Goal: Task Accomplishment & Management: Manage account settings

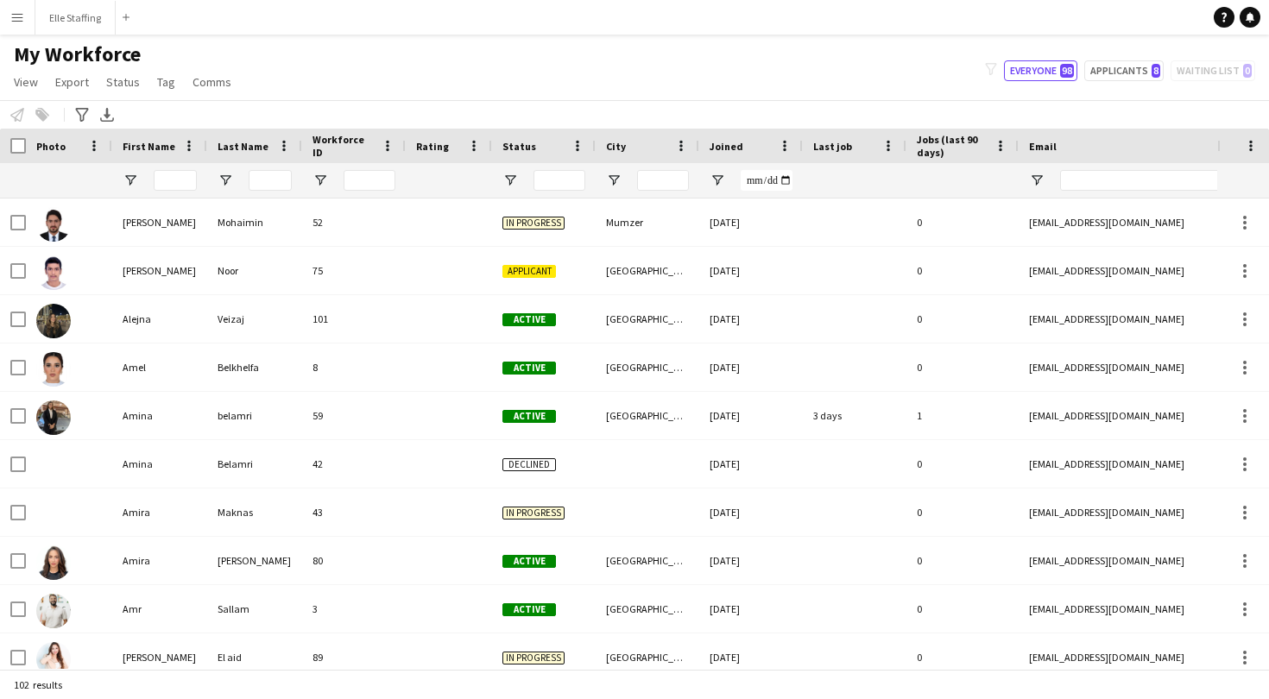
scroll to position [425, 0]
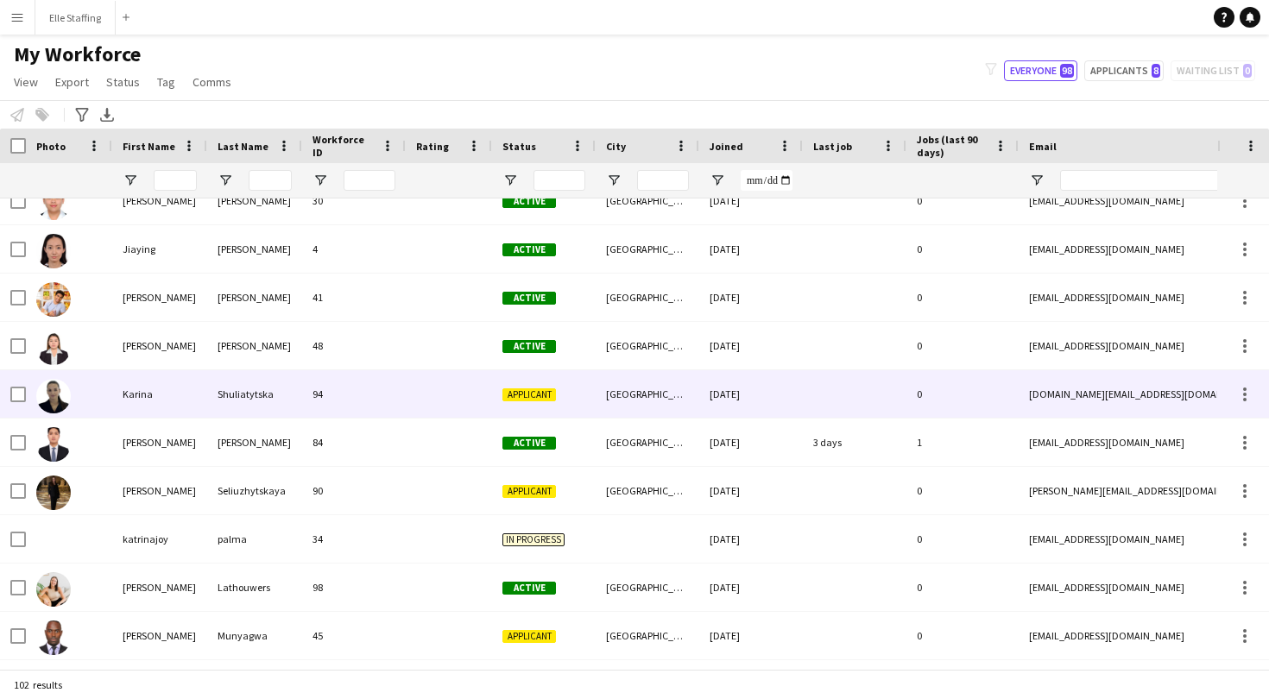
click at [172, 399] on div "Karina" at bounding box center [159, 393] width 95 height 47
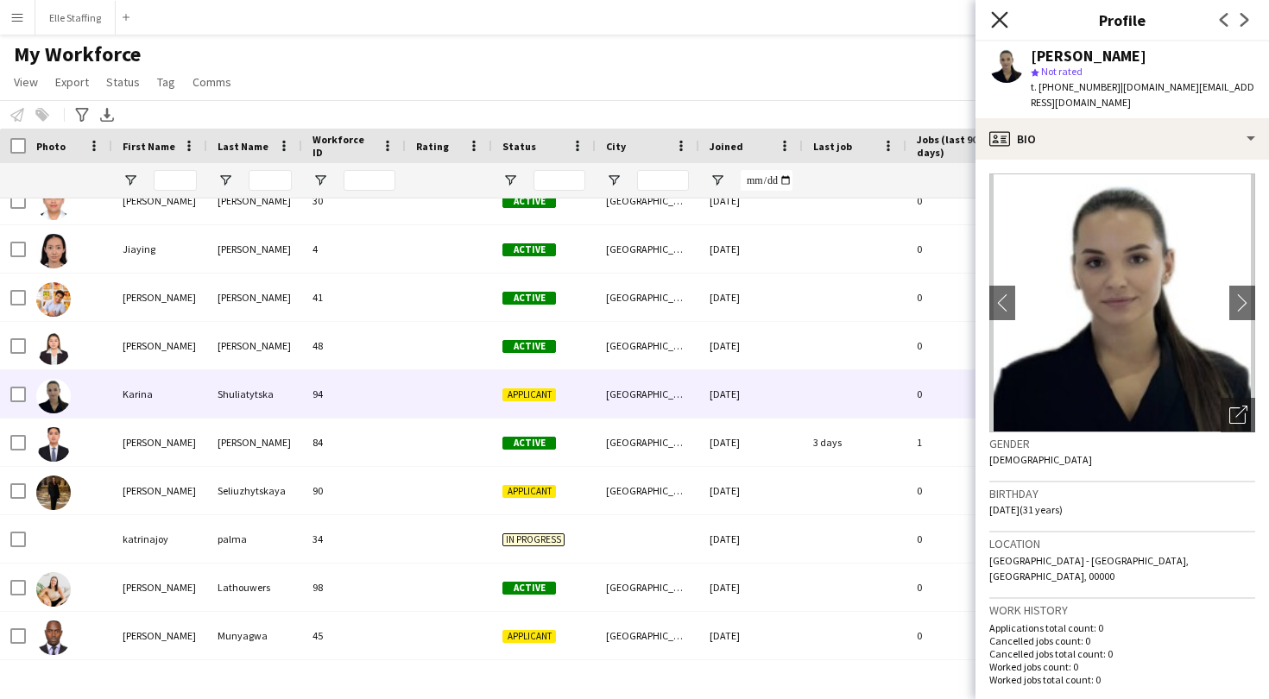
click at [997, 19] on icon "Close pop-in" at bounding box center [999, 19] width 16 height 16
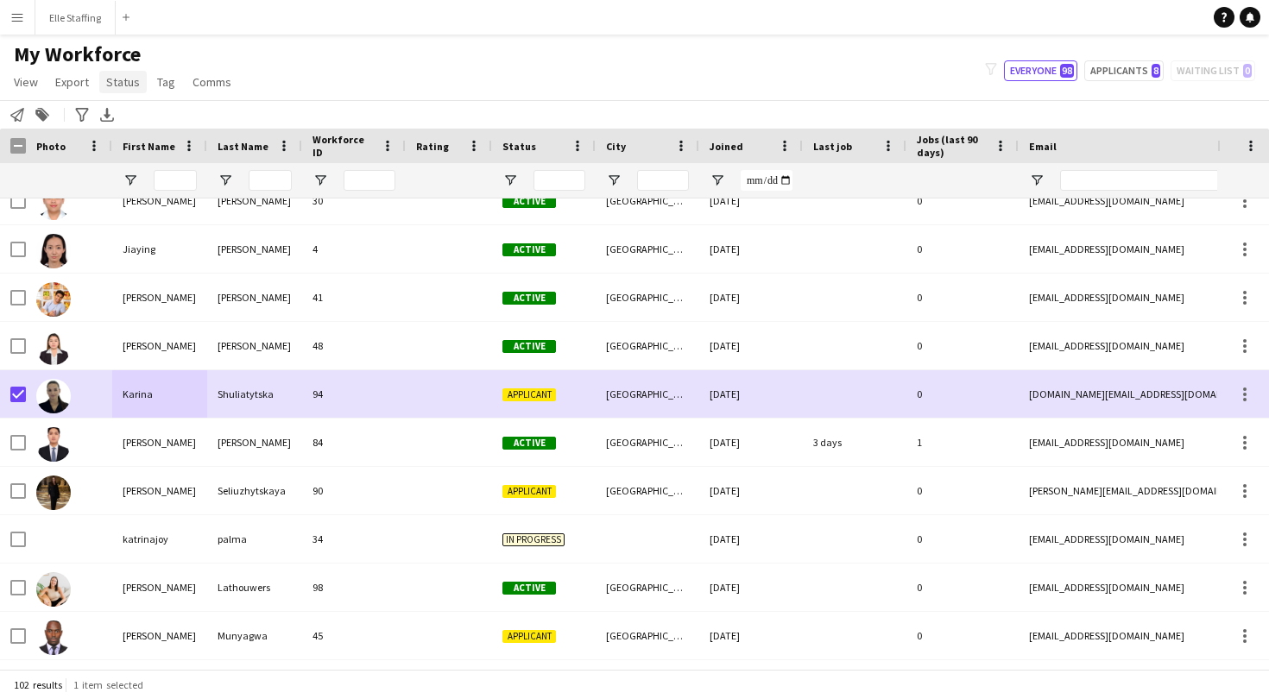
click at [124, 91] on link "Status" at bounding box center [122, 82] width 47 height 22
click at [126, 117] on span "Edit" at bounding box center [123, 119] width 20 height 16
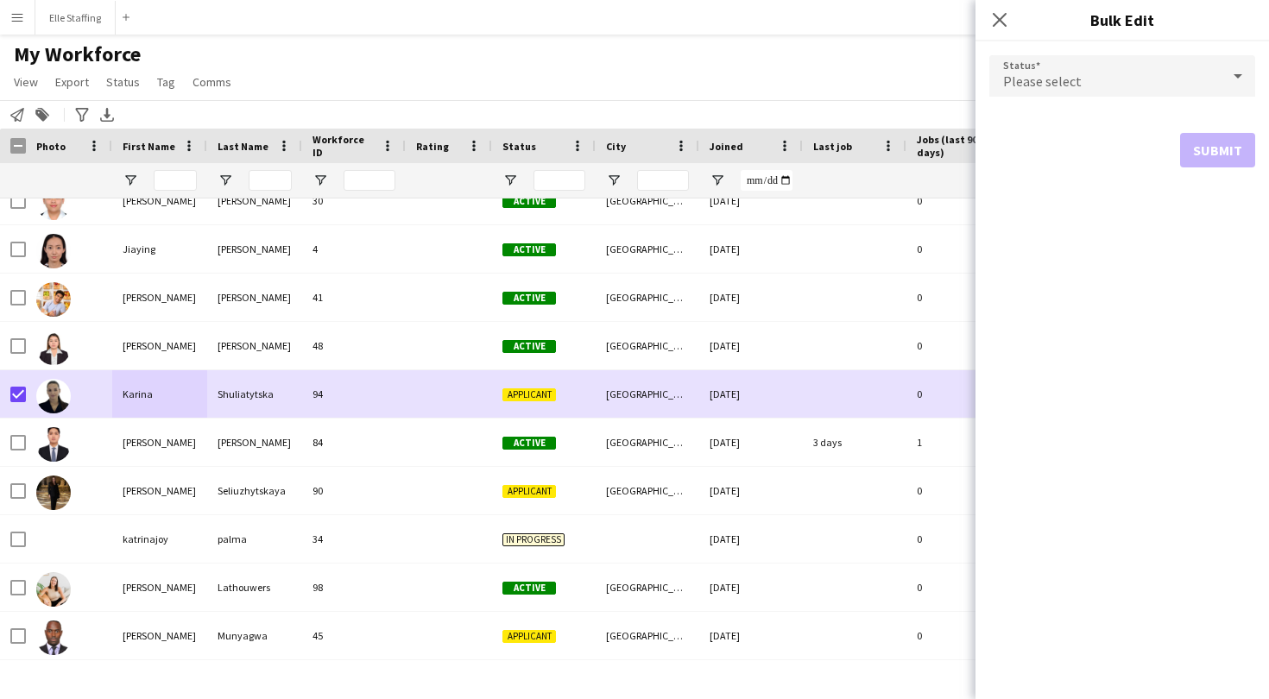
click at [1157, 83] on div "Please select" at bounding box center [1105, 75] width 231 height 41
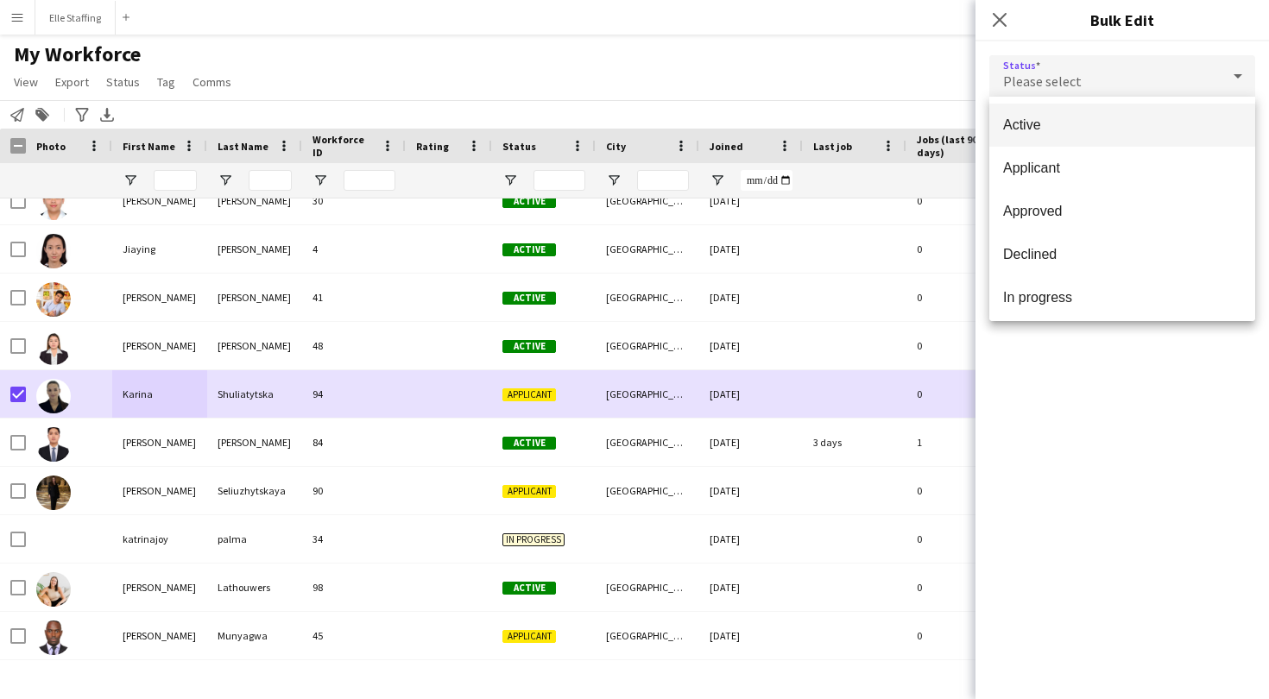
click at [1092, 118] on span "Active" at bounding box center [1122, 125] width 238 height 16
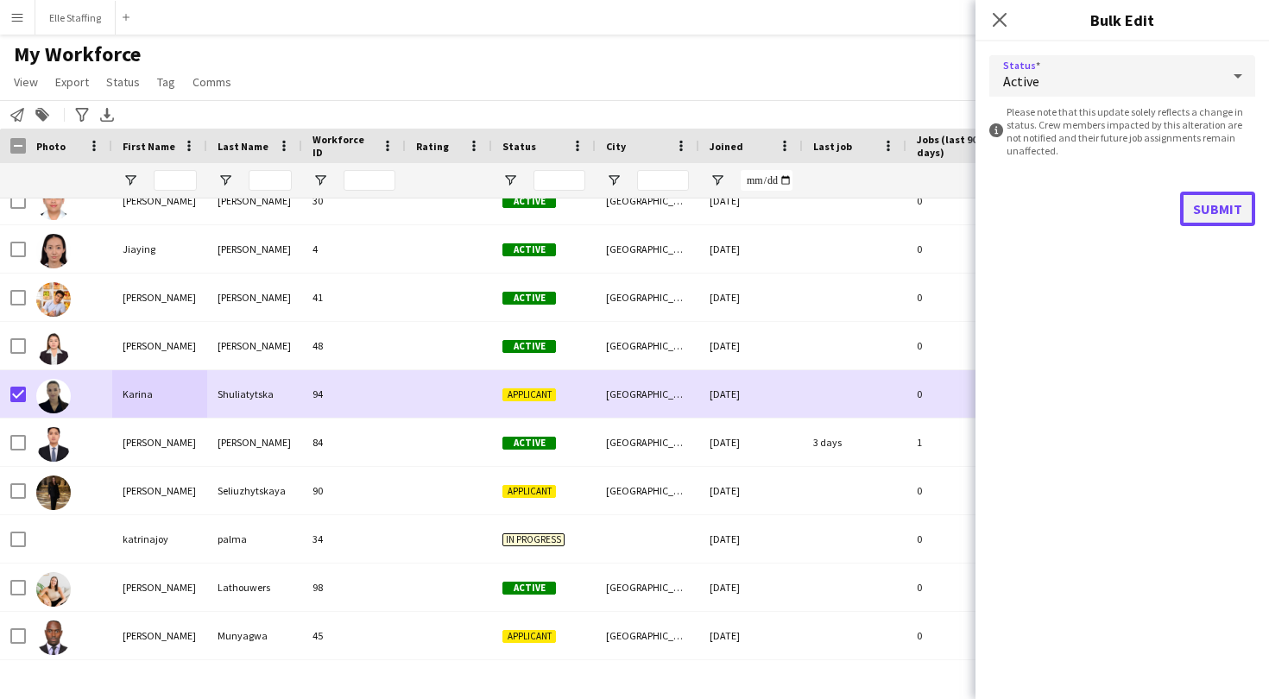
click at [1237, 212] on button "Submit" at bounding box center [1217, 209] width 75 height 35
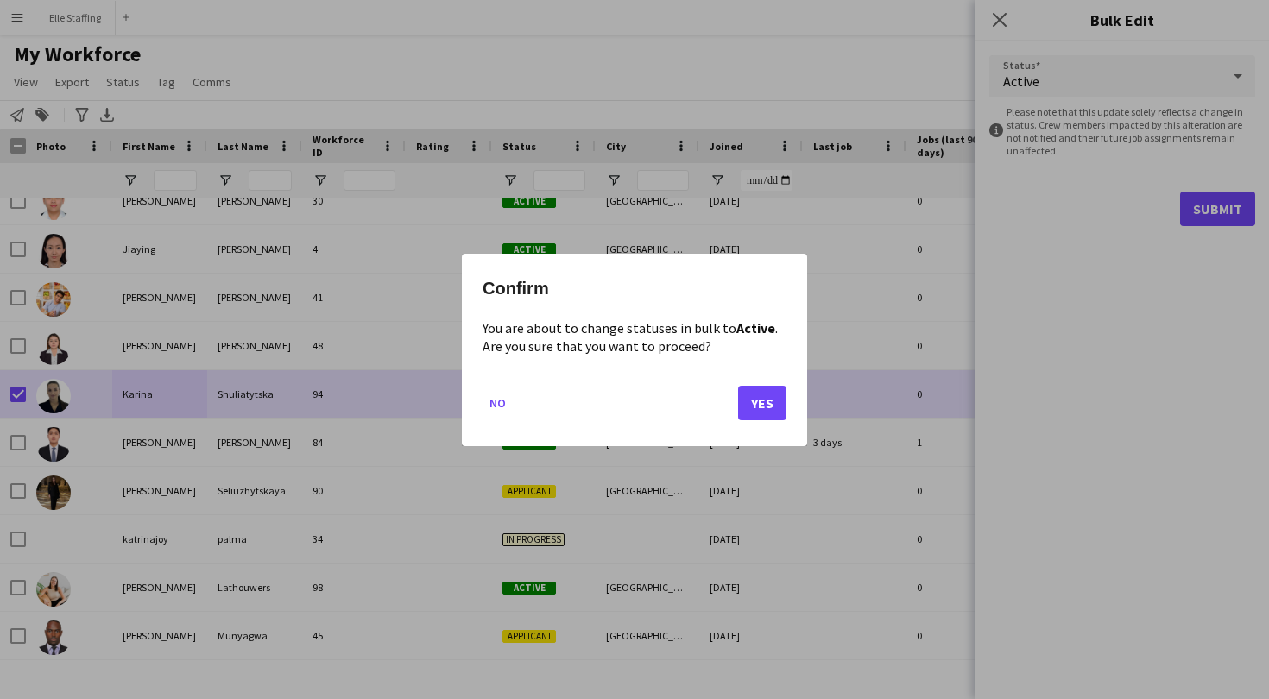
click at [762, 390] on button "Yes" at bounding box center [762, 402] width 48 height 35
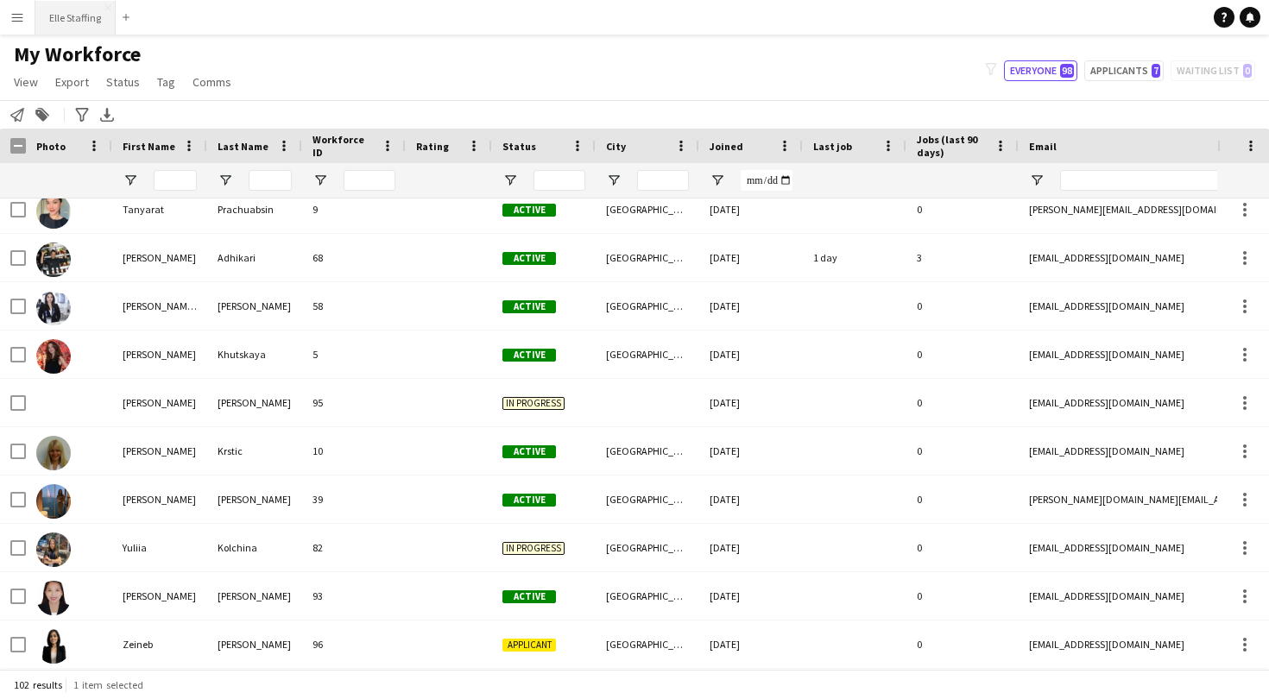
click at [66, 22] on button "Elle Staffing Close" at bounding box center [75, 18] width 80 height 34
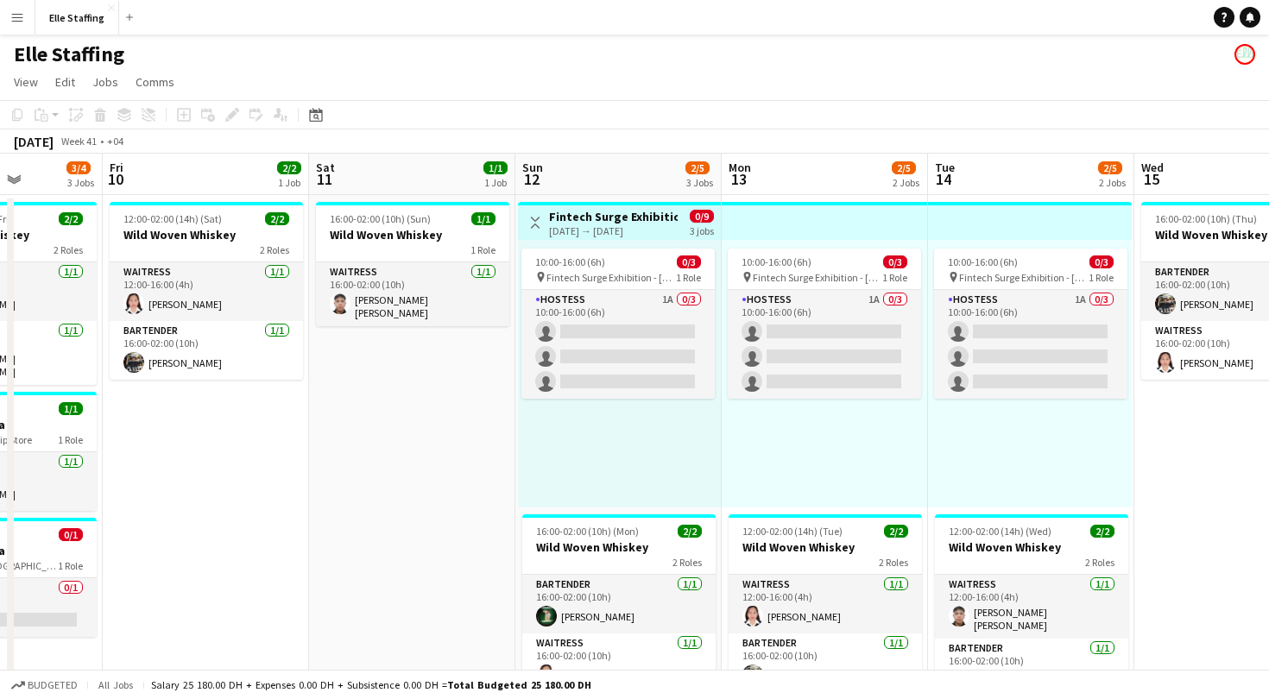
click at [535, 225] on app-icon "Toggle View" at bounding box center [535, 223] width 12 height 12
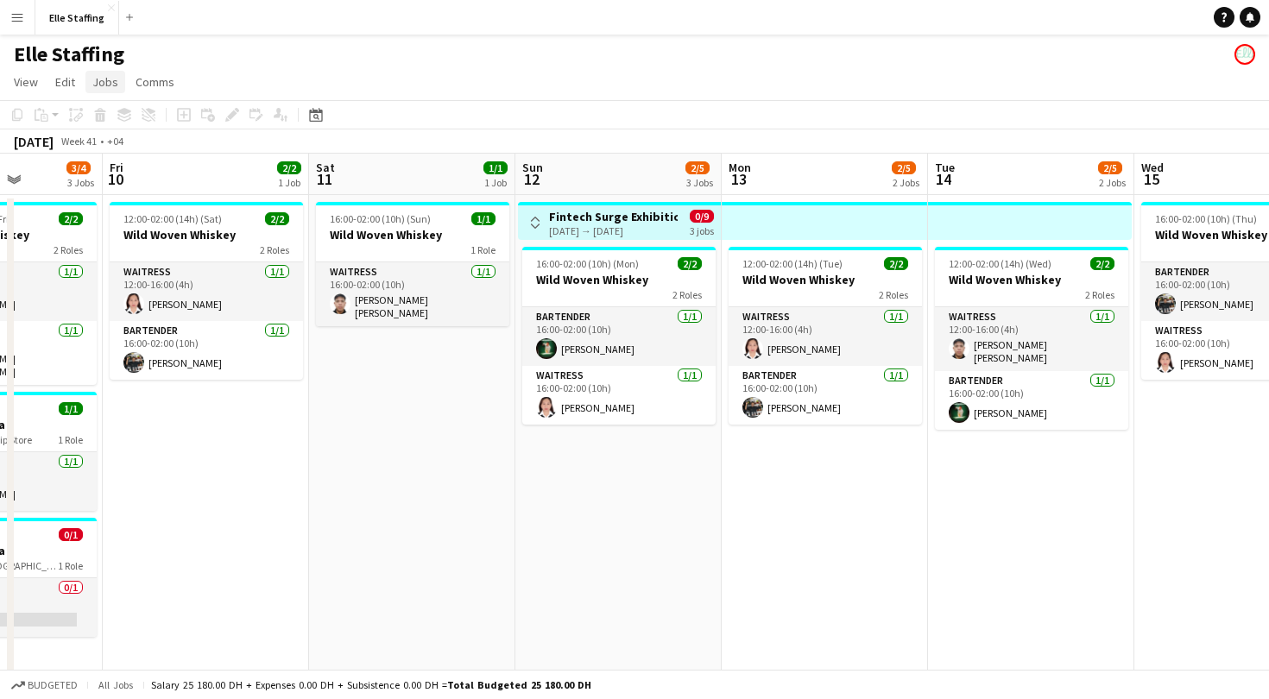
click at [118, 77] on link "Jobs" at bounding box center [105, 82] width 40 height 22
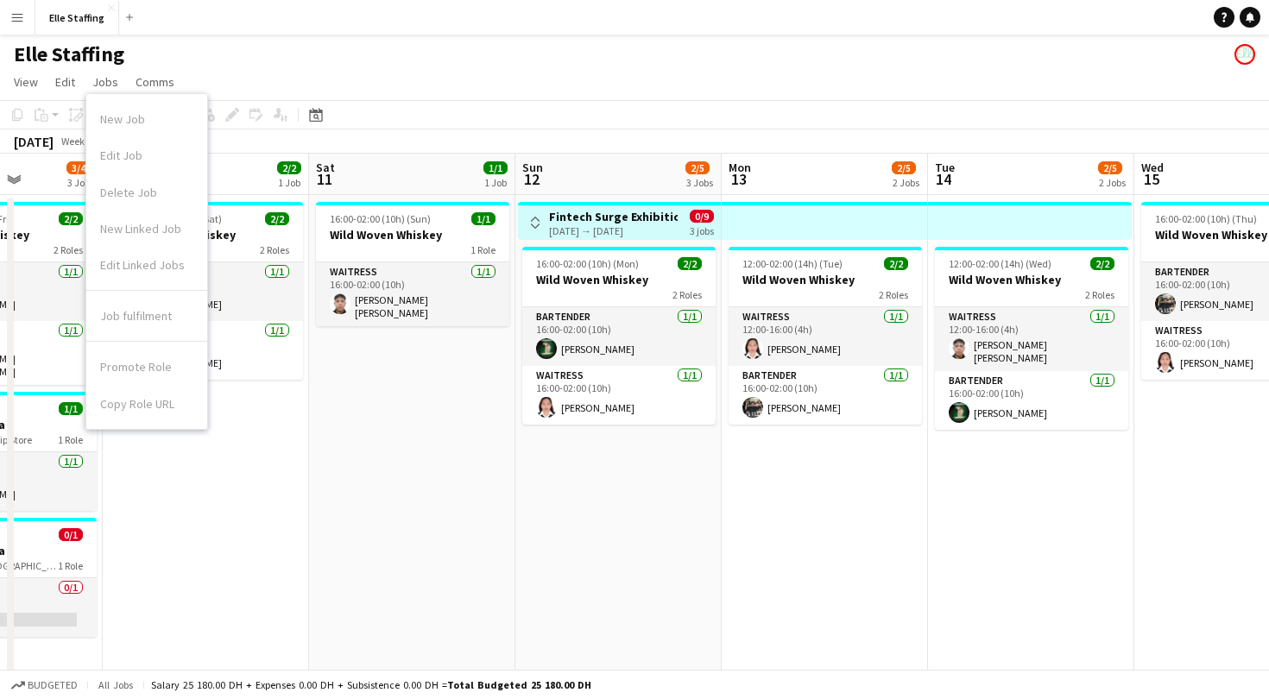
click at [602, 221] on h3 "Fintech Surge Exhibition" at bounding box center [613, 217] width 129 height 16
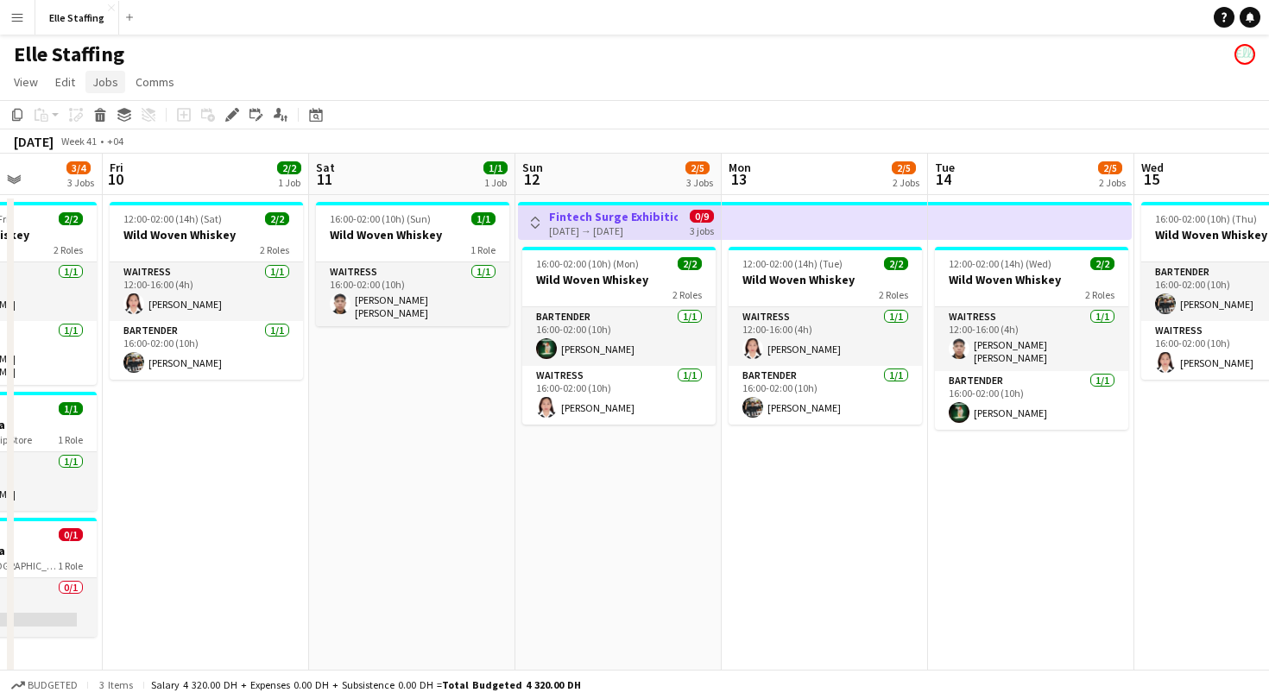
click at [112, 79] on span "Jobs" at bounding box center [105, 82] width 26 height 16
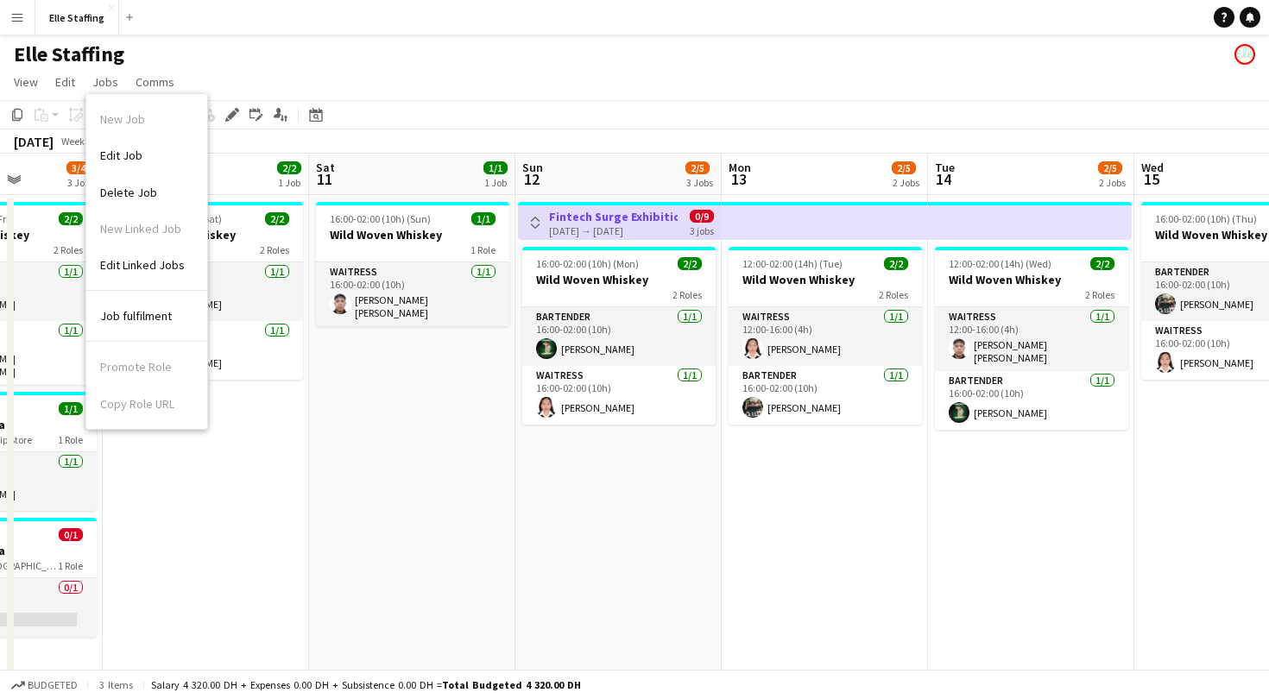
click at [539, 222] on app-icon "Toggle View" at bounding box center [535, 223] width 12 height 12
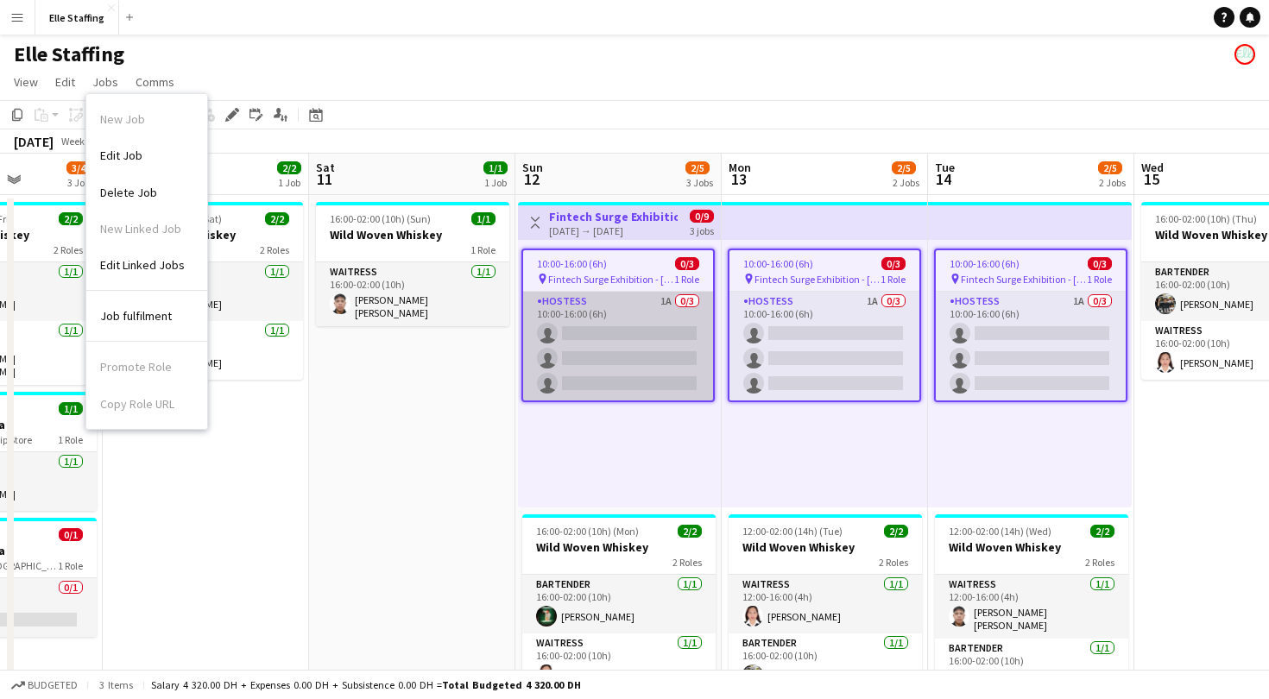
click at [612, 342] on app-card-role "Hostess 1A 0/3 10:00-16:00 (6h) single-neutral-actions single-neutral-actions s…" at bounding box center [618, 346] width 190 height 109
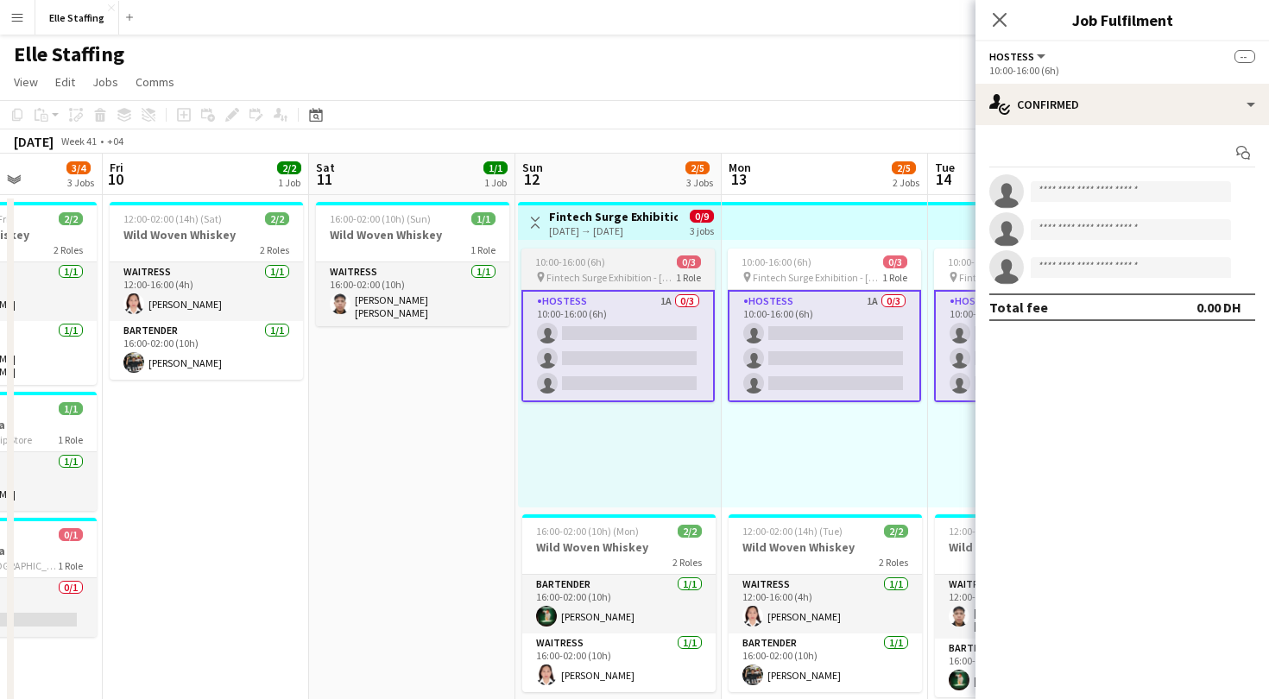
click at [624, 288] on app-job-card "10:00-16:00 (6h) 0/3 pin Fintech Surge Exhibition - [PERSON_NAME] 1 Role Hostes…" at bounding box center [618, 326] width 193 height 154
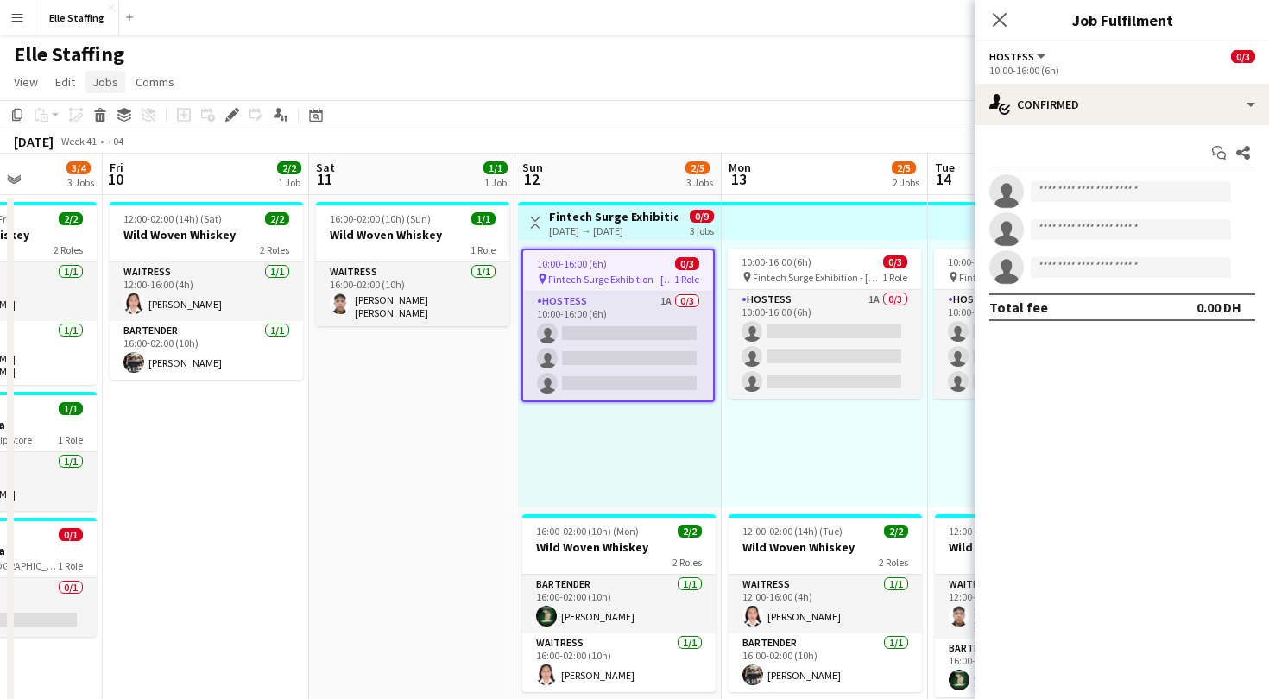
click at [117, 75] on link "Jobs" at bounding box center [105, 82] width 40 height 22
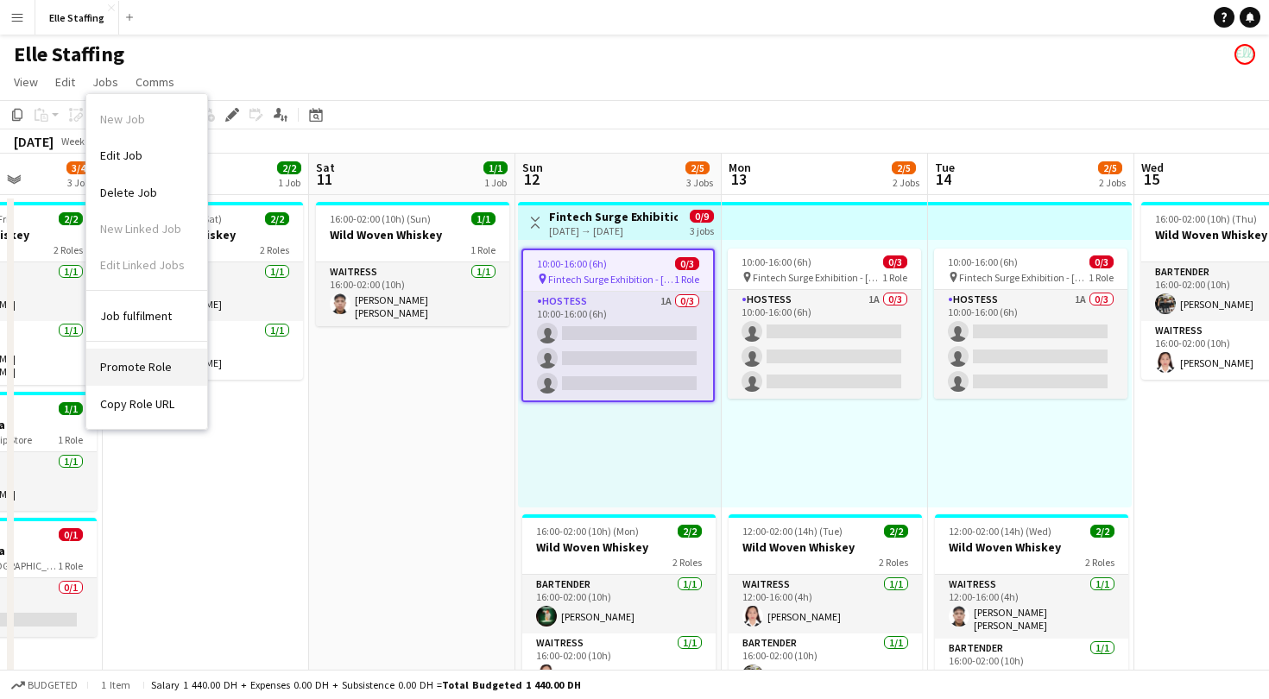
click at [123, 369] on span "Promote Role" at bounding box center [136, 367] width 72 height 16
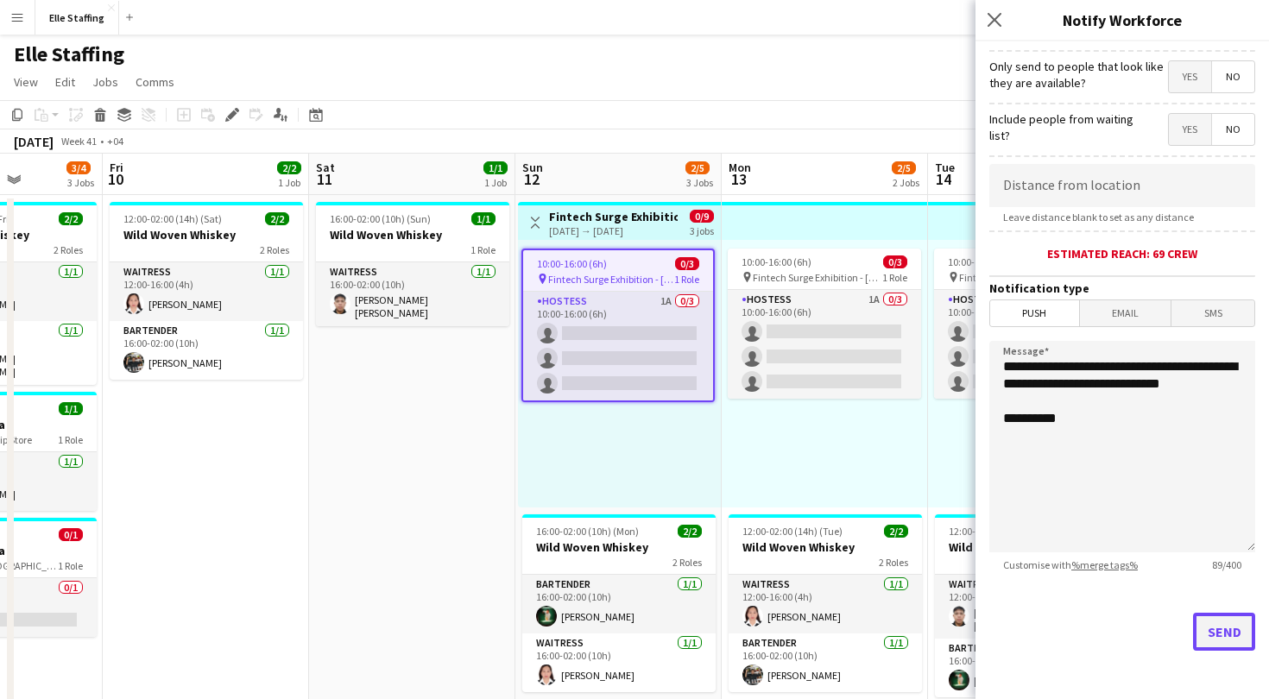
click at [1221, 637] on button "Send" at bounding box center [1224, 632] width 62 height 38
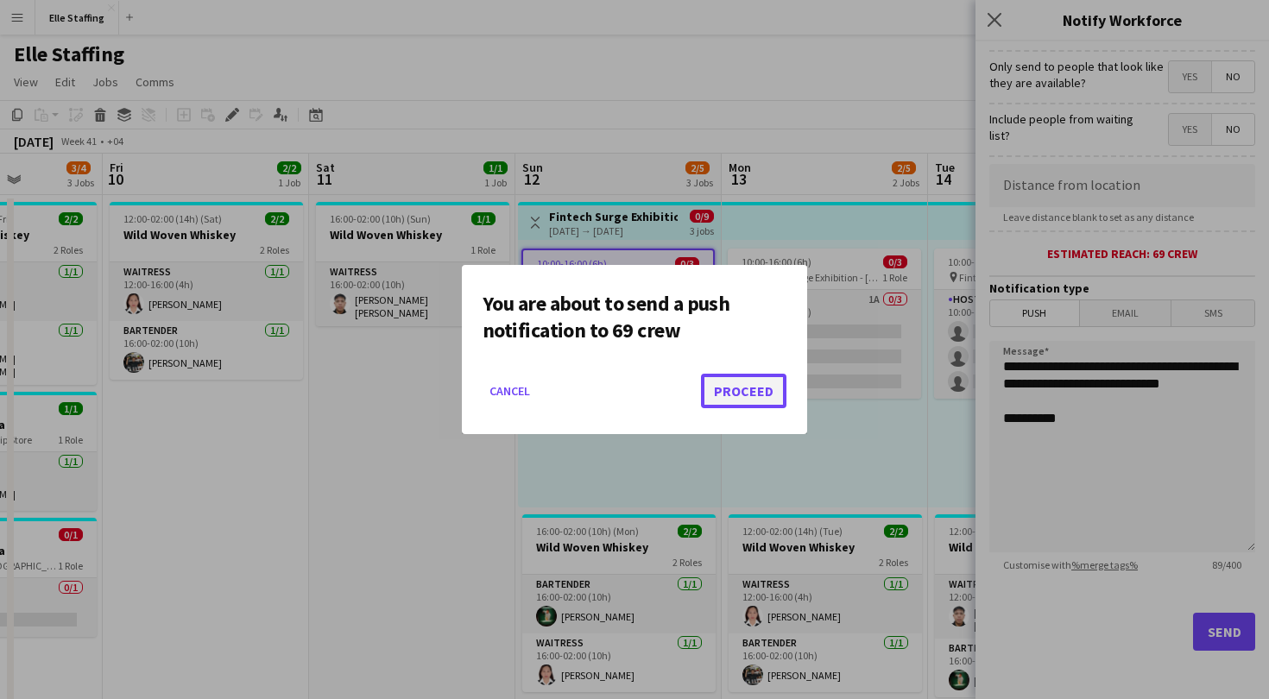
click at [757, 387] on button "Proceed" at bounding box center [743, 391] width 85 height 35
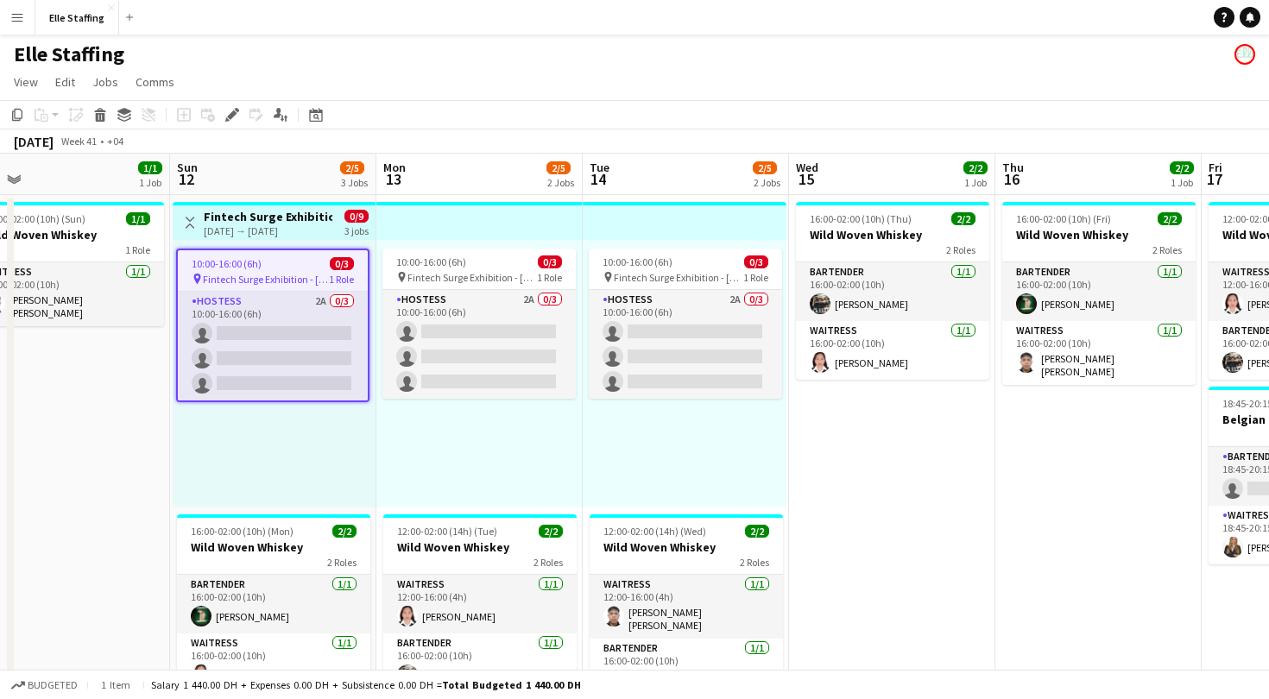
scroll to position [0, 440]
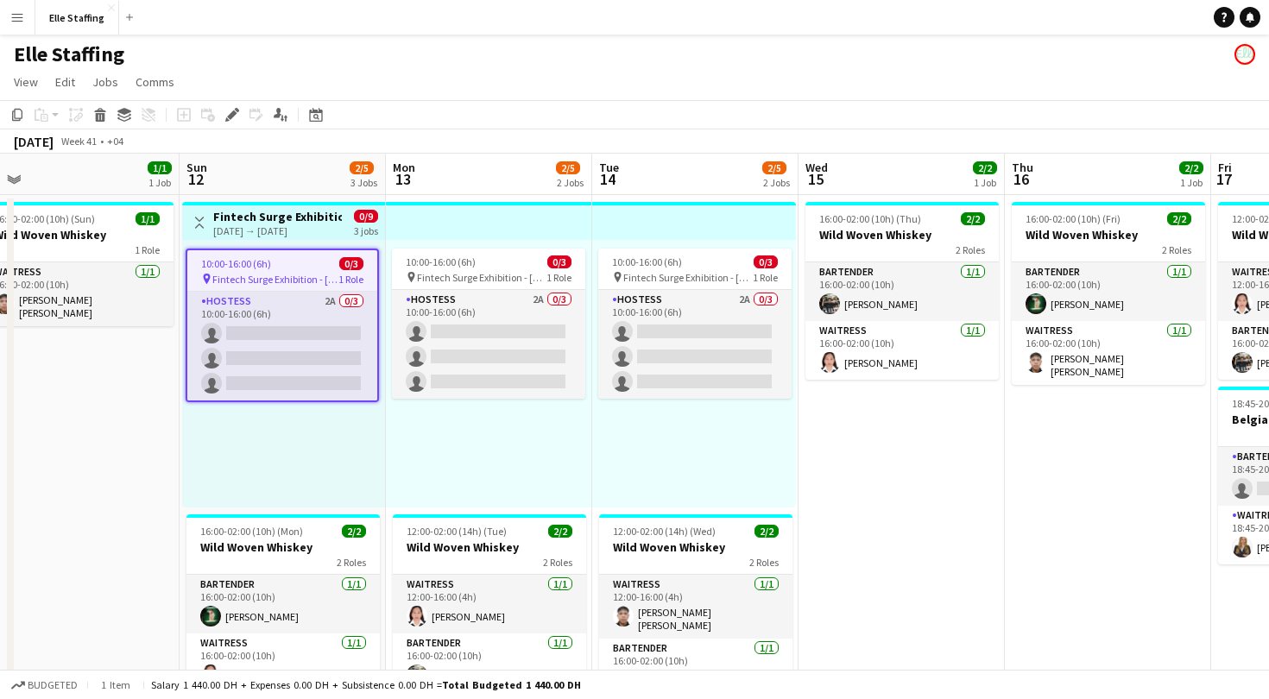
click at [269, 291] on div "Hostess 2A 0/3 10:00-16:00 (6h) single-neutral-actions single-neutral-actions s…" at bounding box center [282, 346] width 190 height 110
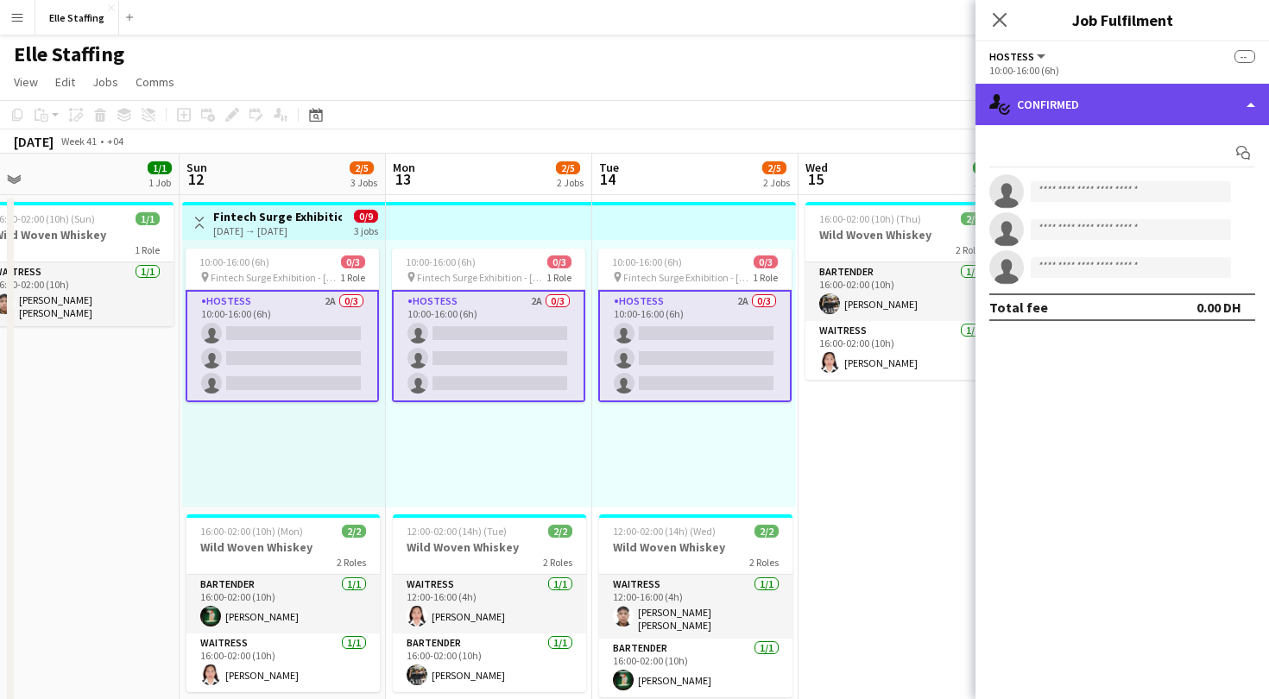
click at [1123, 94] on div "single-neutral-actions-check-2 Confirmed" at bounding box center [1123, 104] width 294 height 41
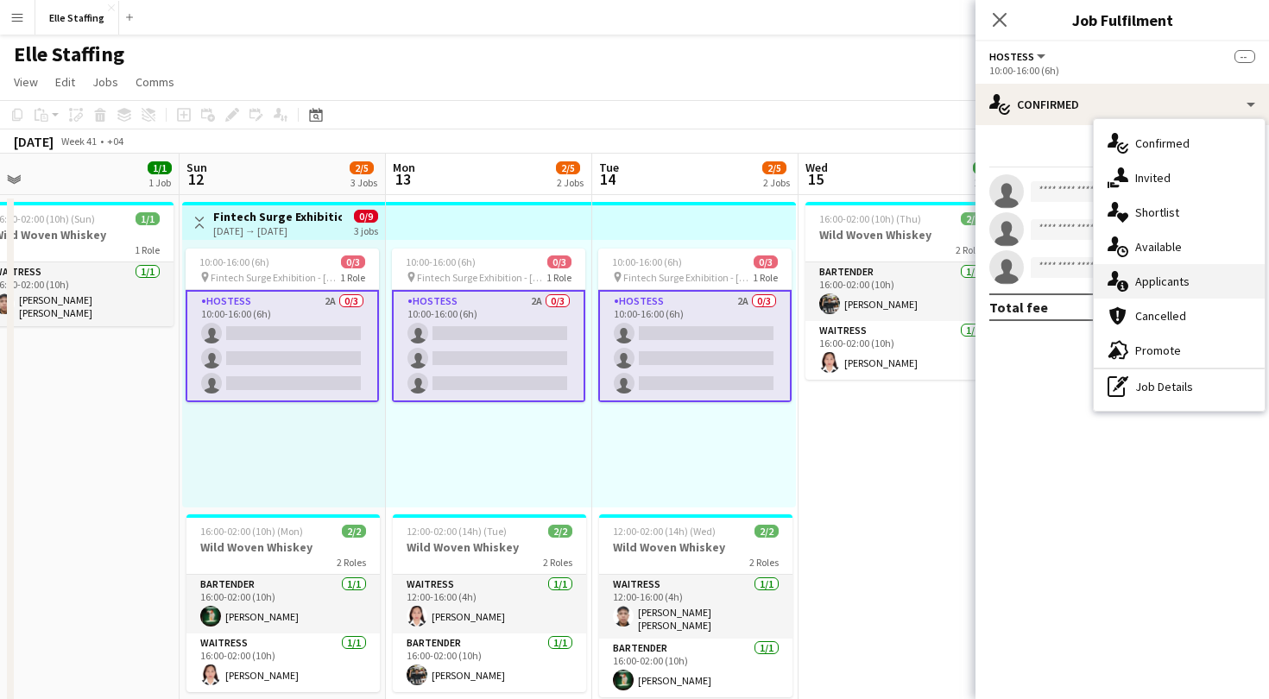
click at [1153, 282] on span "Applicants" at bounding box center [1163, 282] width 54 height 16
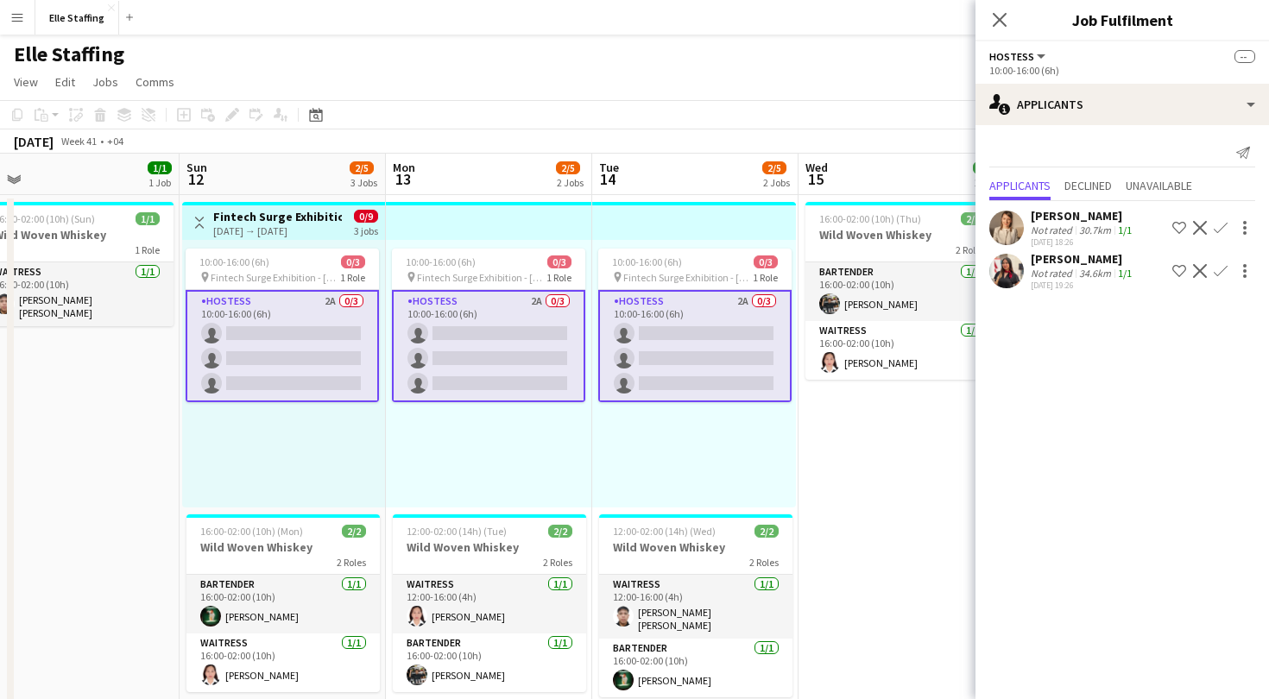
click at [1003, 266] on app-user-avatar at bounding box center [1007, 271] width 35 height 35
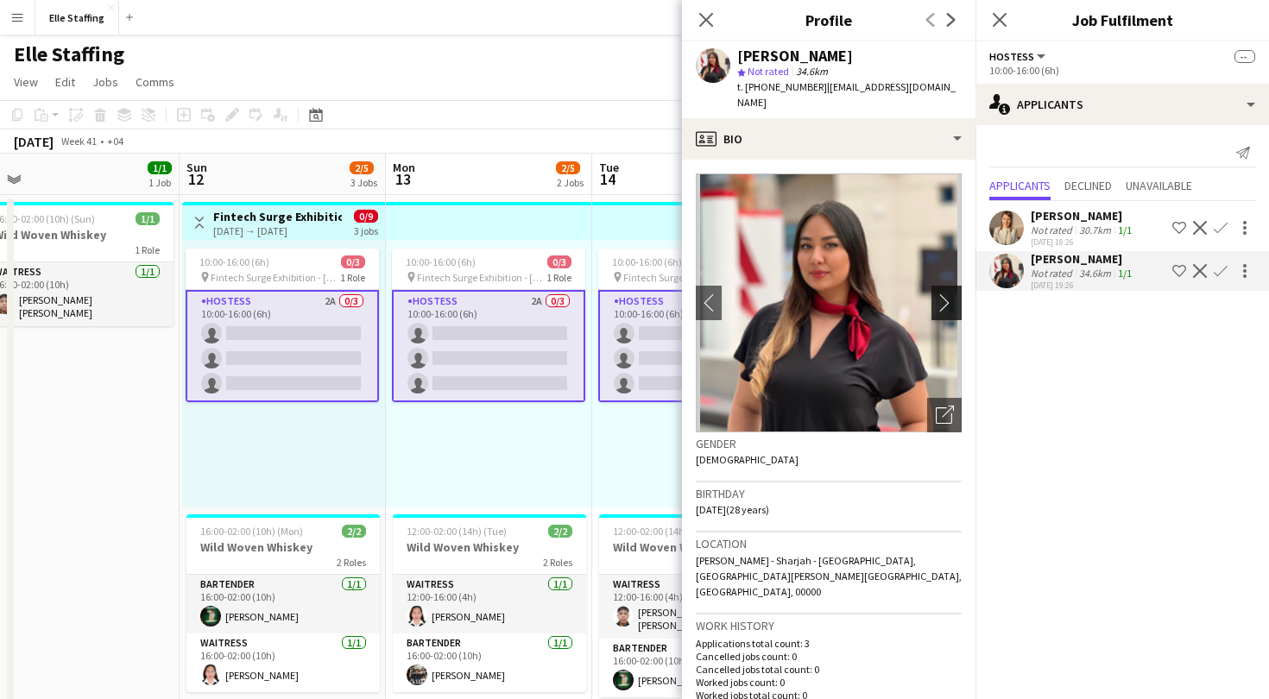
click at [940, 294] on app-icon "chevron-right" at bounding box center [949, 303] width 27 height 18
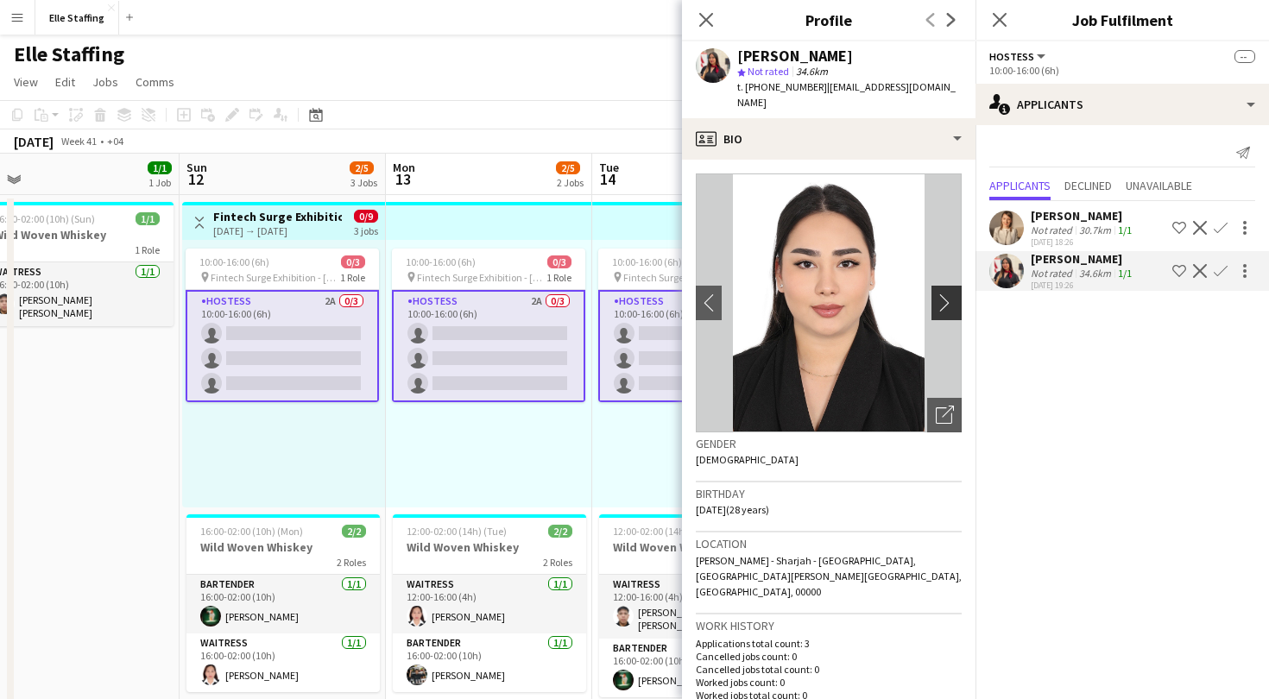
click at [940, 294] on app-icon "chevron-right" at bounding box center [949, 303] width 27 height 18
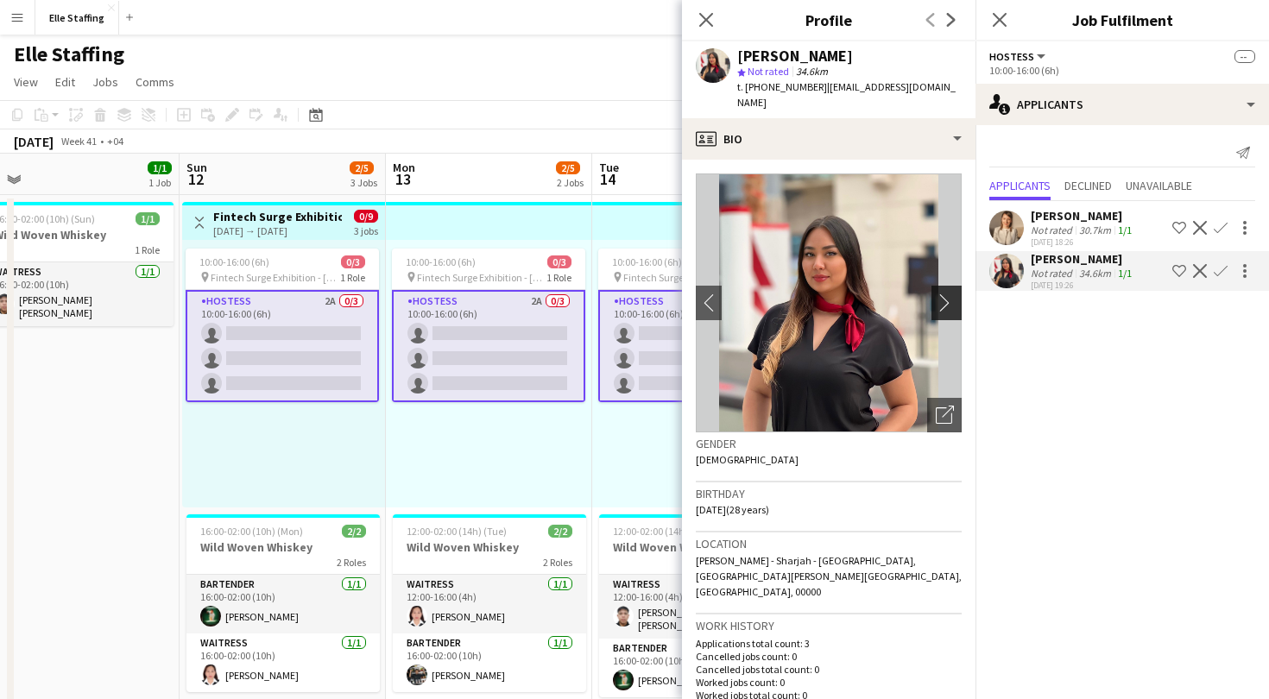
click at [940, 294] on app-icon "chevron-right" at bounding box center [949, 303] width 27 height 18
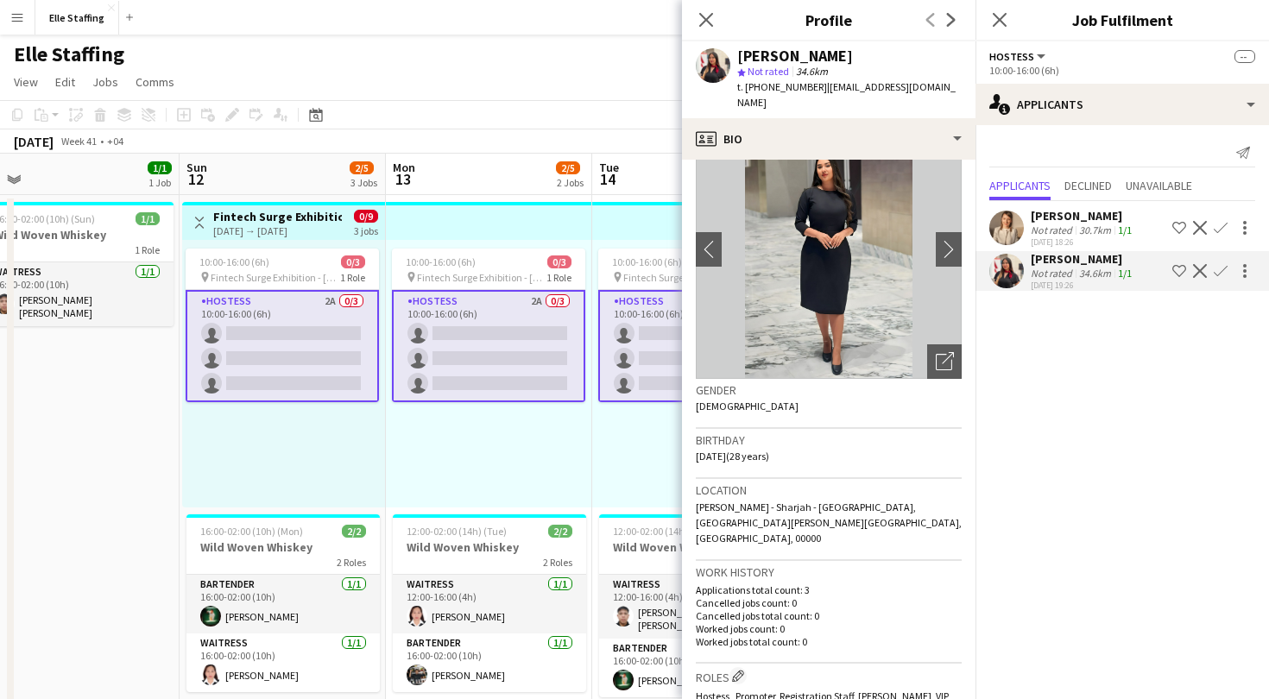
scroll to position [0, 0]
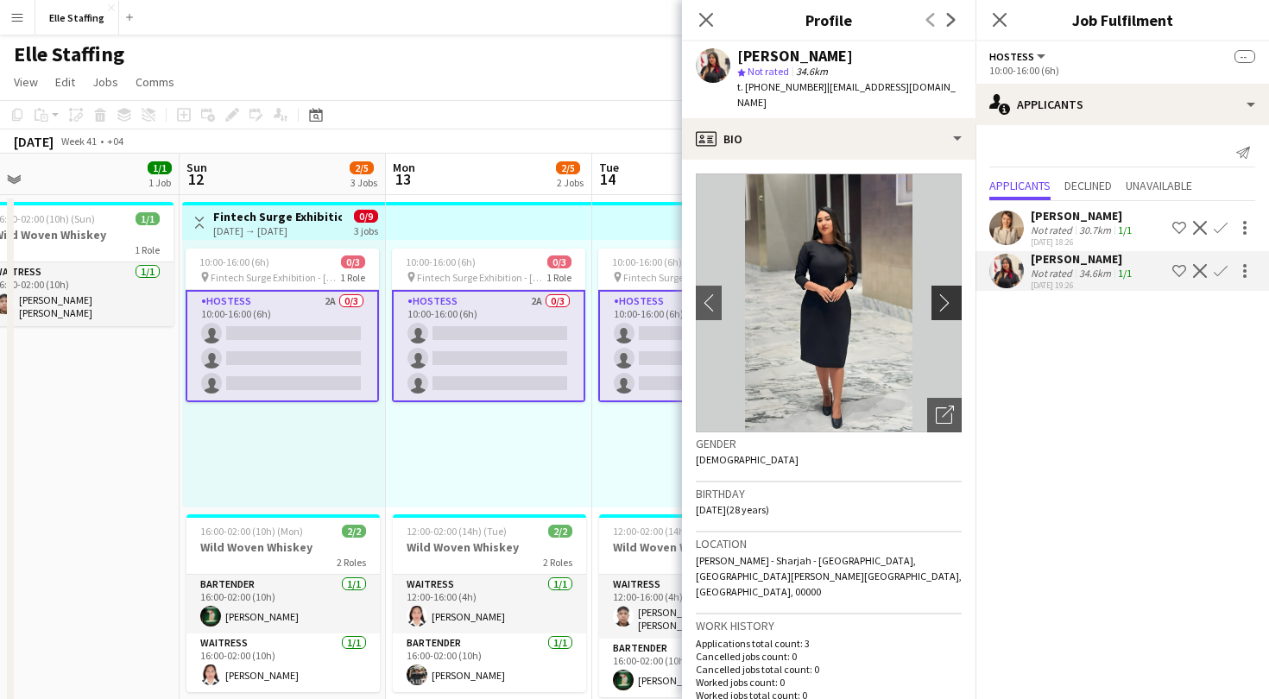
click at [955, 294] on app-icon "chevron-right" at bounding box center [949, 303] width 27 height 18
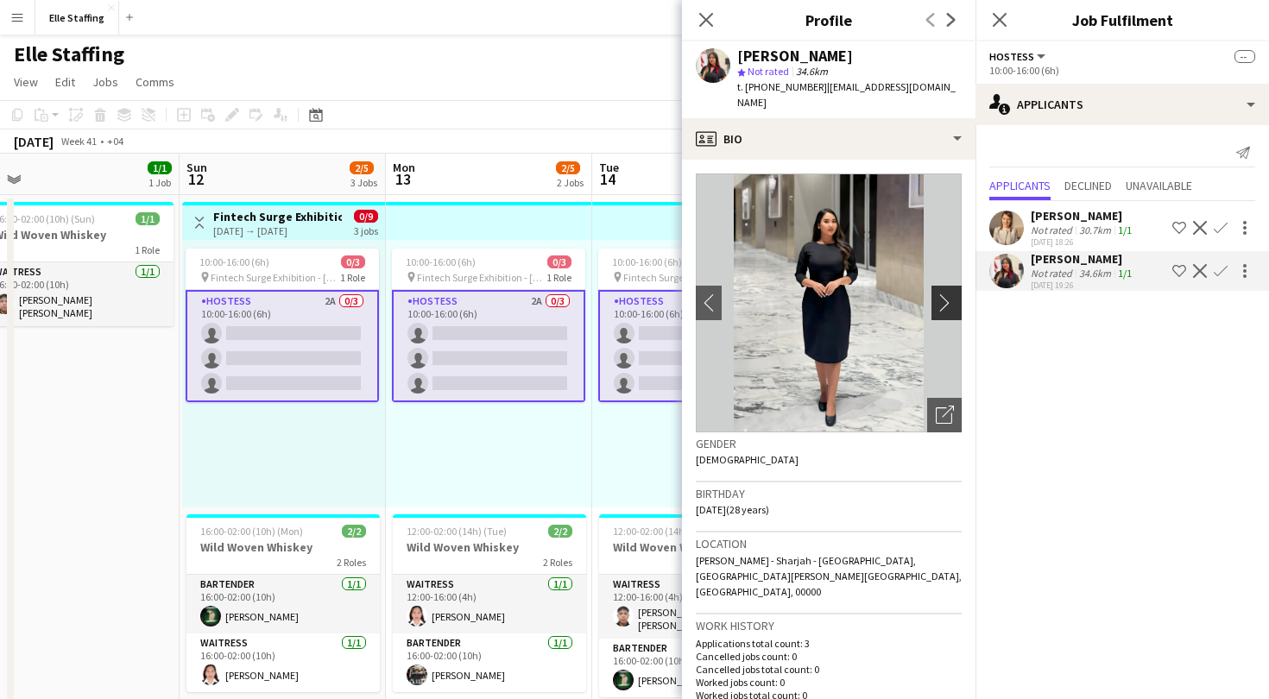
click at [950, 294] on app-icon "chevron-right" at bounding box center [949, 303] width 27 height 18
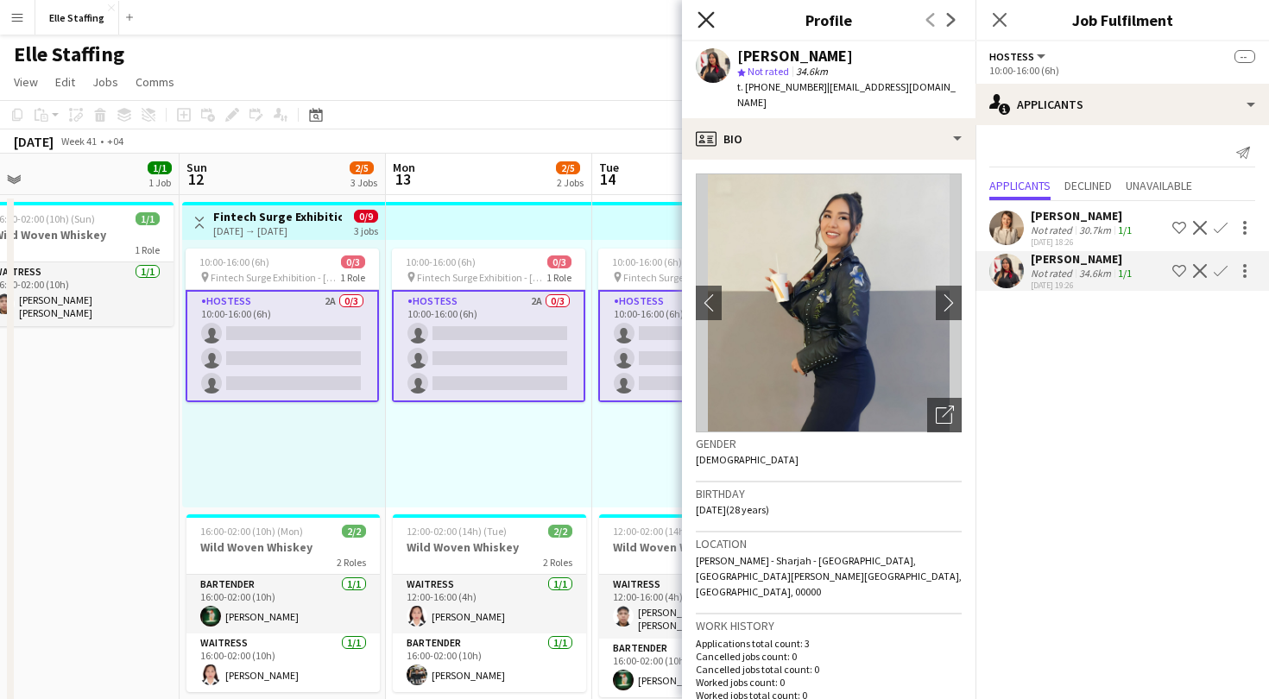
click at [703, 25] on icon "Close pop-in" at bounding box center [706, 19] width 16 height 16
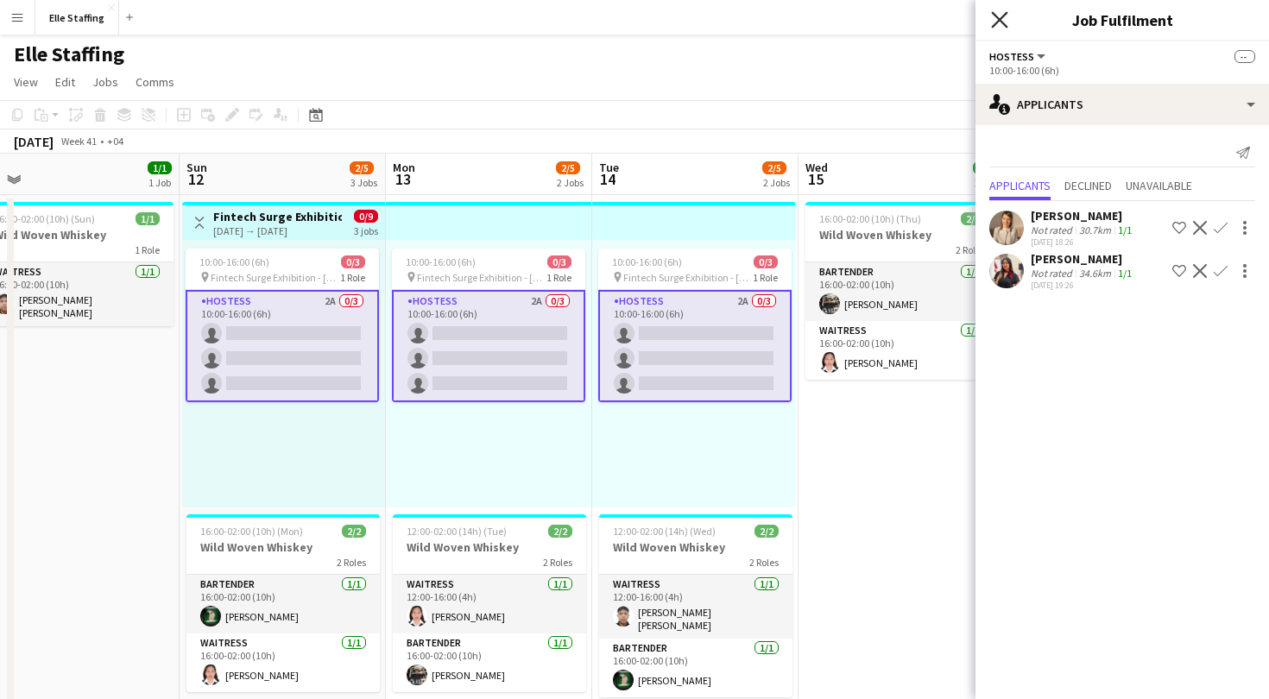
click at [1002, 22] on icon at bounding box center [999, 19] width 16 height 16
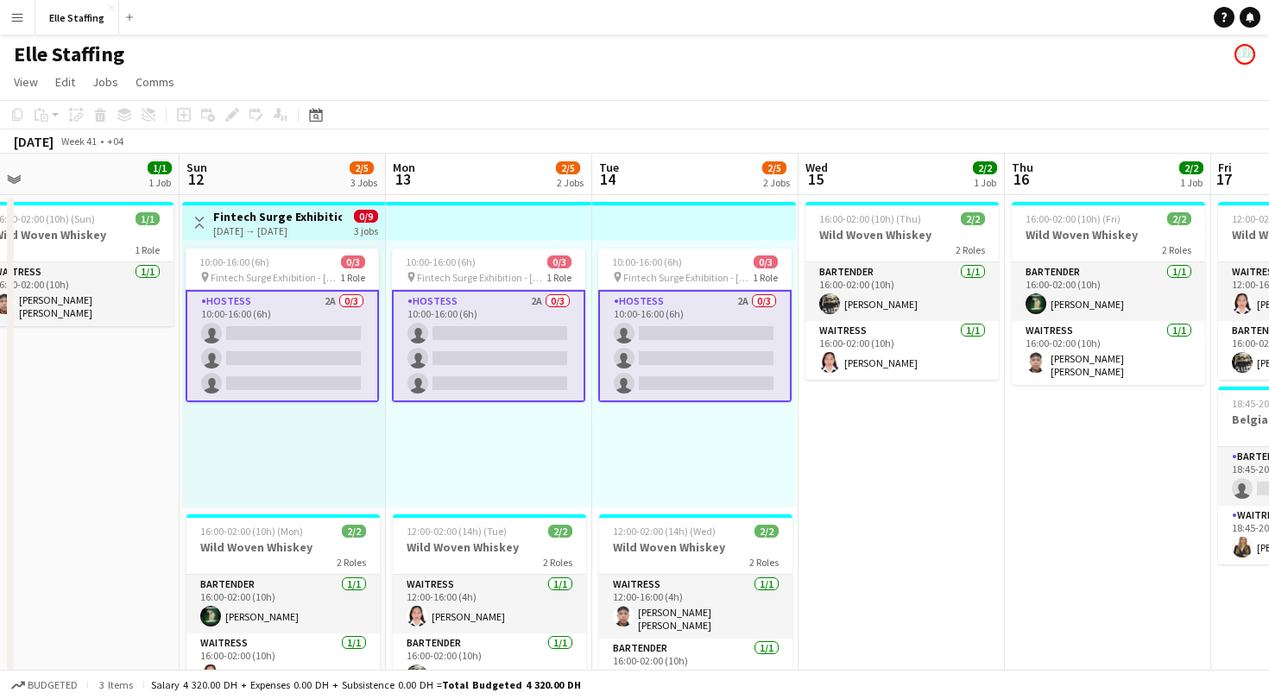
scroll to position [187, 0]
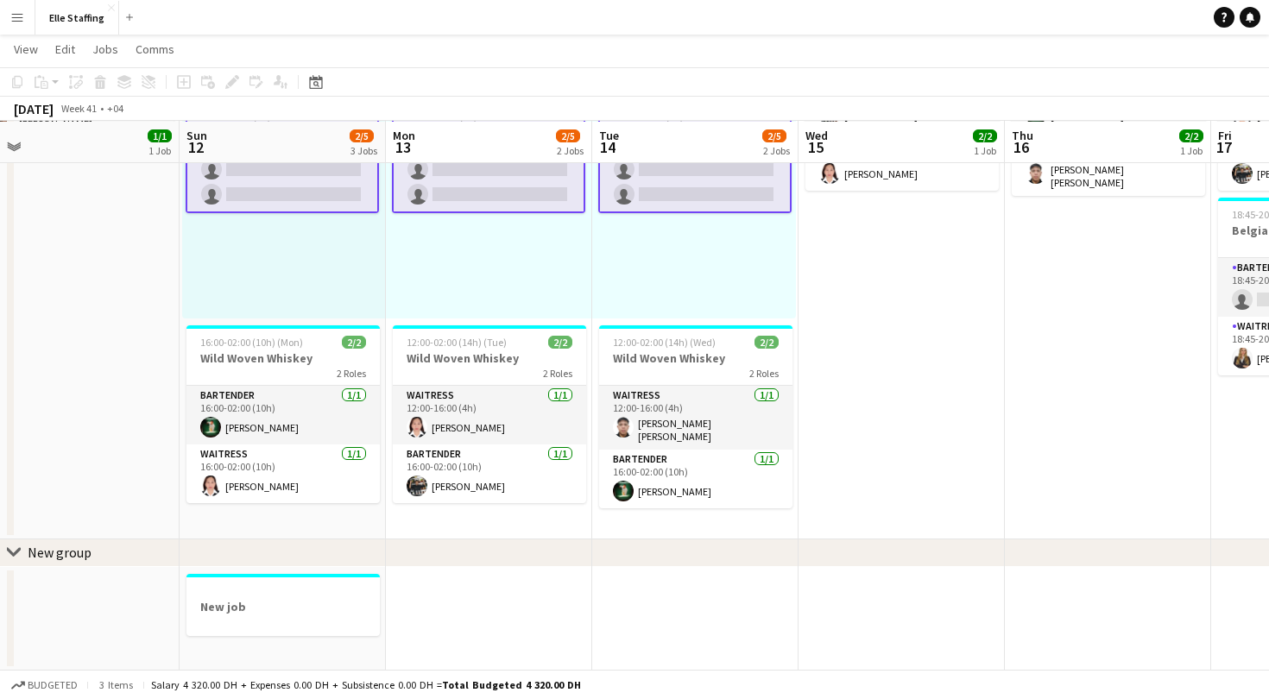
click at [276, 642] on app-date-cell "New job" at bounding box center [283, 619] width 206 height 104
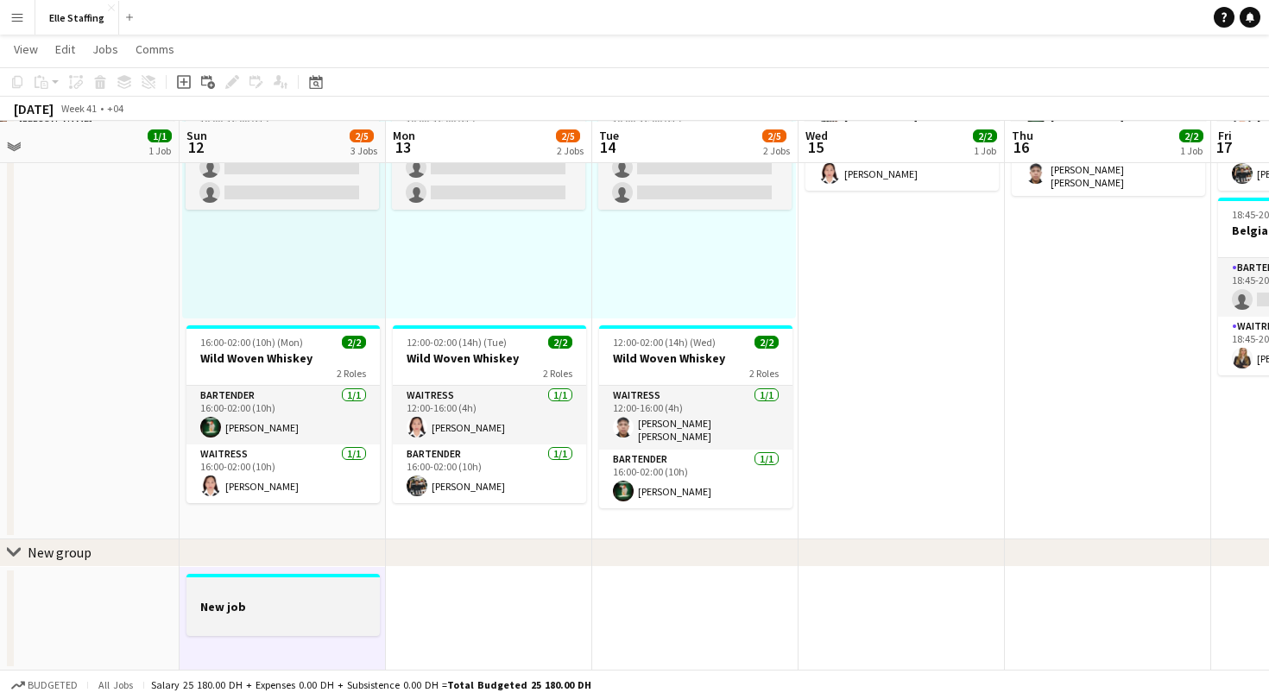
click at [295, 599] on h3 "New job" at bounding box center [283, 607] width 193 height 16
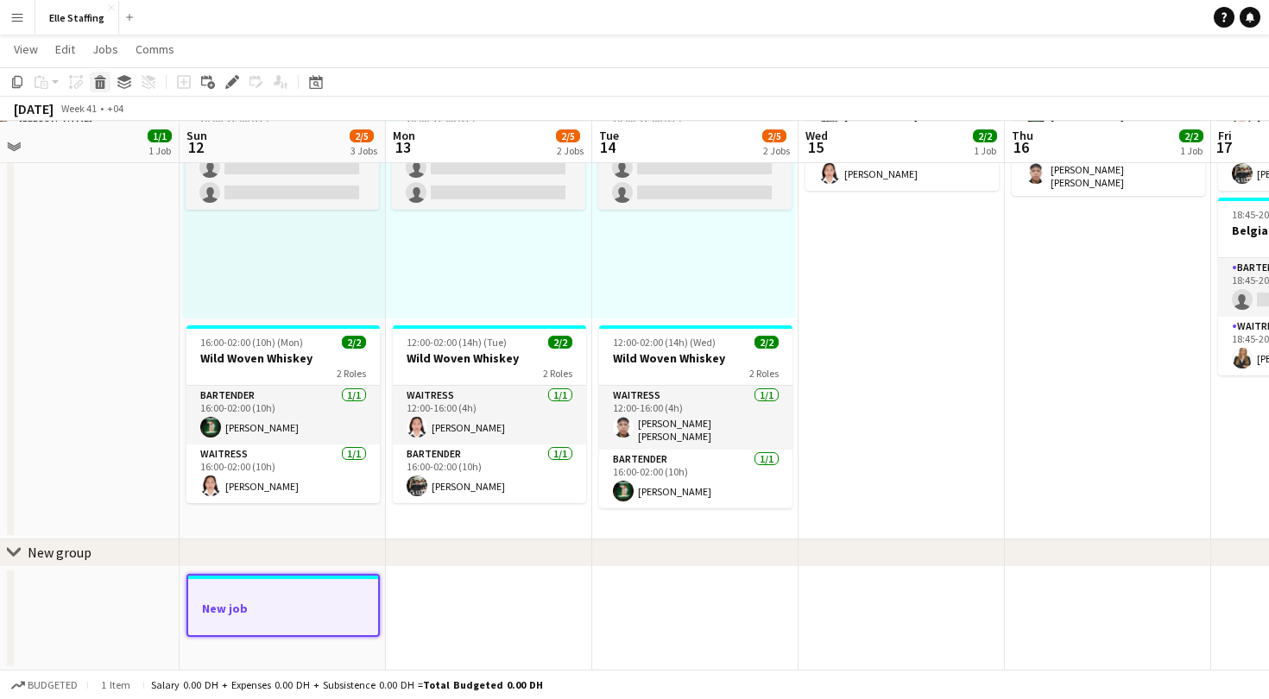
click at [103, 87] on icon at bounding box center [100, 84] width 9 height 9
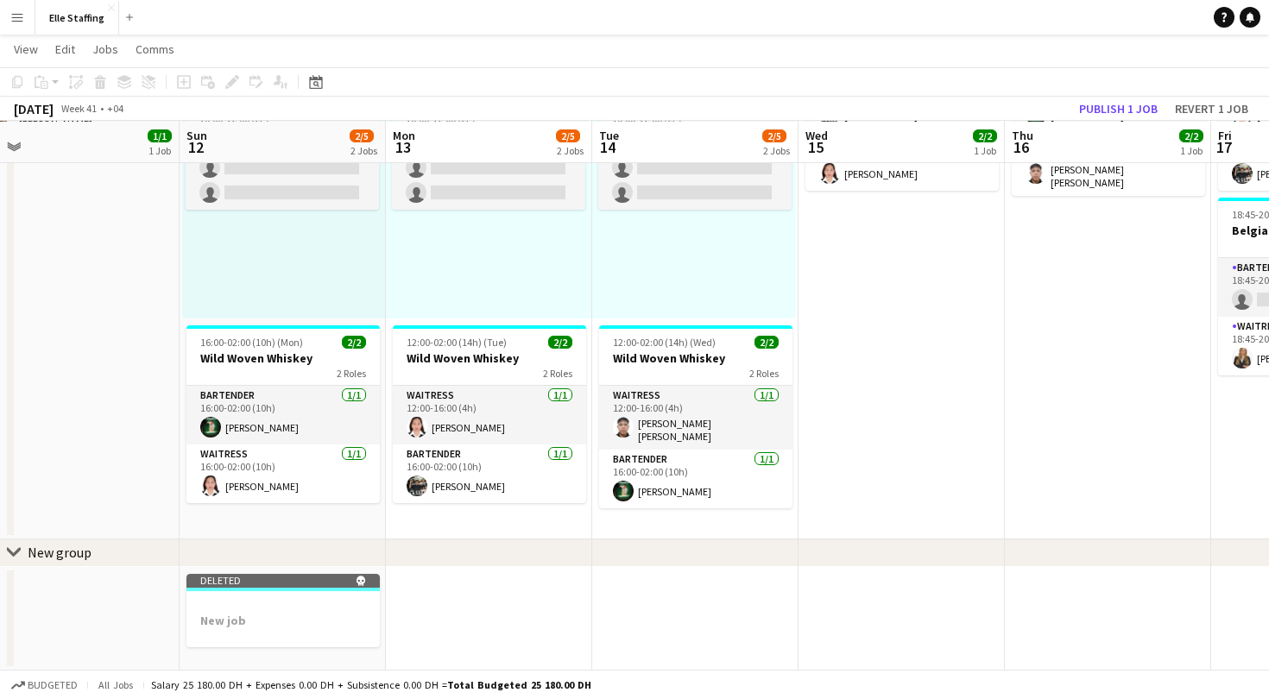
scroll to position [0, 0]
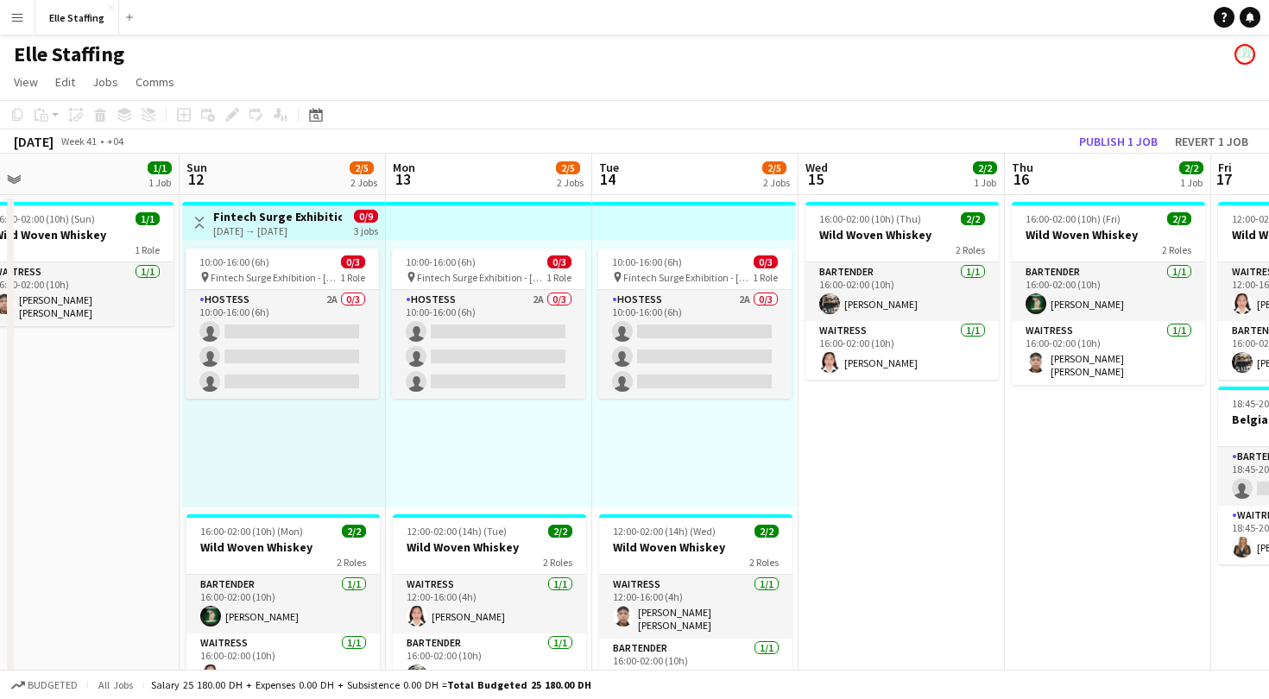
click at [945, 499] on app-date-cell "16:00-02:00 (10h) (Thu) 2/2 Wild Woven Whiskey 2 Roles Bartender [DATE] 16:00-0…" at bounding box center [902, 462] width 206 height 534
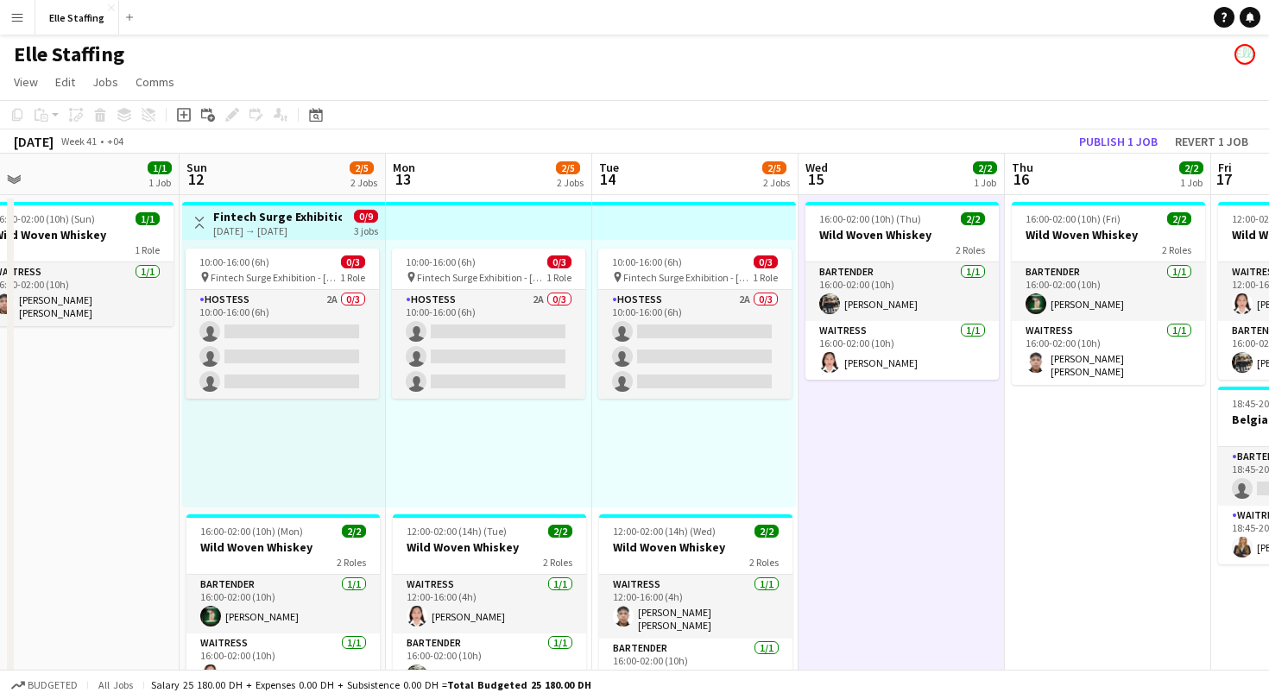
click at [914, 111] on app-toolbar "Copy Paste Paste Command V Paste with crew Command Shift V Paste linked Job [GE…" at bounding box center [634, 114] width 1269 height 29
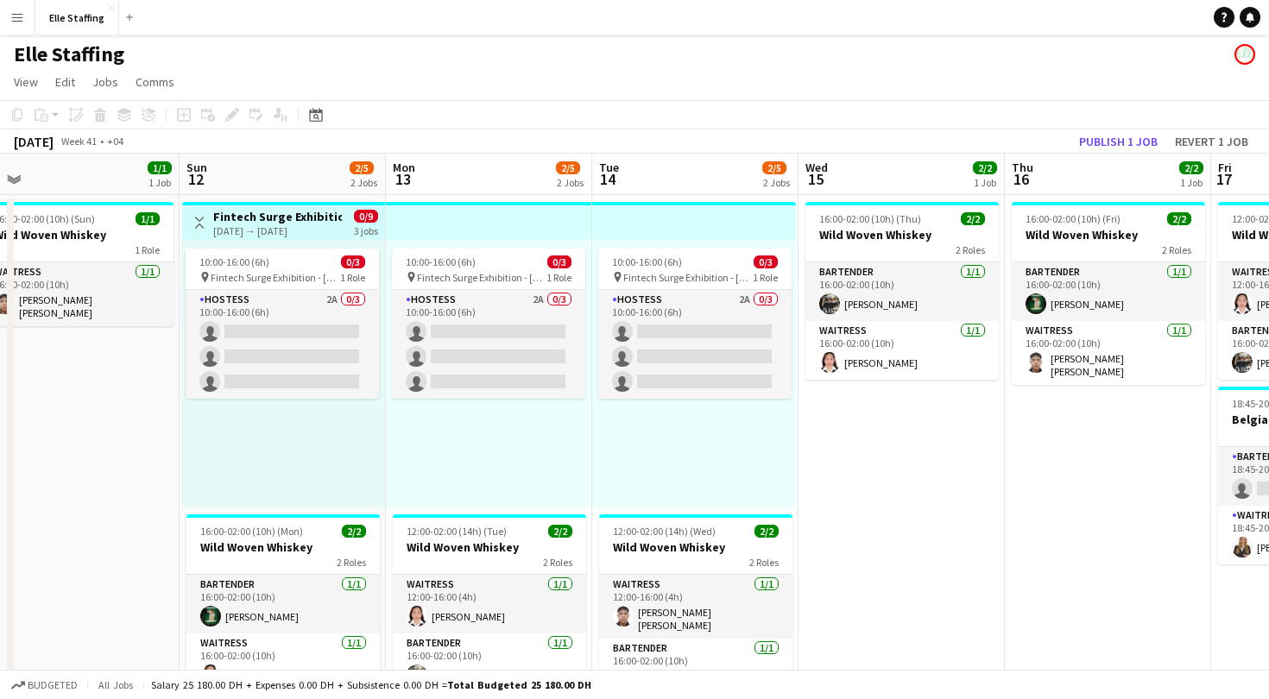
click at [1107, 125] on app-toolbar "Copy Paste Paste Command V Paste with crew Command Shift V Paste linked Job [GE…" at bounding box center [634, 114] width 1269 height 29
click at [1111, 136] on button "Publish 1 job" at bounding box center [1119, 141] width 92 height 22
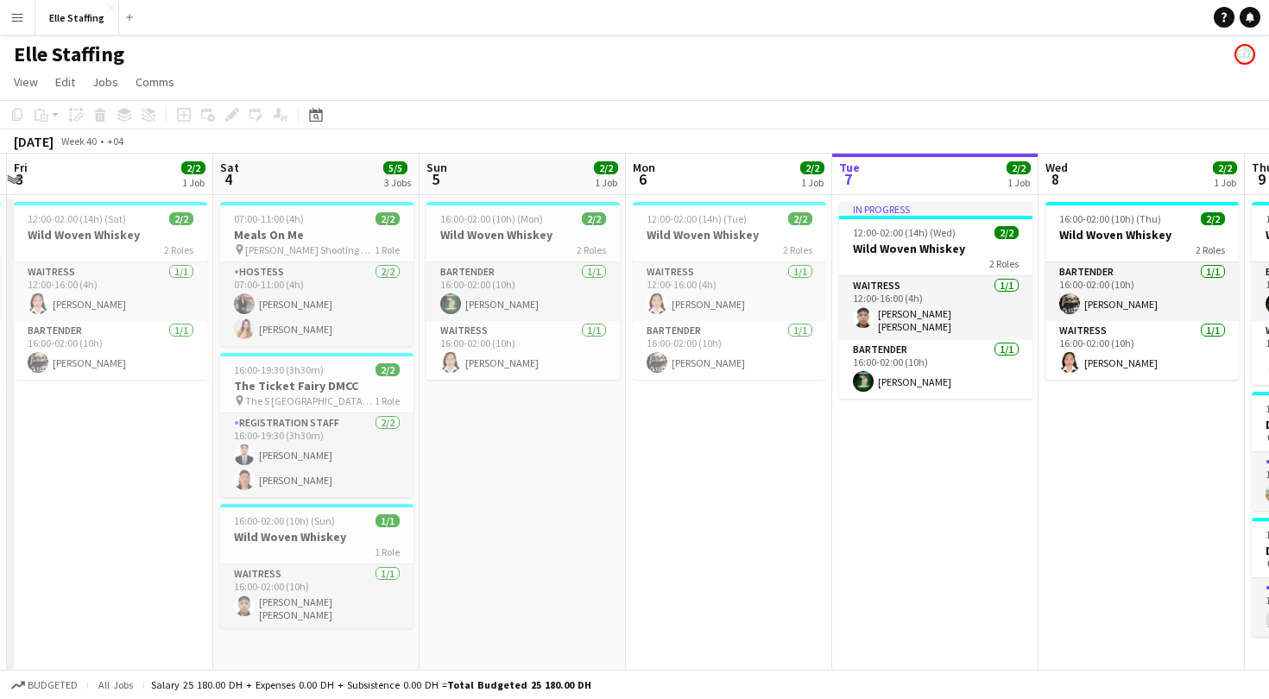
scroll to position [0, 404]
click at [60, 22] on button "Elle Staffing Close" at bounding box center [77, 18] width 84 height 34
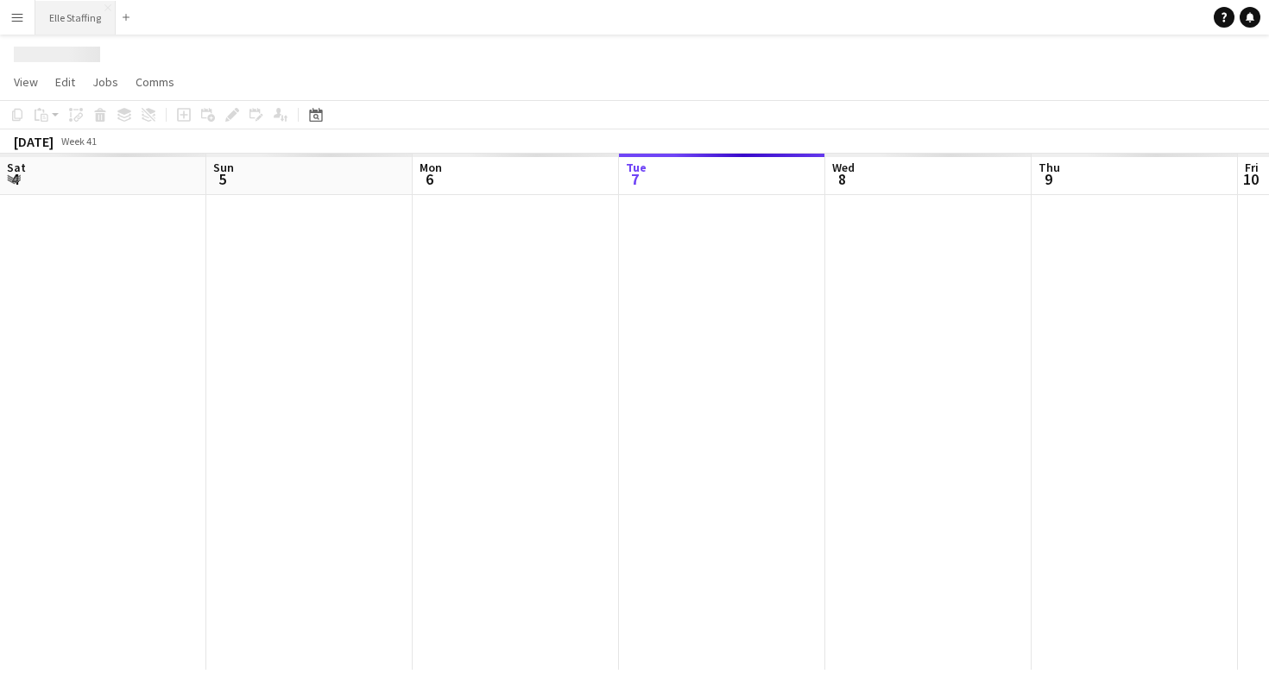
scroll to position [0, 413]
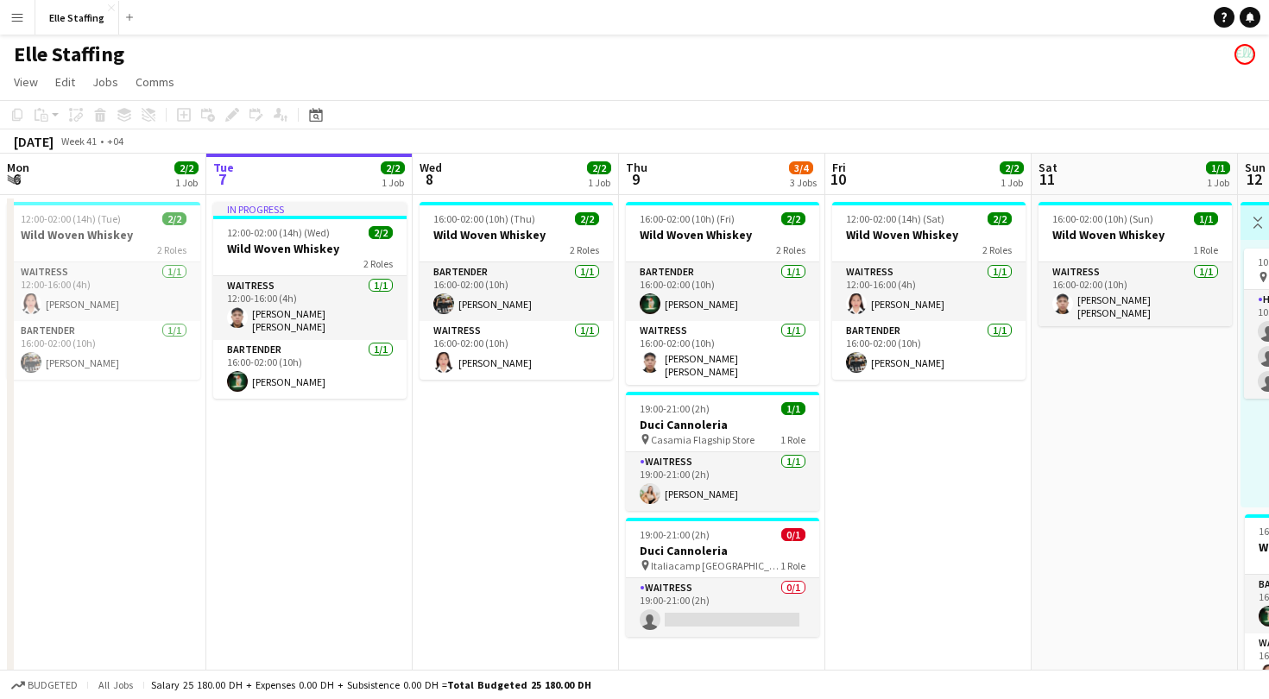
click at [28, 13] on button "Menu" at bounding box center [17, 17] width 35 height 35
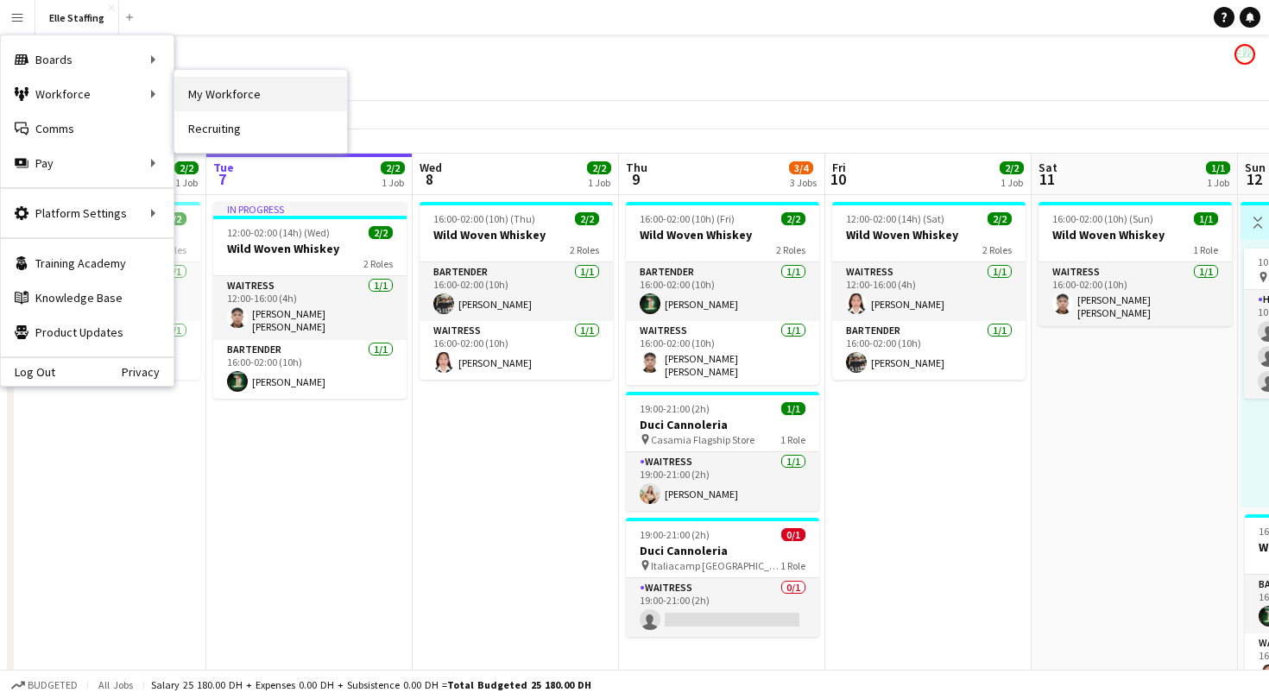
click at [235, 101] on link "My Workforce" at bounding box center [260, 94] width 173 height 35
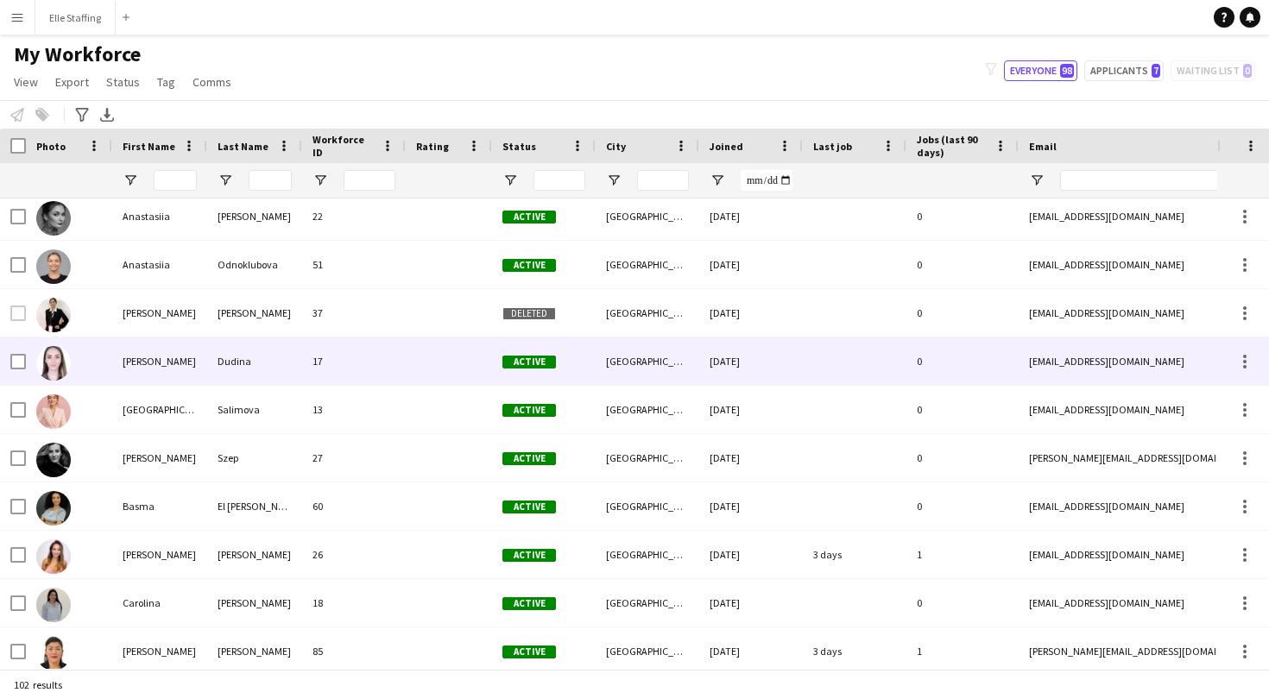
scroll to position [508, 0]
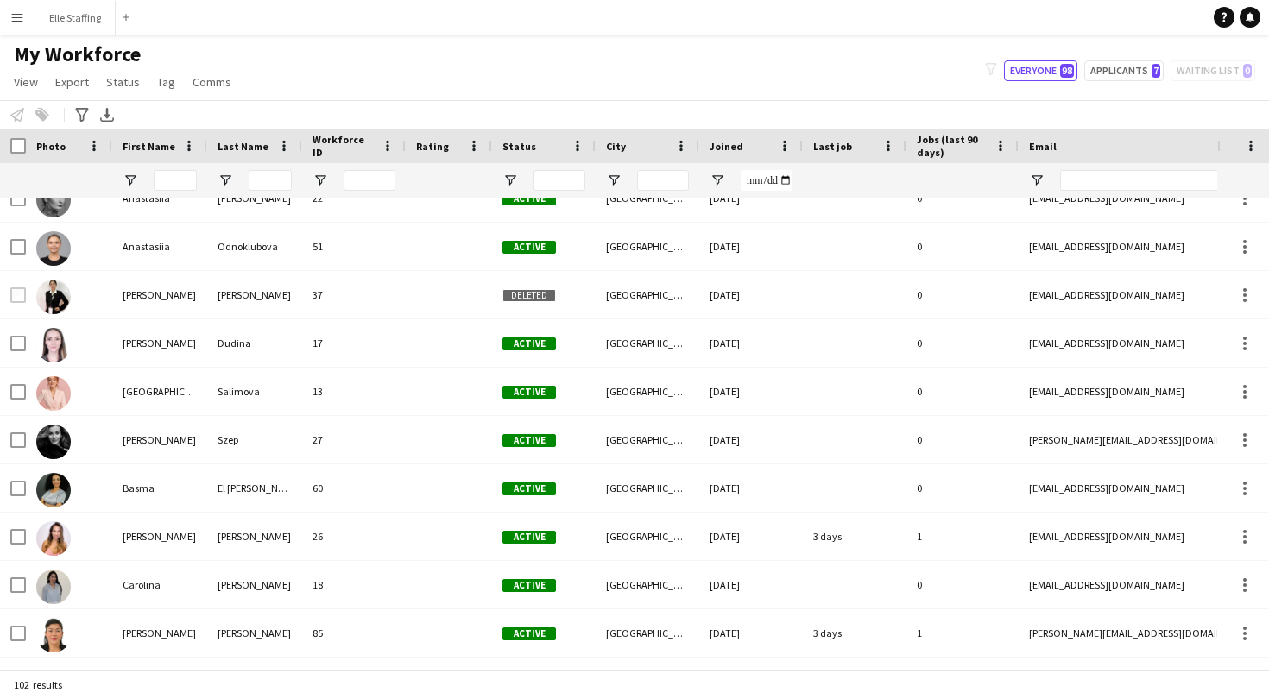
click at [14, 23] on app-icon "Menu" at bounding box center [17, 17] width 14 height 14
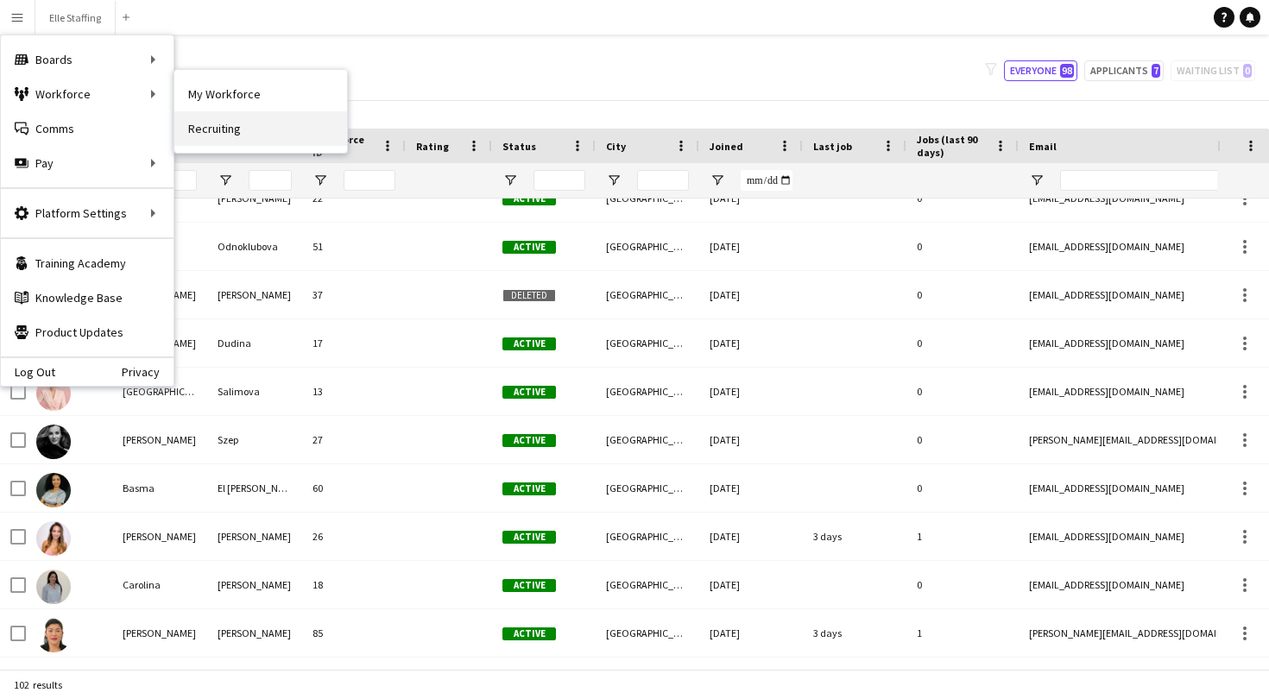
click at [252, 121] on link "Recruiting" at bounding box center [260, 128] width 173 height 35
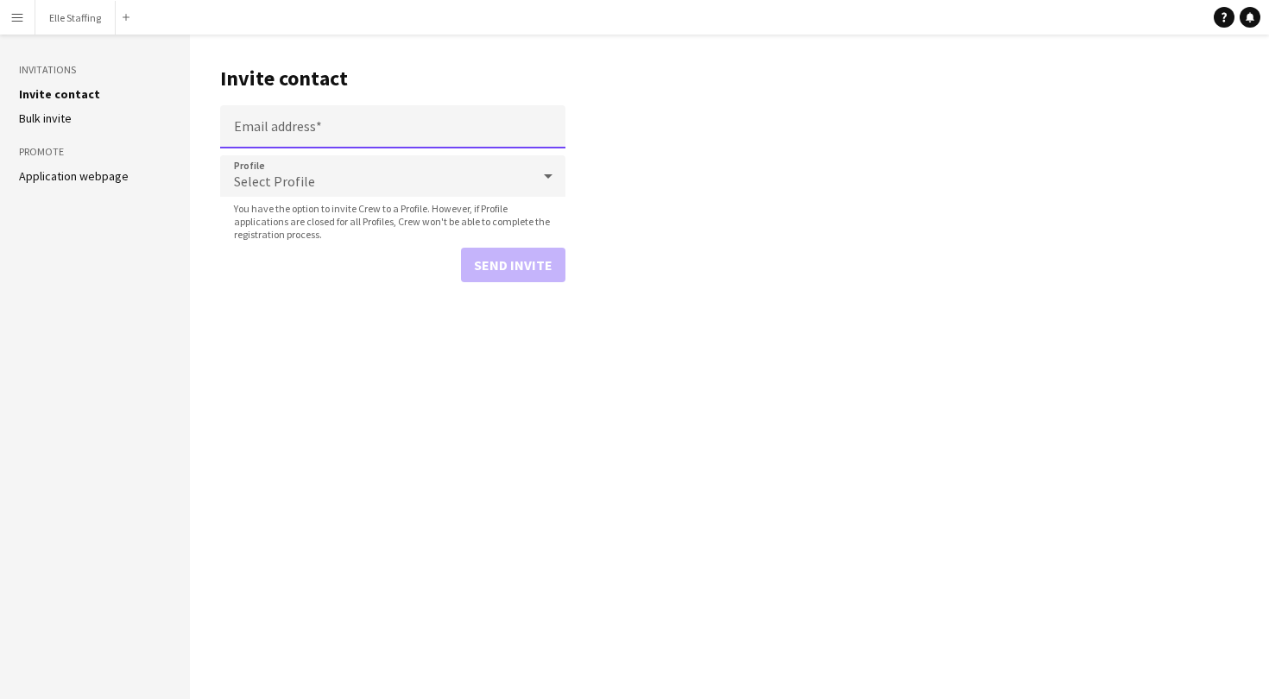
click at [301, 133] on input "Email address" at bounding box center [392, 126] width 345 height 43
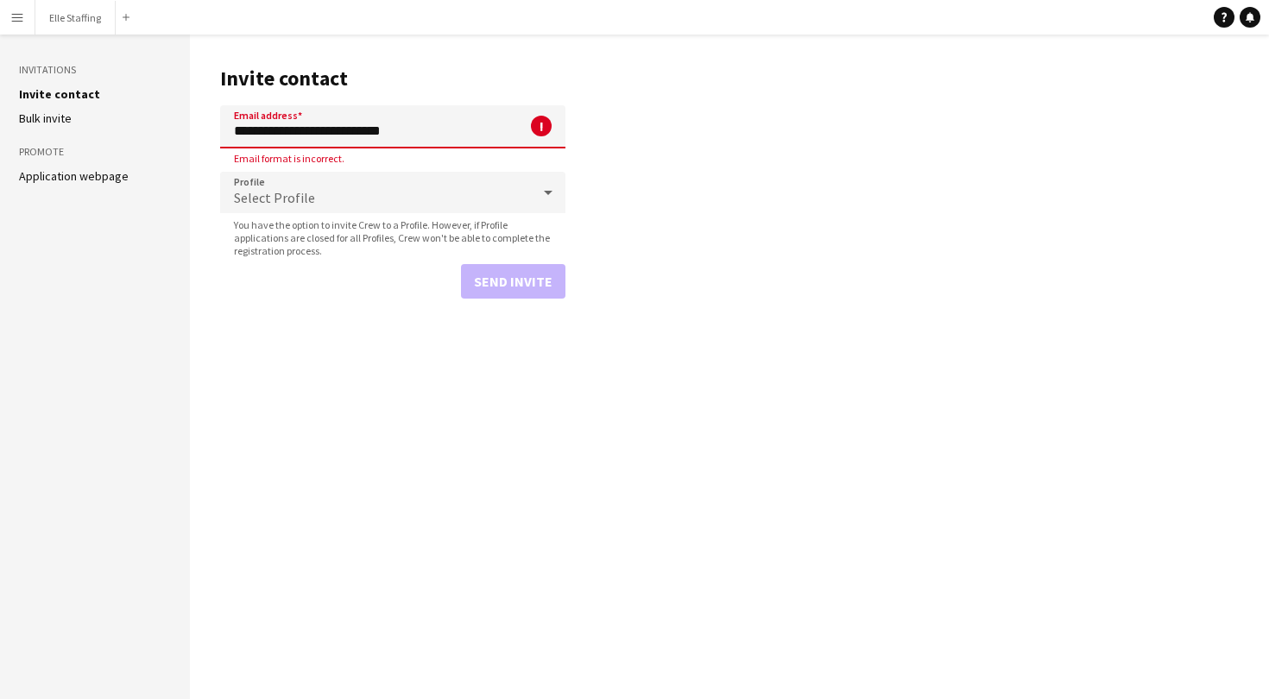
click at [358, 128] on input "**********" at bounding box center [392, 126] width 345 height 43
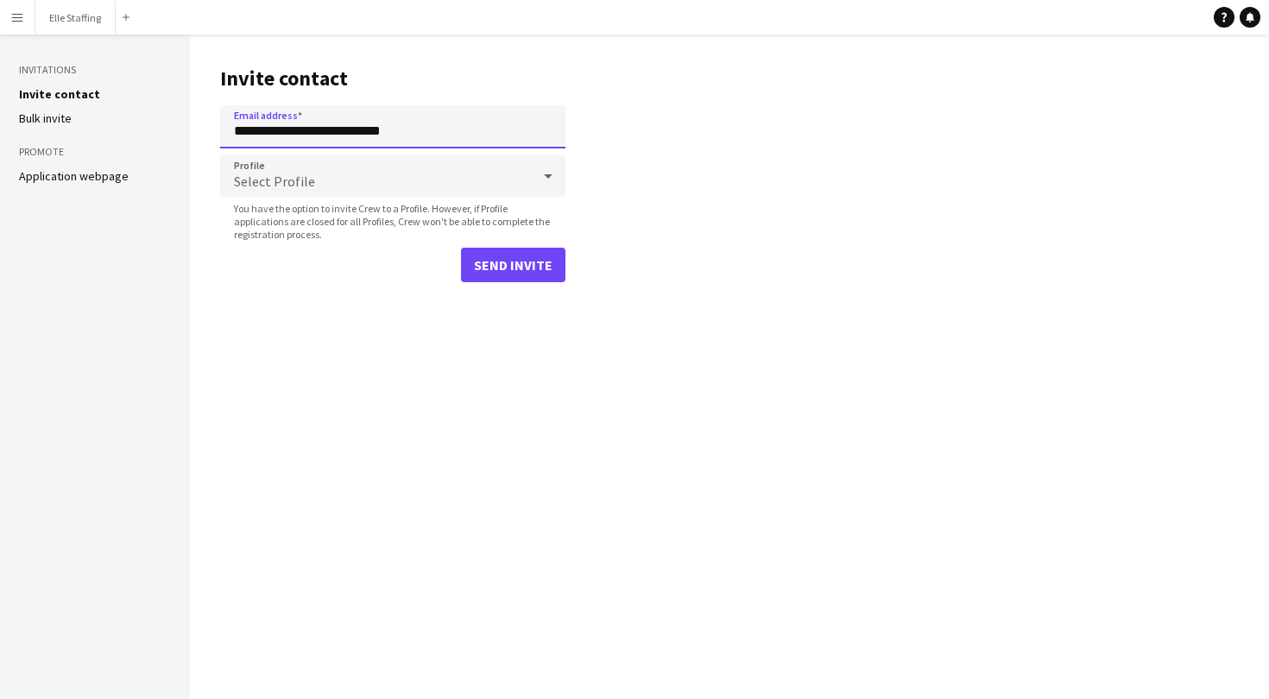
click at [250, 129] on input "**********" at bounding box center [392, 126] width 345 height 43
type input "**********"
click at [446, 183] on div "Select Profile" at bounding box center [375, 175] width 311 height 41
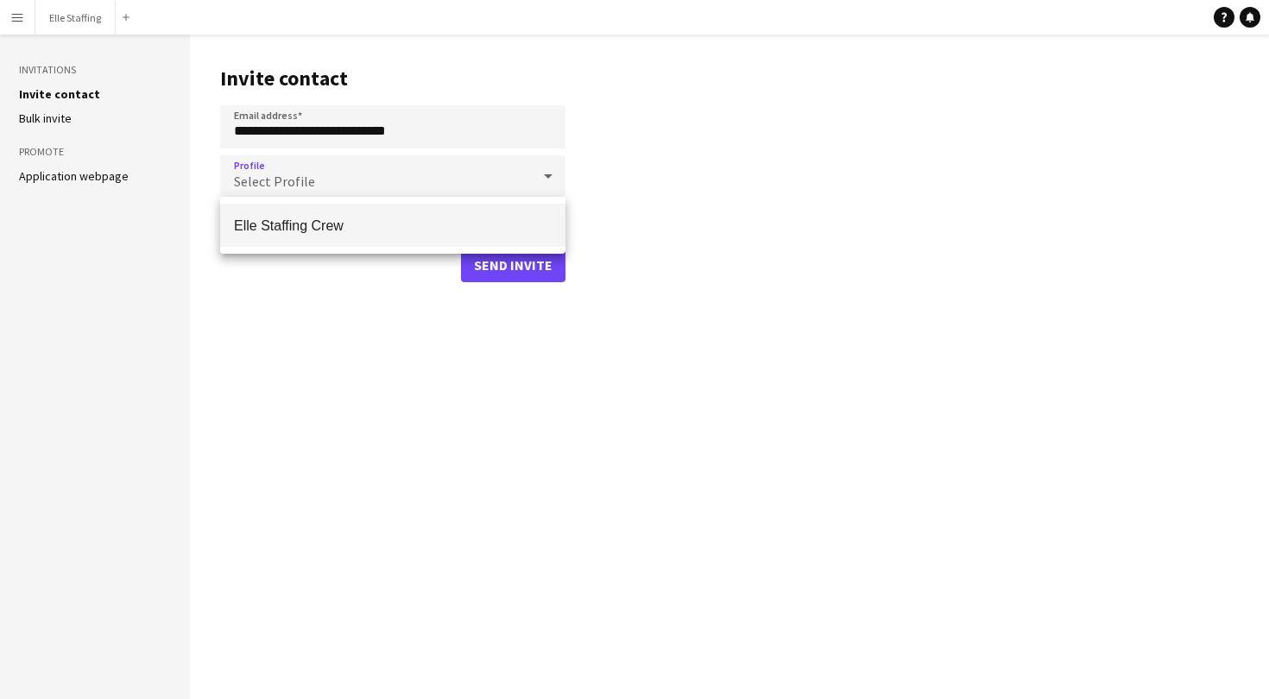
click at [396, 225] on span "Elle Staffing Crew" at bounding box center [393, 226] width 318 height 16
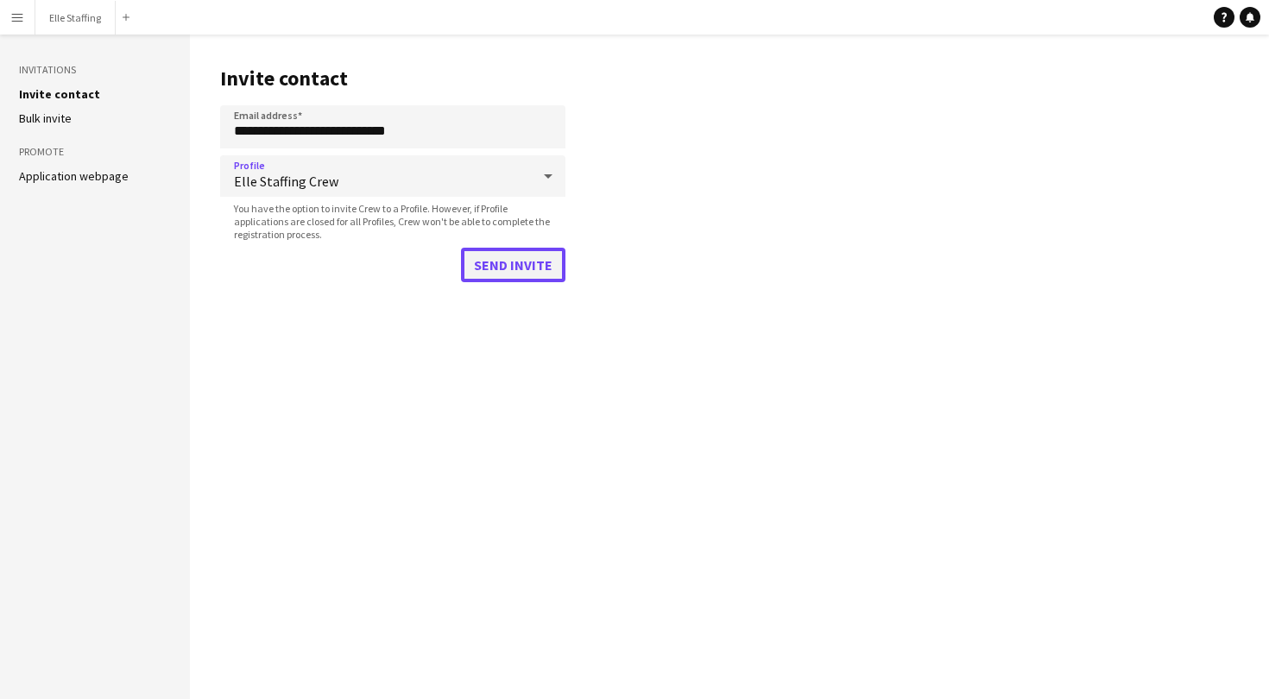
click at [529, 268] on button "Send invite" at bounding box center [513, 265] width 104 height 35
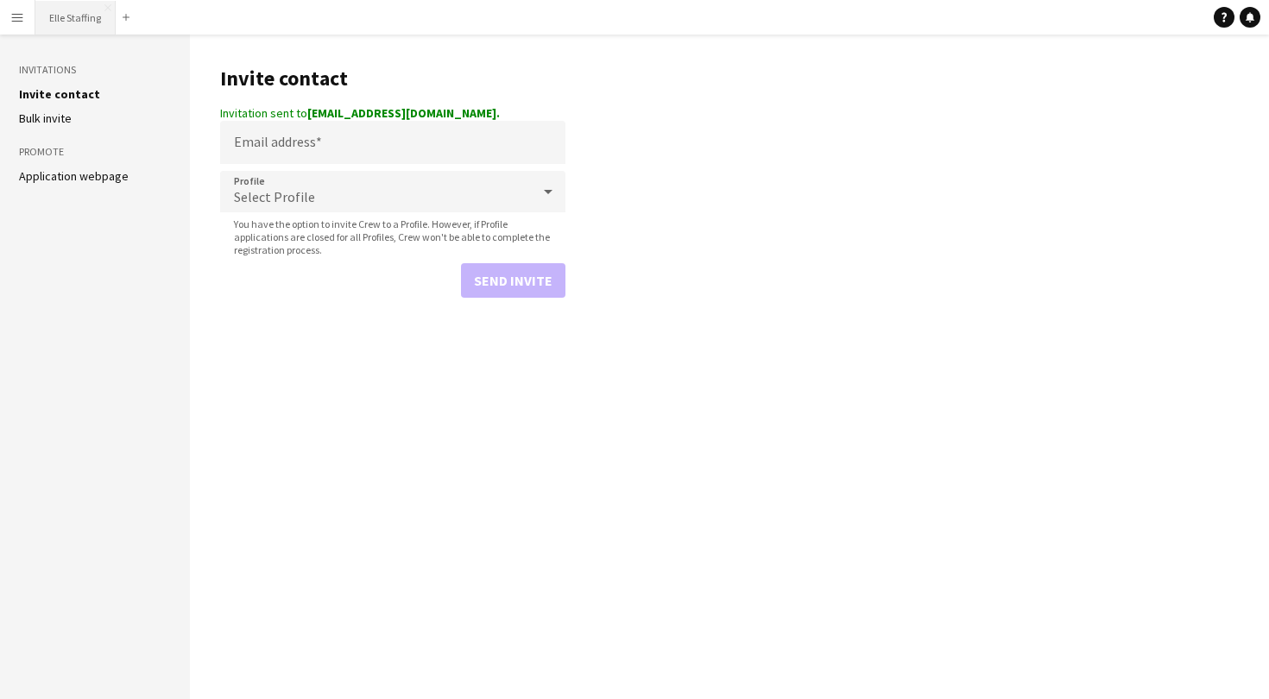
click at [62, 22] on button "Elle Staffing Close" at bounding box center [75, 18] width 80 height 34
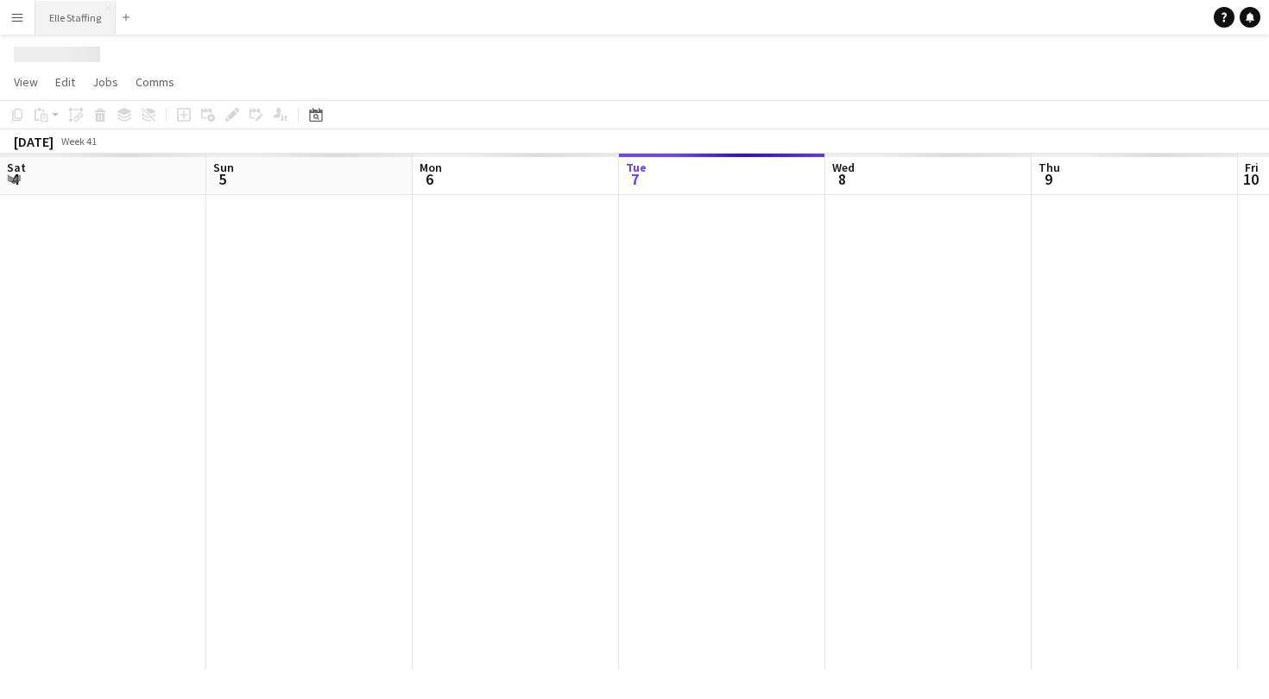
scroll to position [0, 413]
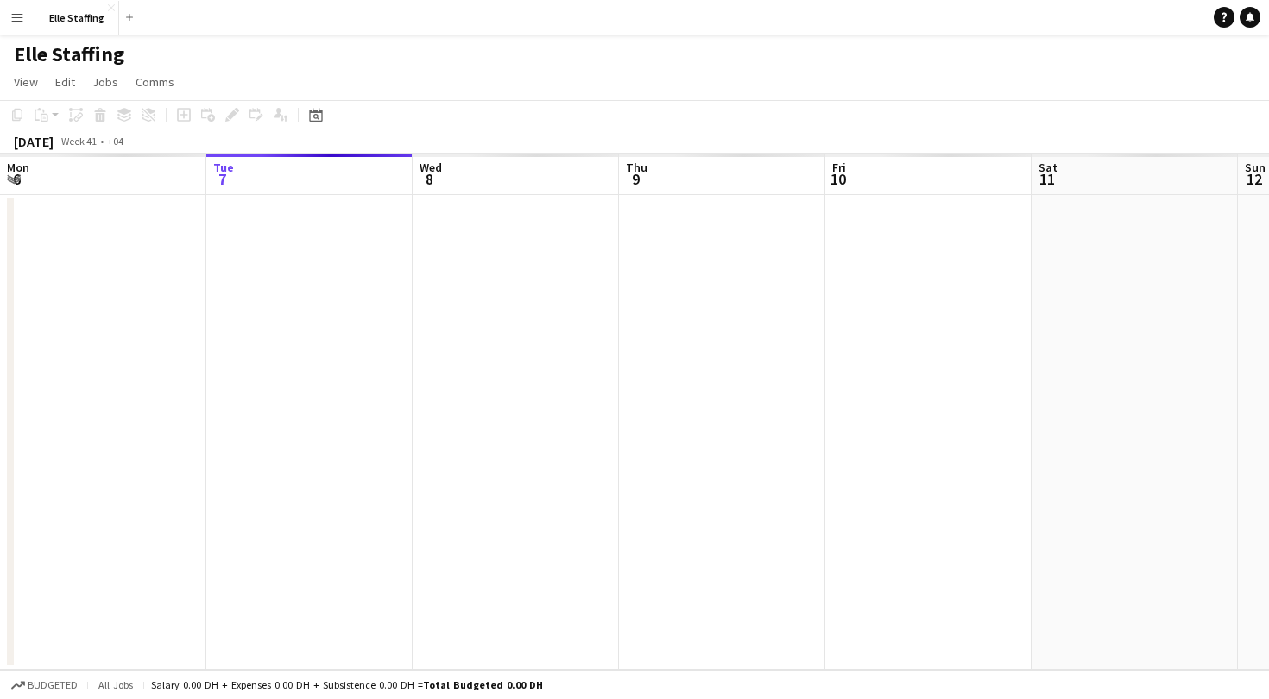
click at [23, 15] on app-icon "Menu" at bounding box center [17, 17] width 14 height 14
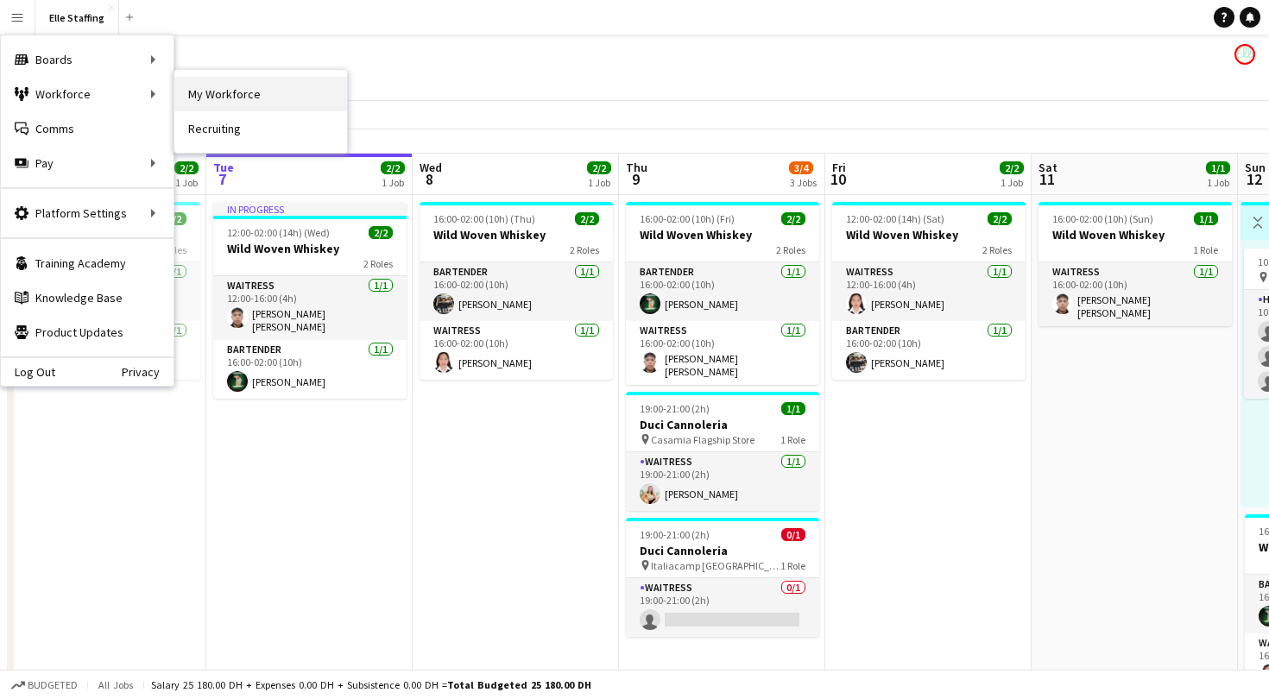
click at [199, 92] on link "My Workforce" at bounding box center [260, 94] width 173 height 35
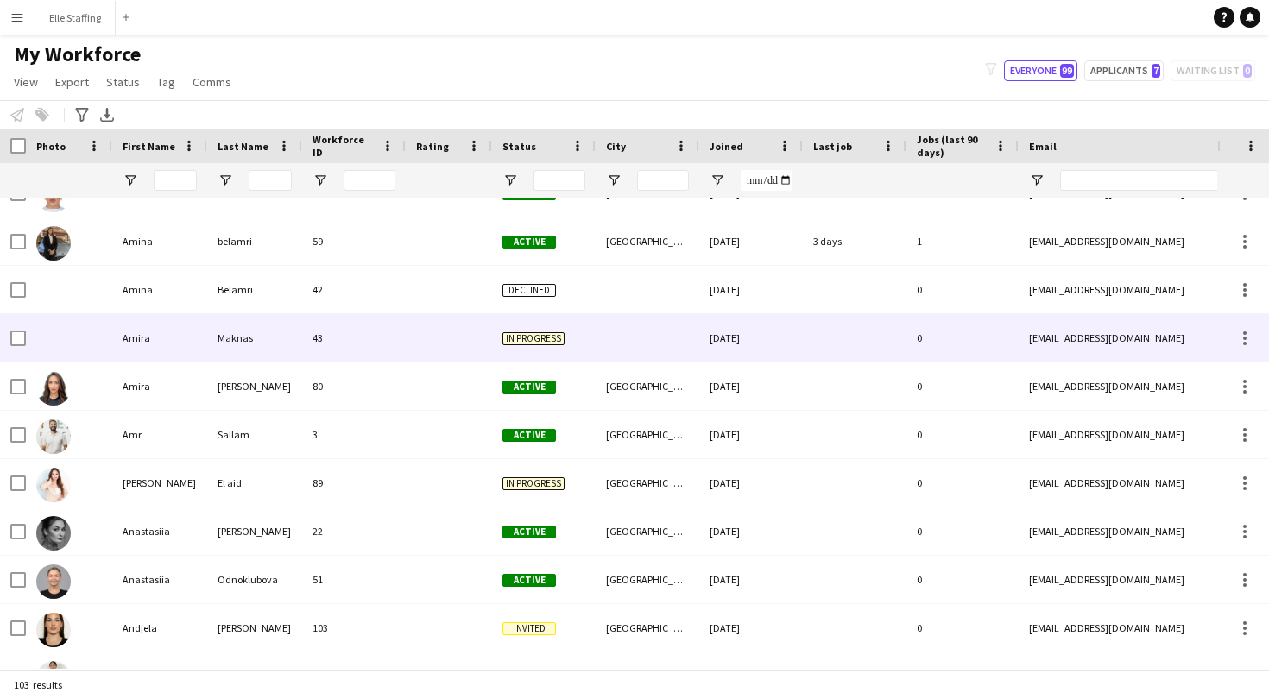
scroll to position [205, 0]
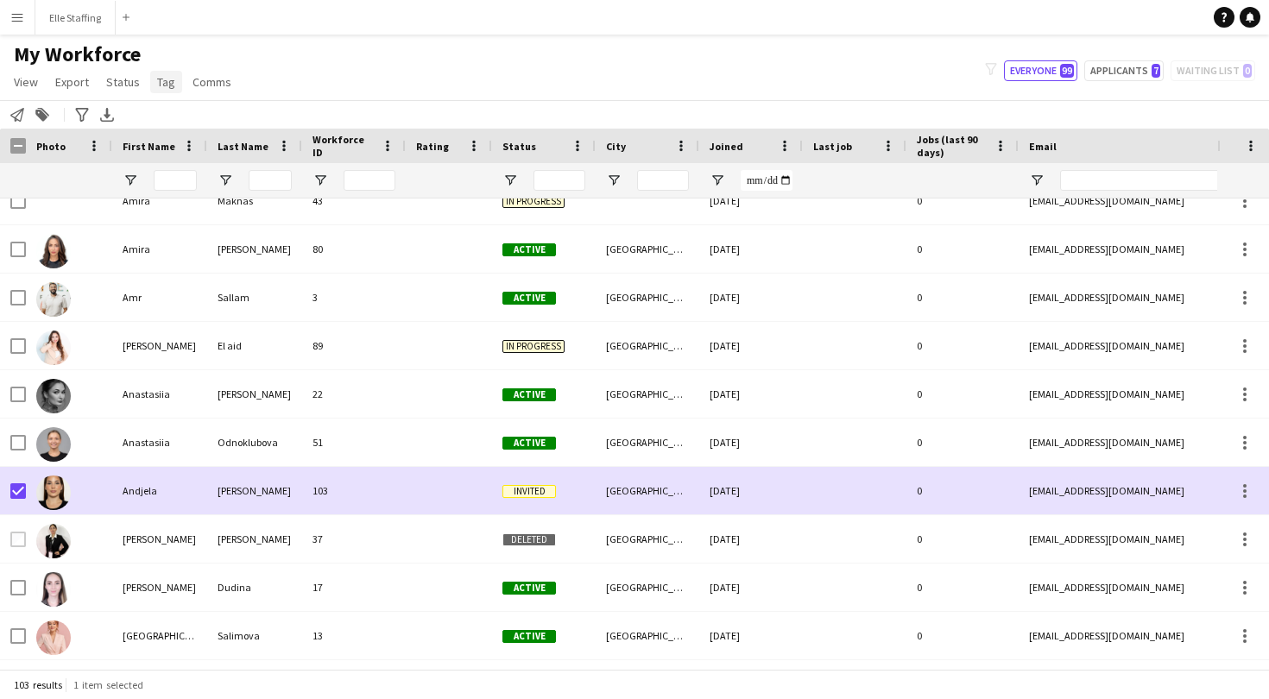
click at [160, 78] on span "Tag" at bounding box center [166, 82] width 18 height 16
click at [127, 76] on span "Status" at bounding box center [123, 82] width 34 height 16
click at [138, 123] on link "Edit" at bounding box center [159, 119] width 121 height 36
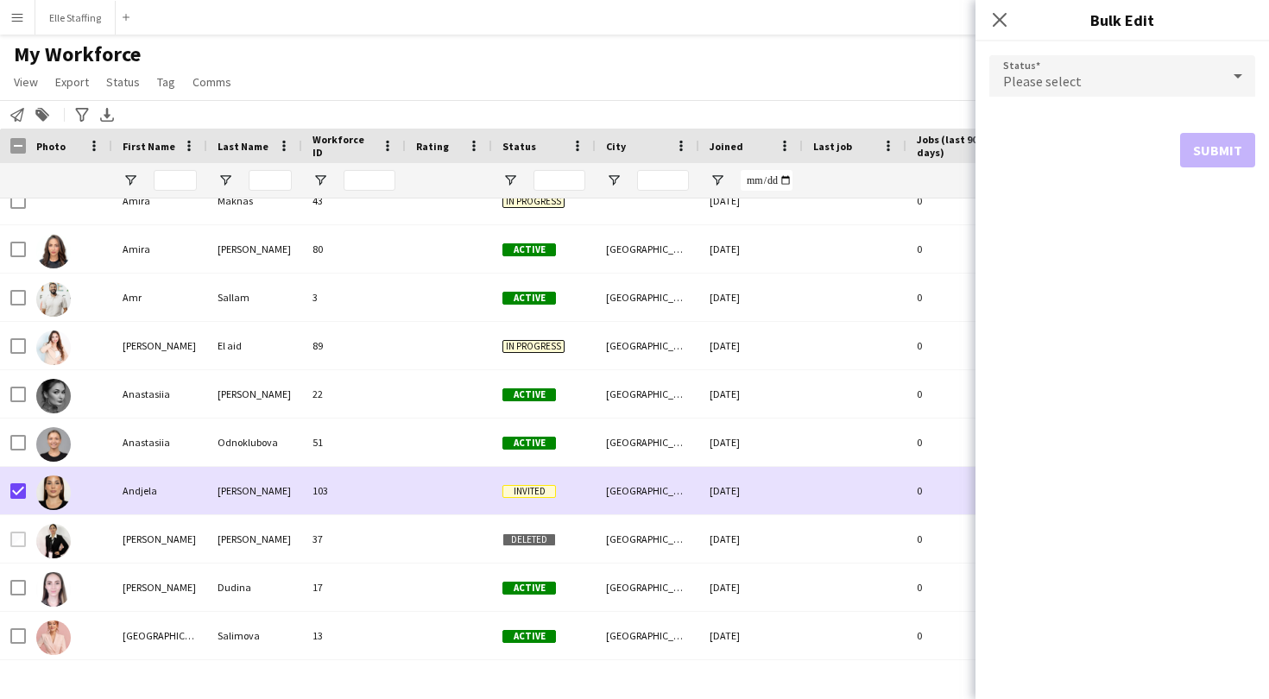
click at [1036, 69] on div "Please select" at bounding box center [1105, 75] width 231 height 41
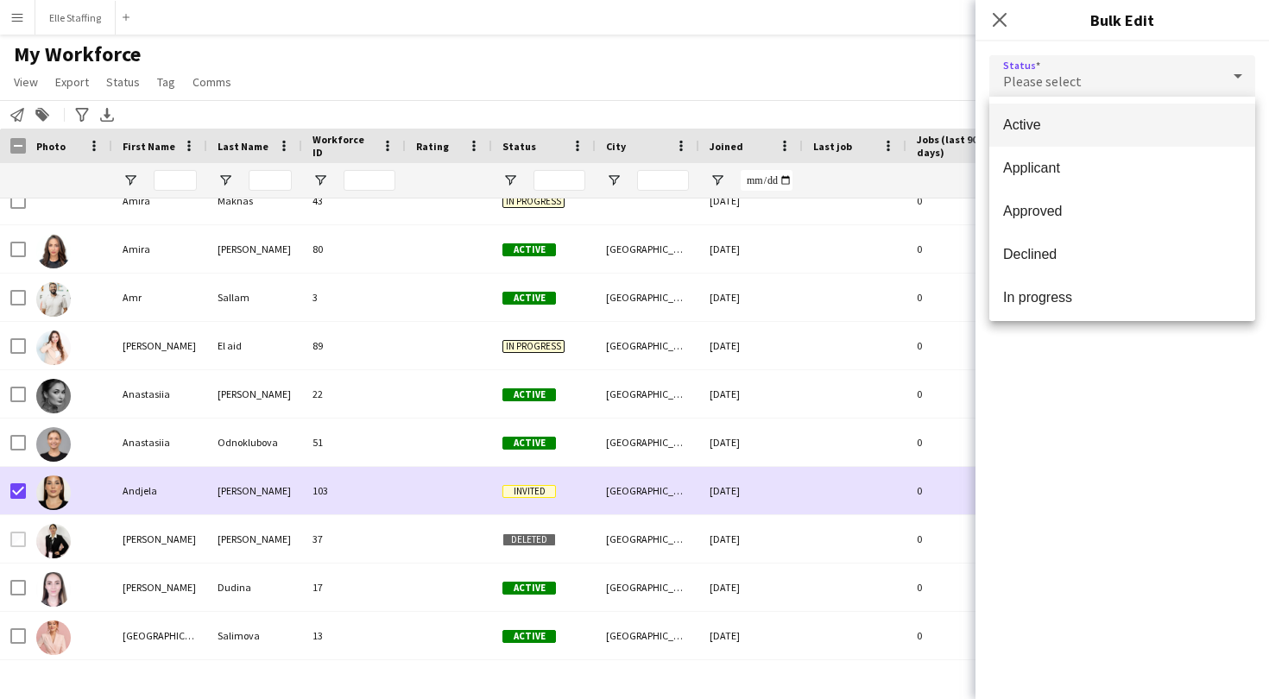
click at [1031, 114] on mat-option "Active" at bounding box center [1123, 125] width 266 height 43
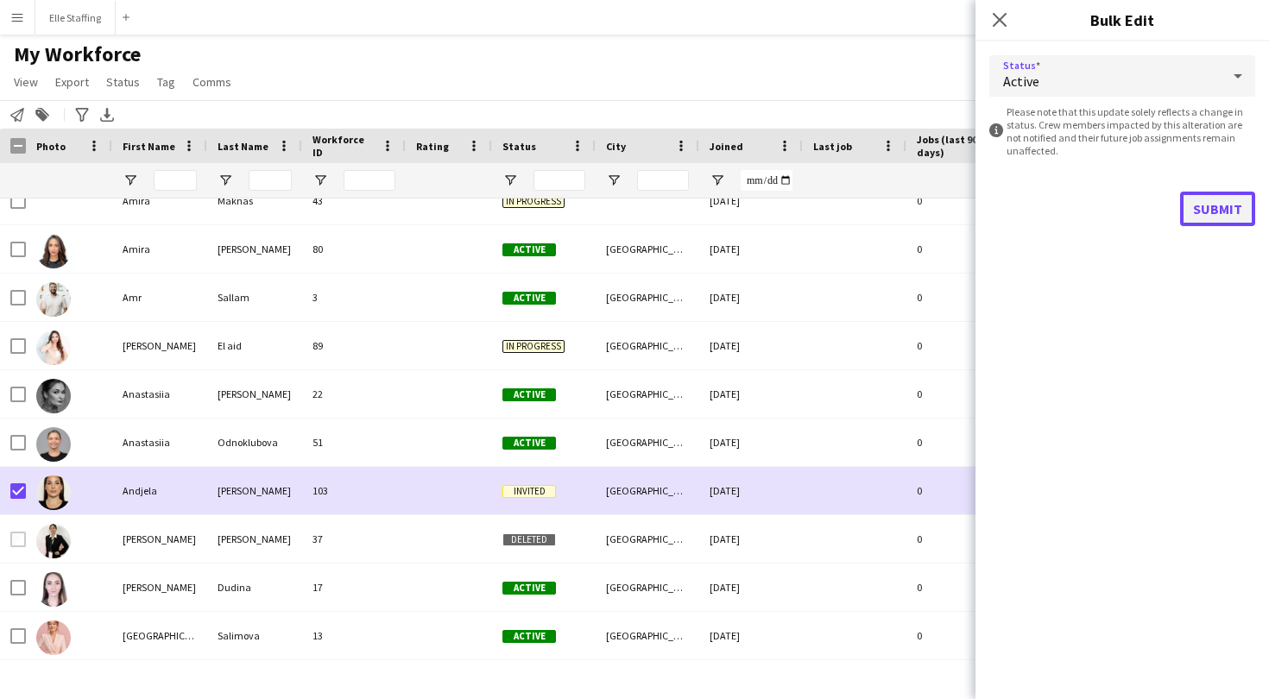
click at [1234, 211] on button "Submit" at bounding box center [1217, 209] width 75 height 35
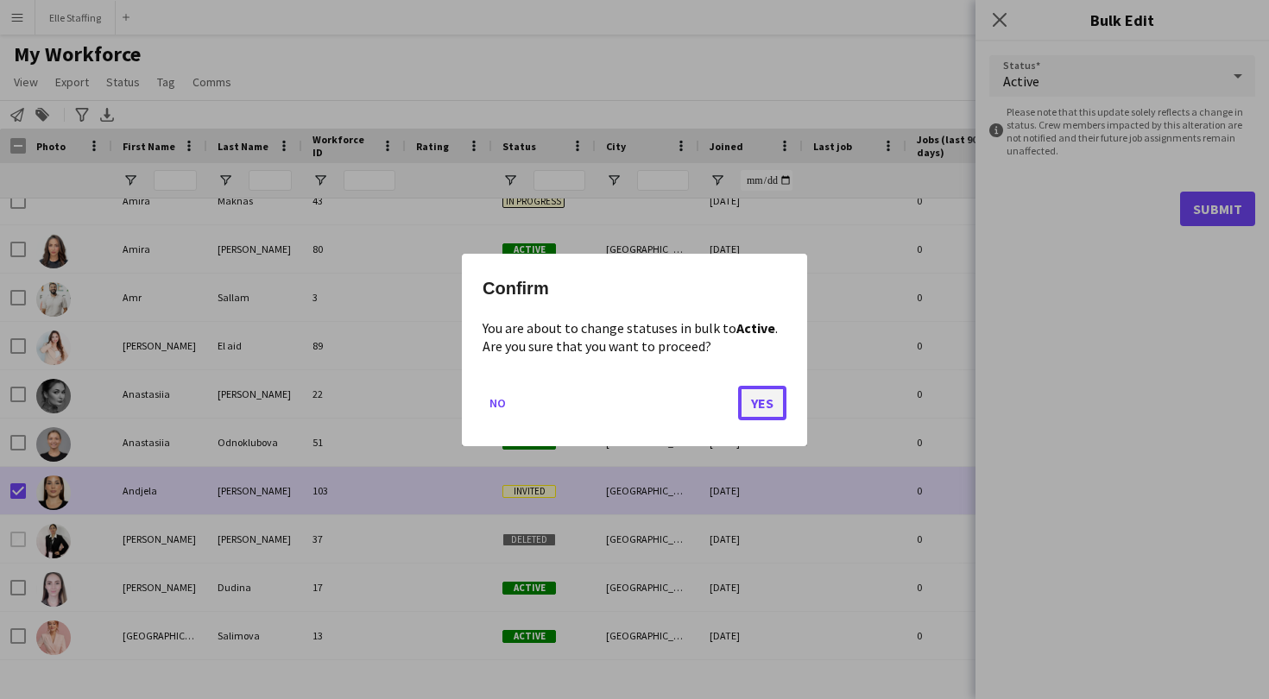
click at [751, 387] on button "Yes" at bounding box center [762, 402] width 48 height 35
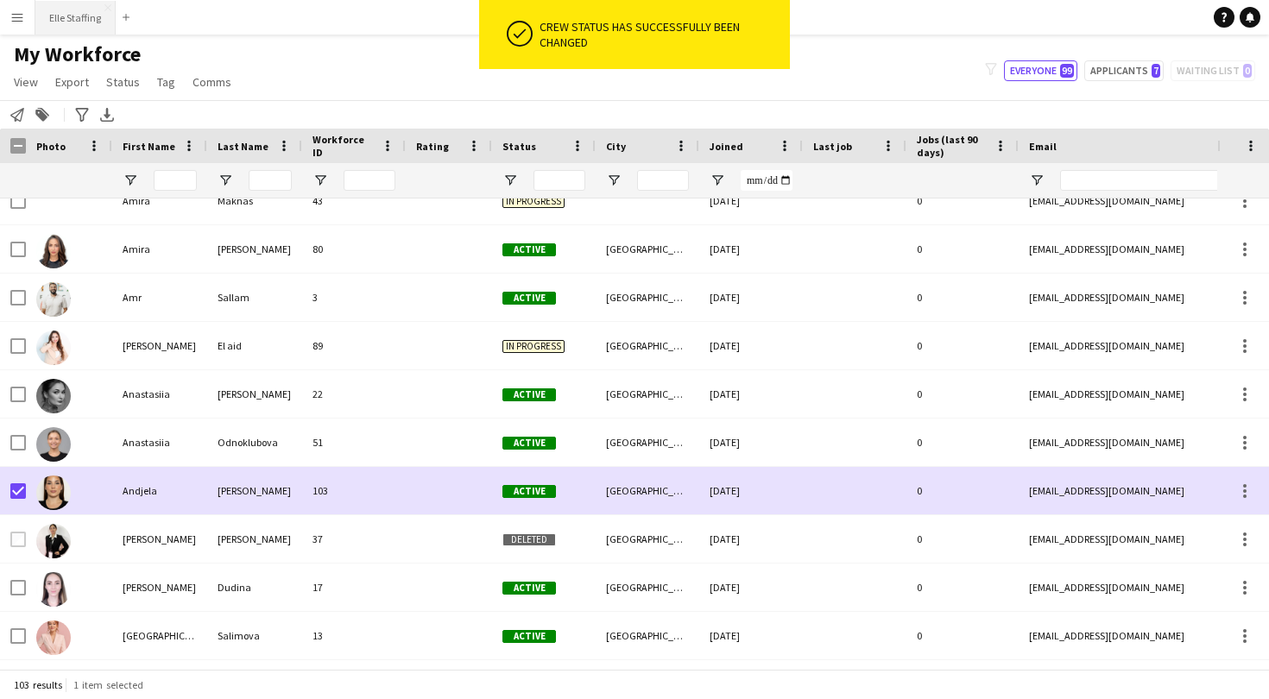
click at [72, 24] on button "Elle Staffing Close" at bounding box center [75, 18] width 80 height 34
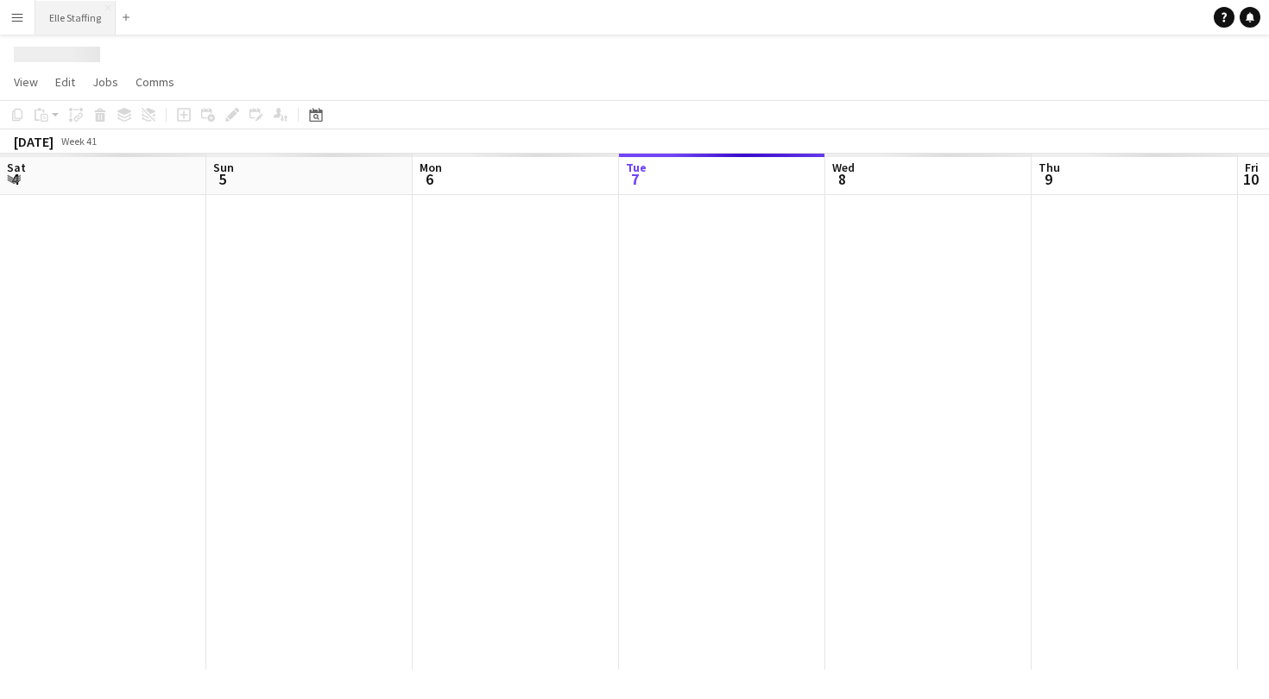
scroll to position [0, 413]
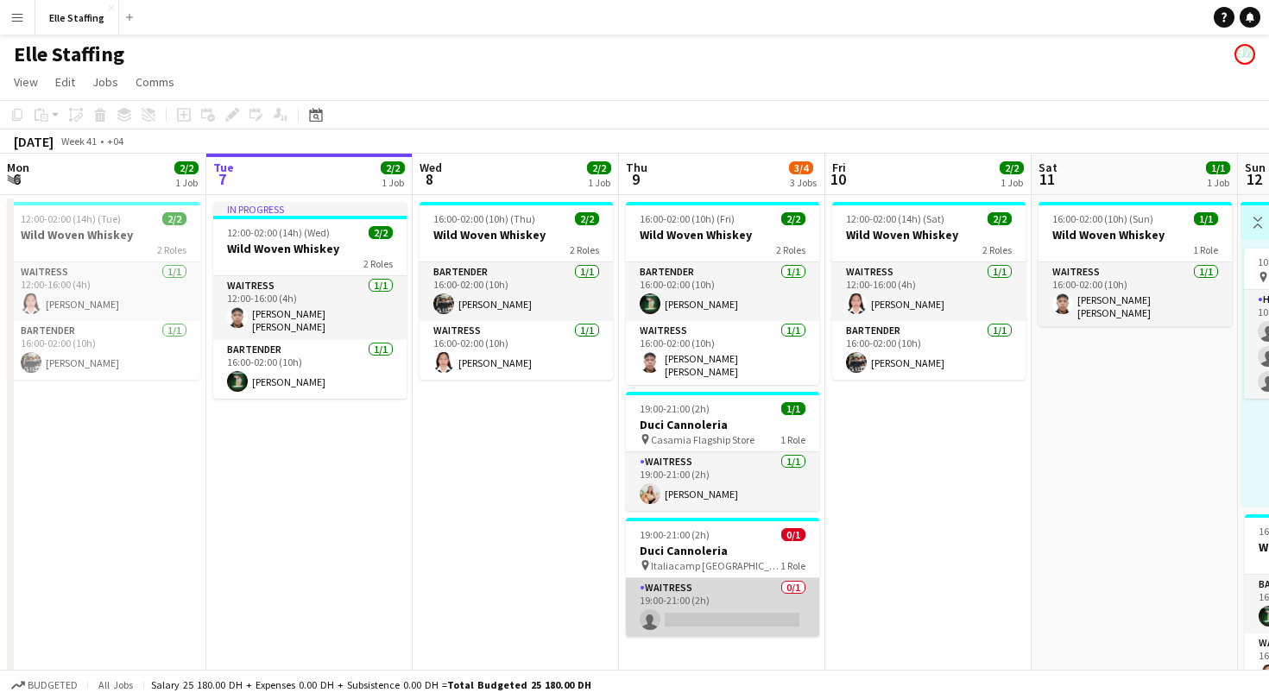
click at [718, 587] on app-card-role "Waitress 0/1 19:00-21:00 (2h) single-neutral-actions" at bounding box center [722, 608] width 193 height 59
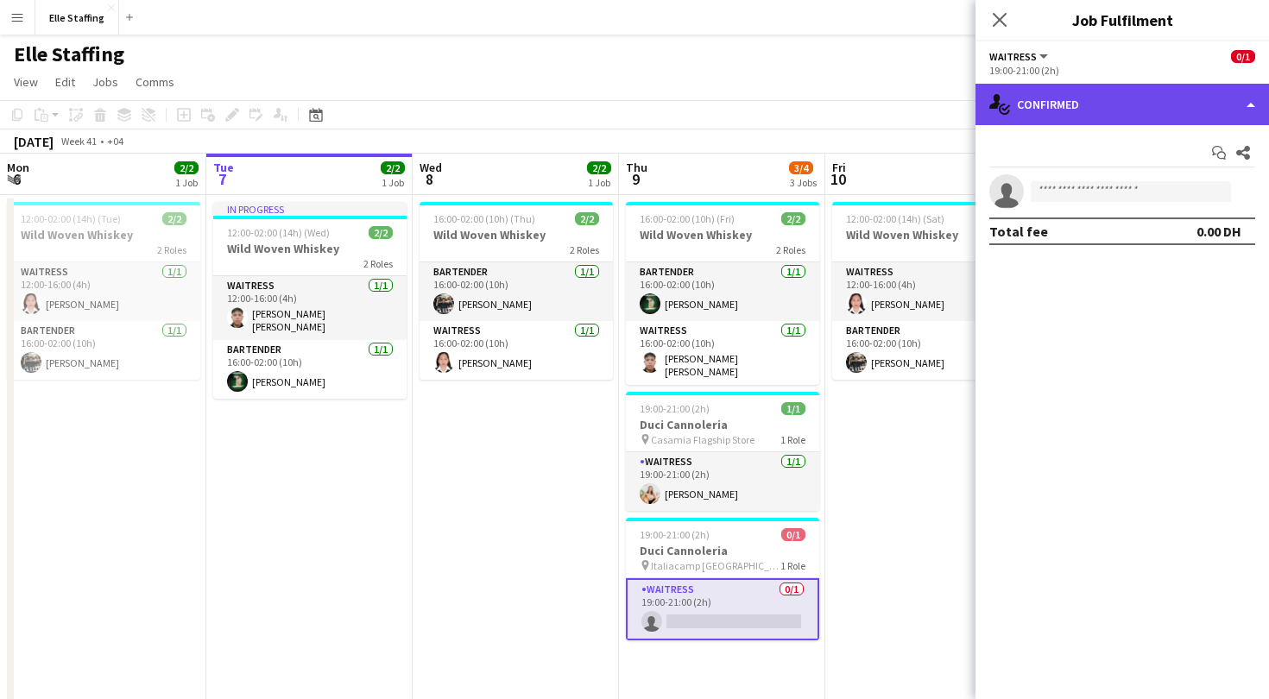
click at [1026, 107] on div "single-neutral-actions-check-2 Confirmed" at bounding box center [1123, 104] width 294 height 41
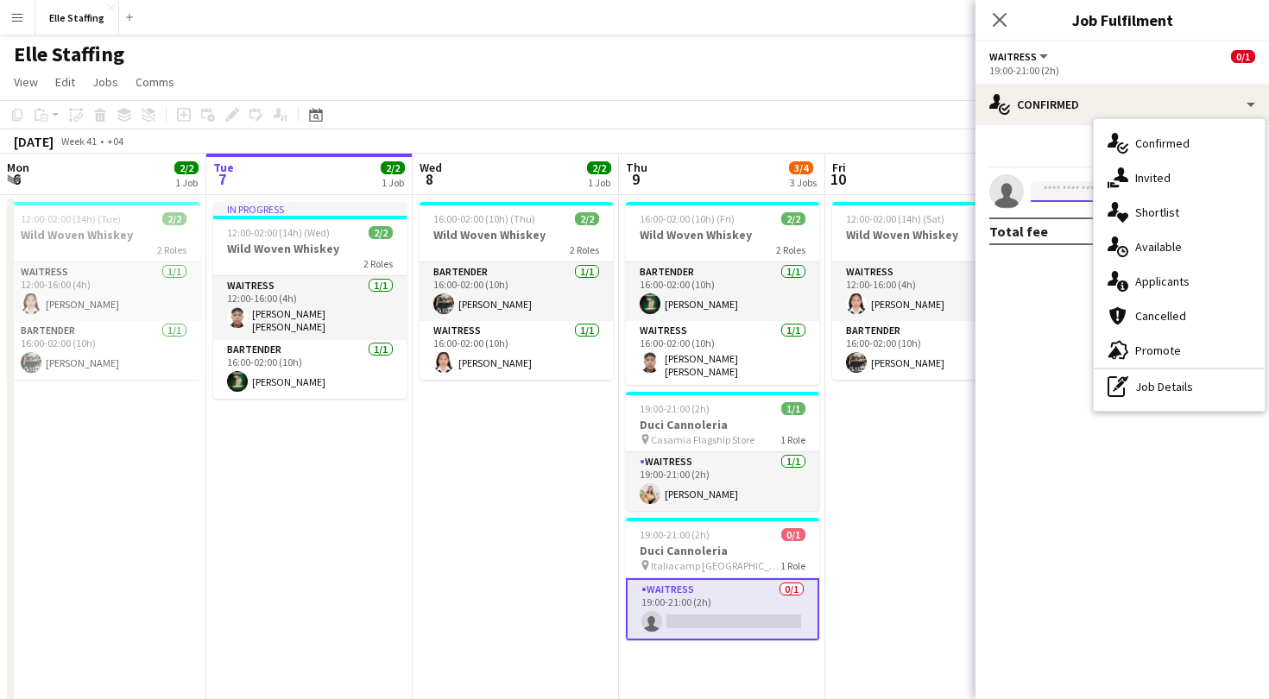
click at [1056, 182] on input at bounding box center [1131, 191] width 200 height 21
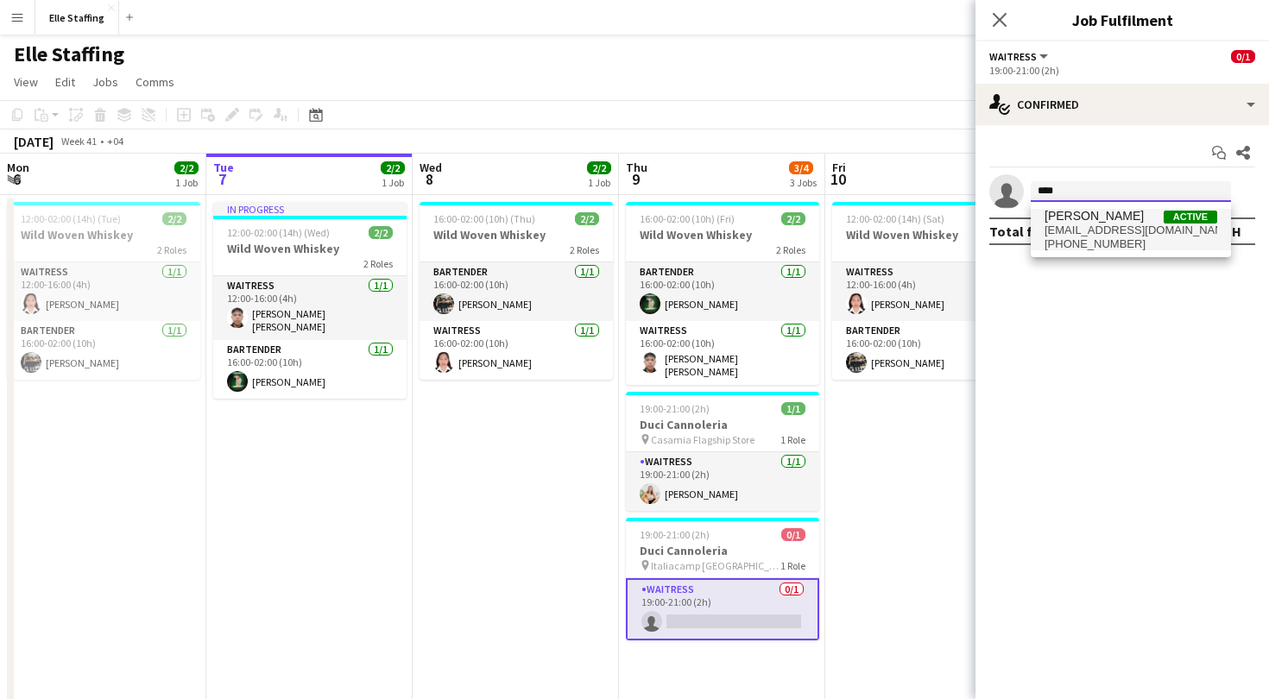
type input "****"
click at [1082, 223] on span "[PERSON_NAME]" at bounding box center [1094, 216] width 99 height 15
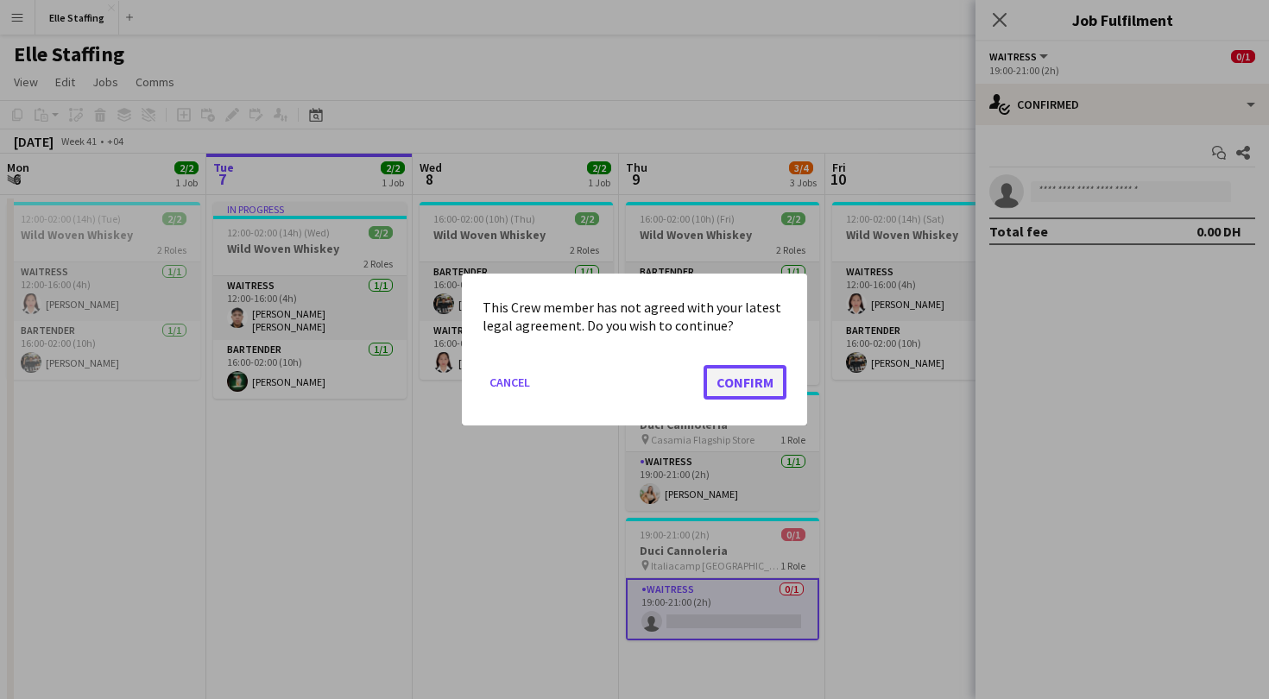
click at [758, 378] on button "Confirm" at bounding box center [745, 382] width 83 height 35
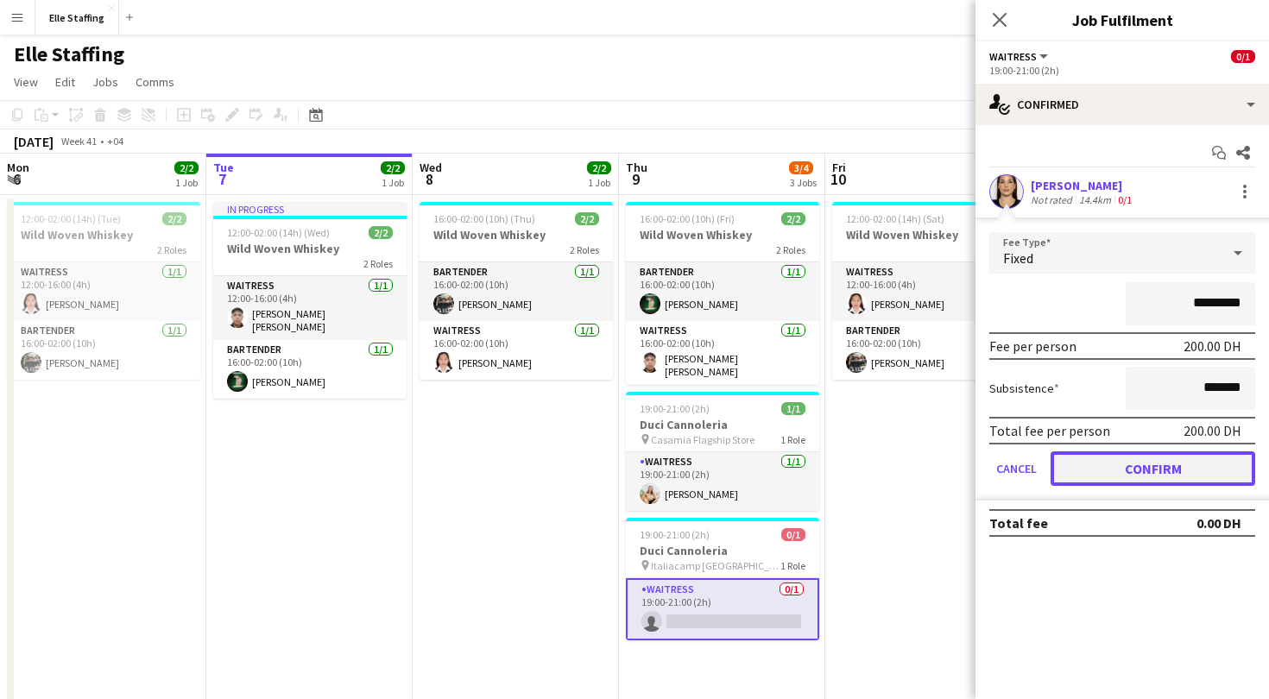
click at [1102, 464] on button "Confirm" at bounding box center [1153, 469] width 205 height 35
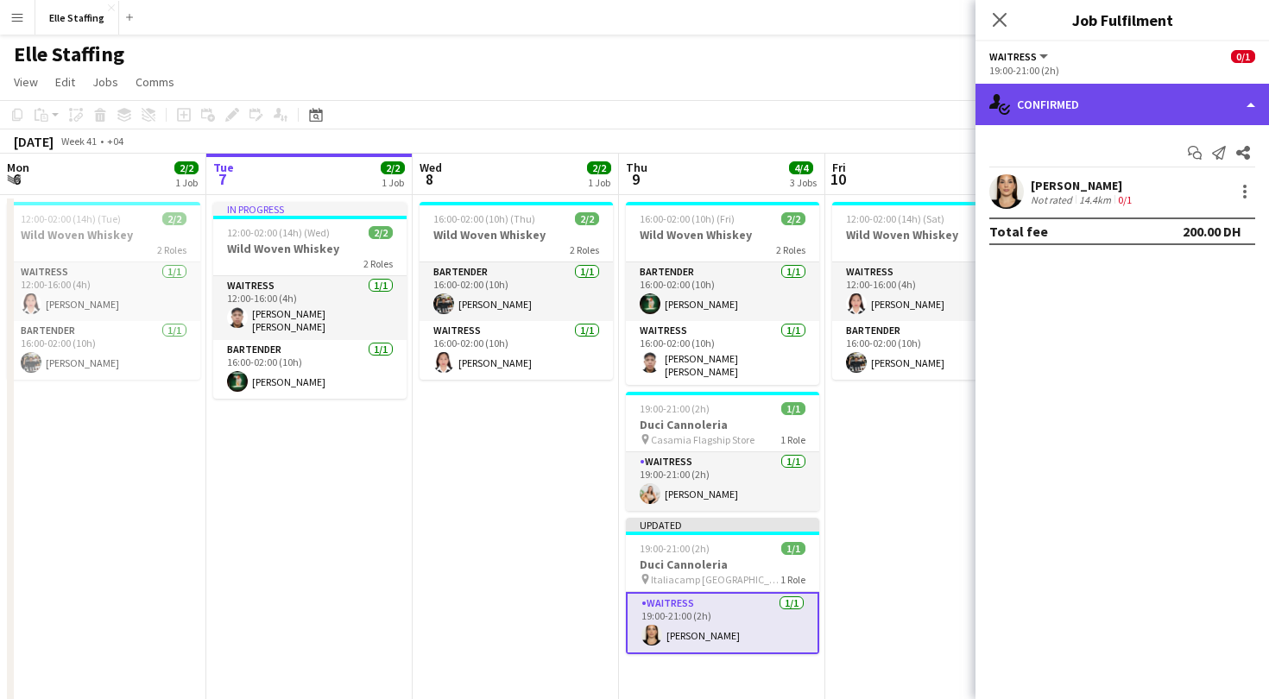
click at [1091, 100] on div "single-neutral-actions-check-2 Confirmed" at bounding box center [1123, 104] width 294 height 41
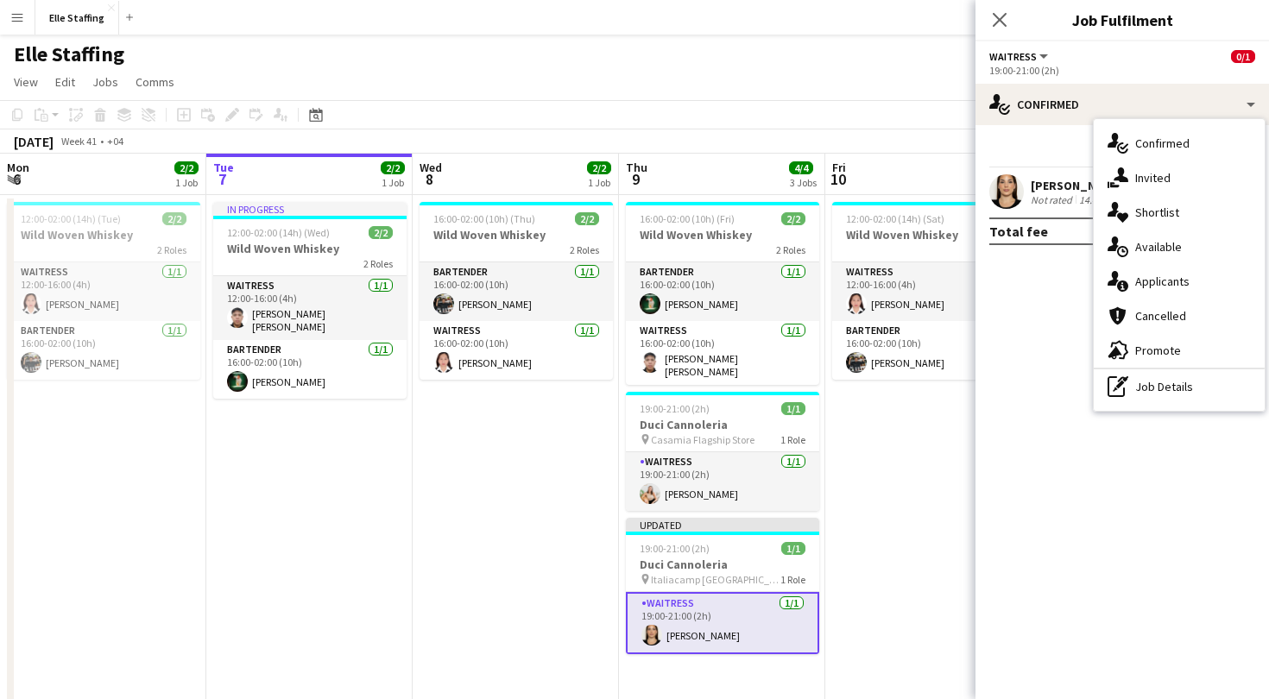
click at [870, 575] on app-date-cell "12:00-02:00 (14h) (Sat) 2/2 Wild Woven Whiskey 2 Roles Waitress [DATE] 12:00-16…" at bounding box center [929, 462] width 206 height 534
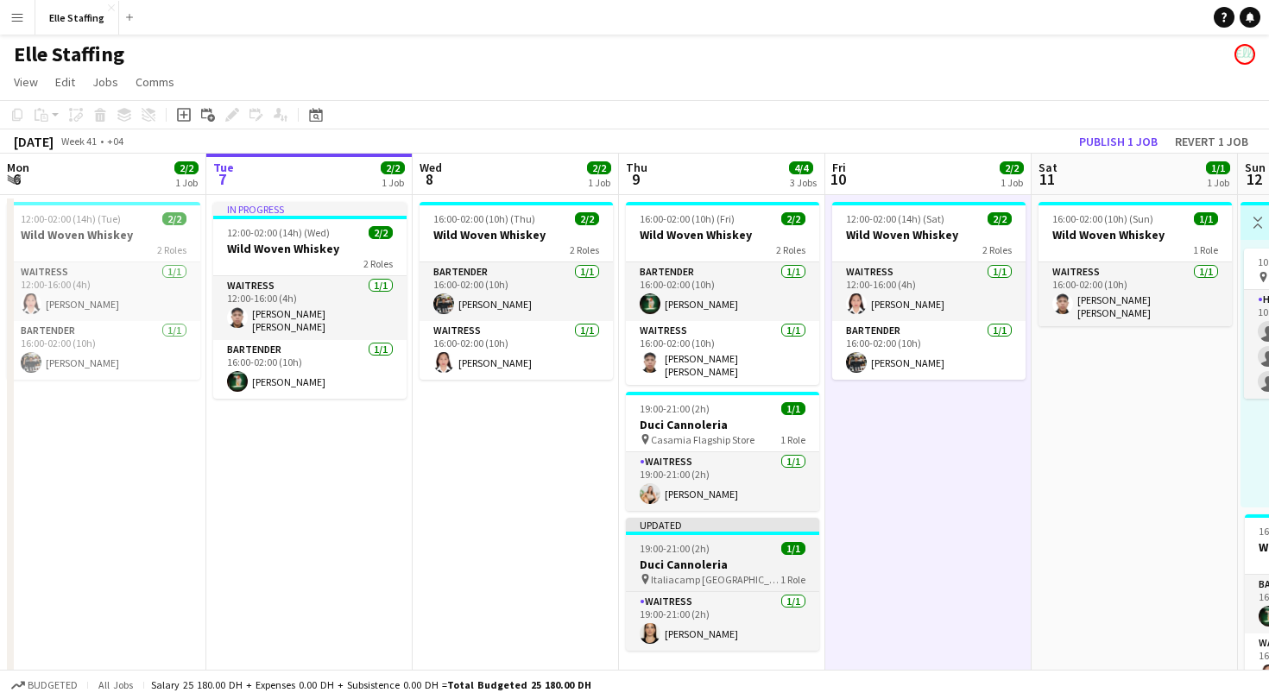
click at [713, 566] on h3 "Duci Cannoleria" at bounding box center [722, 565] width 193 height 16
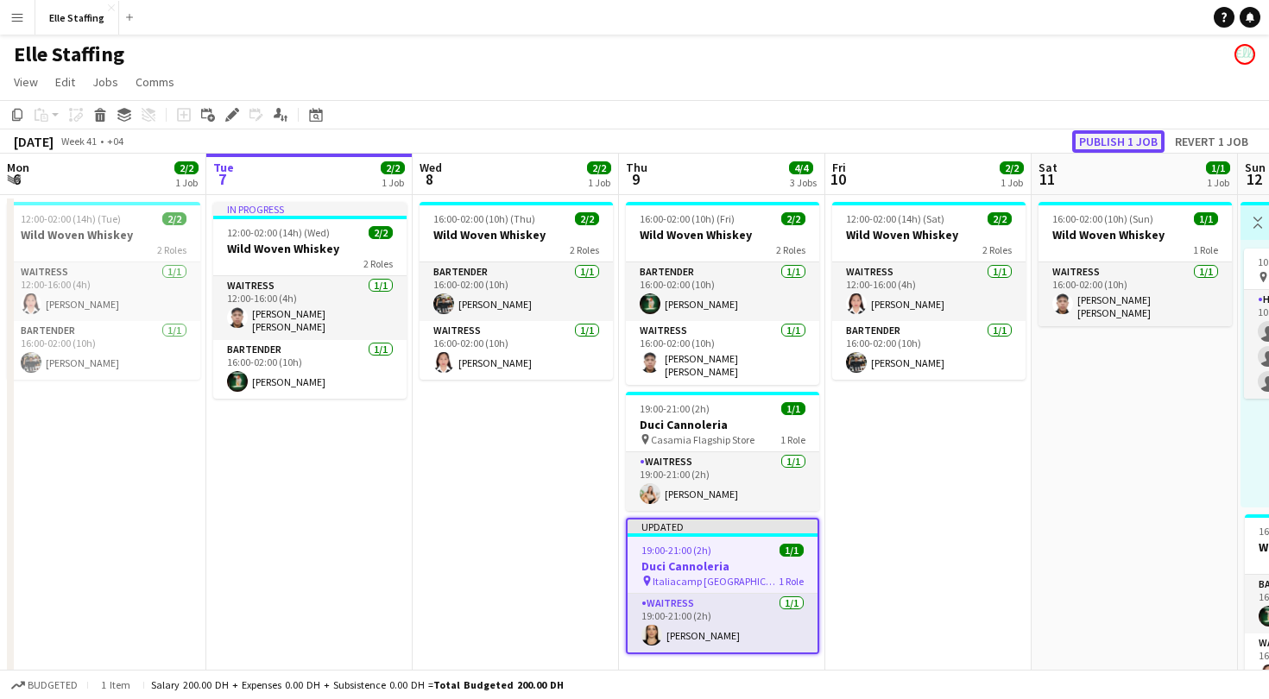
click at [1118, 132] on button "Publish 1 job" at bounding box center [1119, 141] width 92 height 22
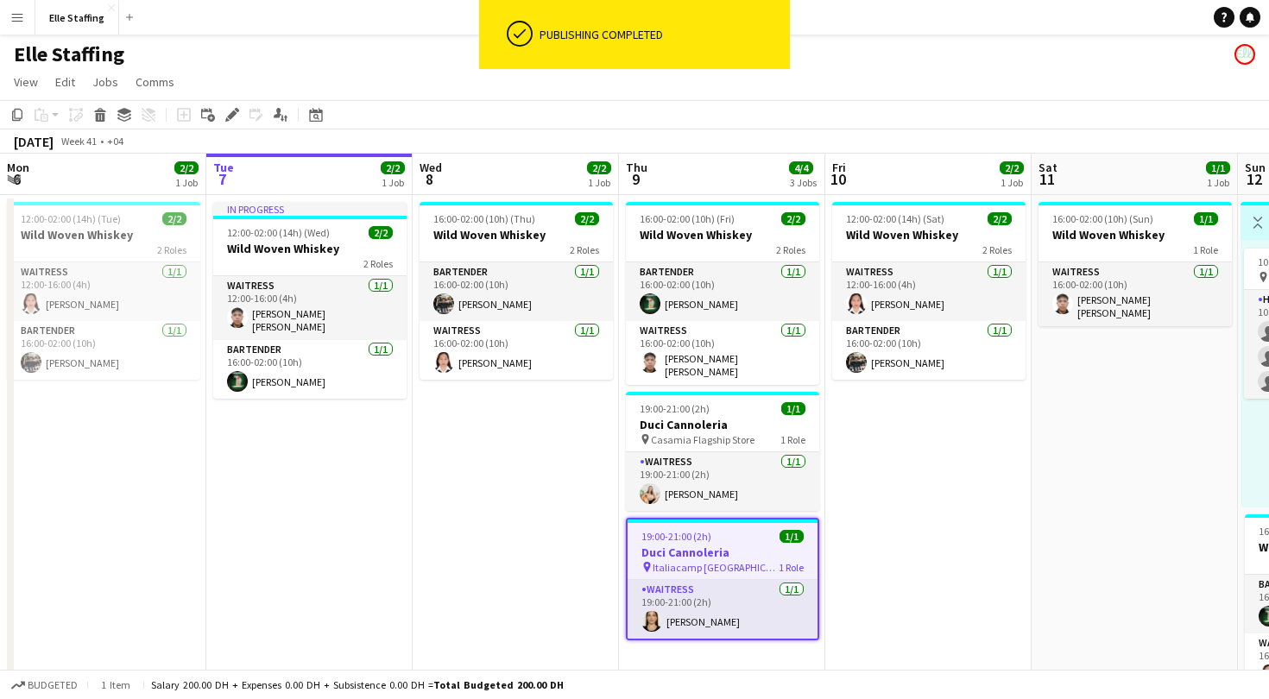
click at [725, 533] on div "19:00-21:00 (2h) 1/1" at bounding box center [723, 536] width 190 height 13
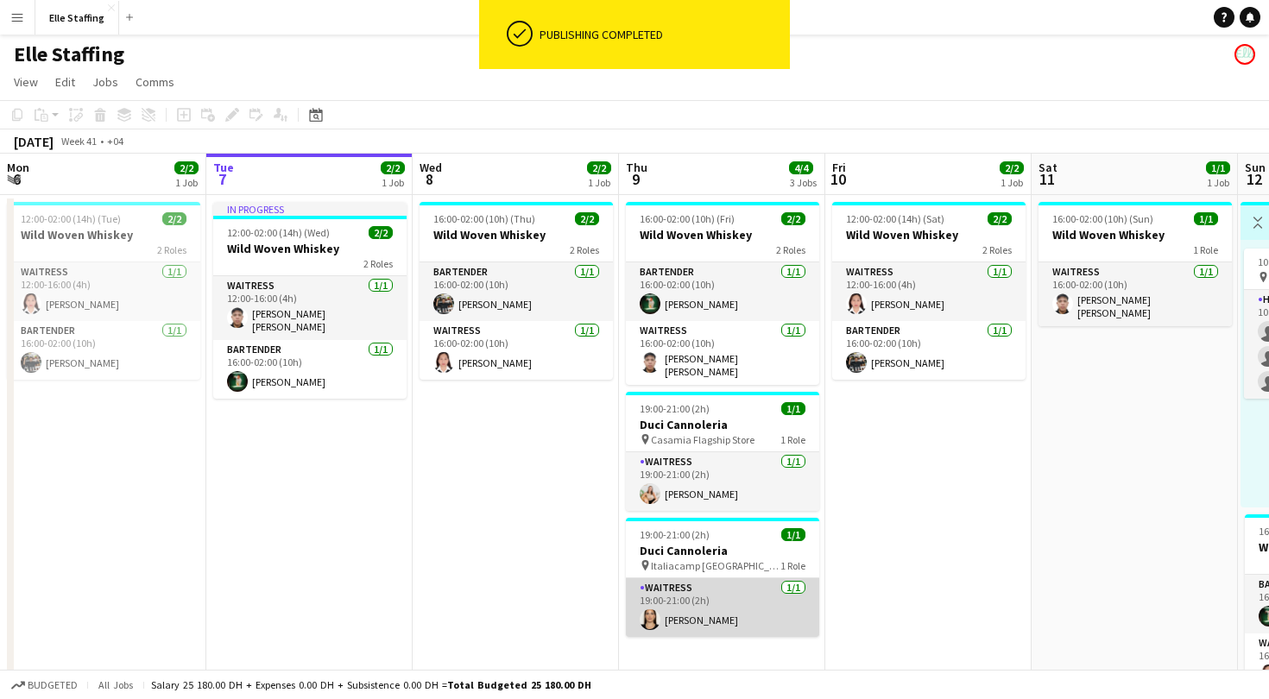
click at [671, 593] on app-card-role "Waitress [DATE] 19:00-21:00 (2h) [PERSON_NAME]" at bounding box center [722, 608] width 193 height 59
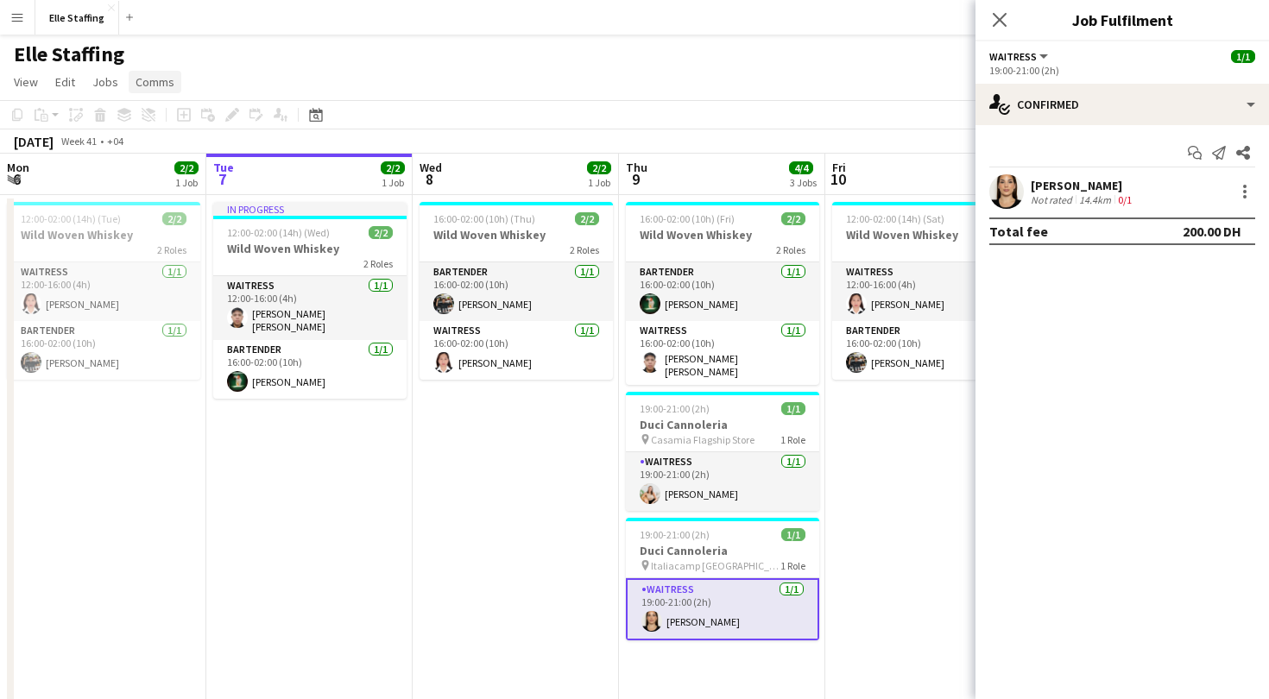
click at [172, 79] on span "Comms" at bounding box center [155, 82] width 39 height 16
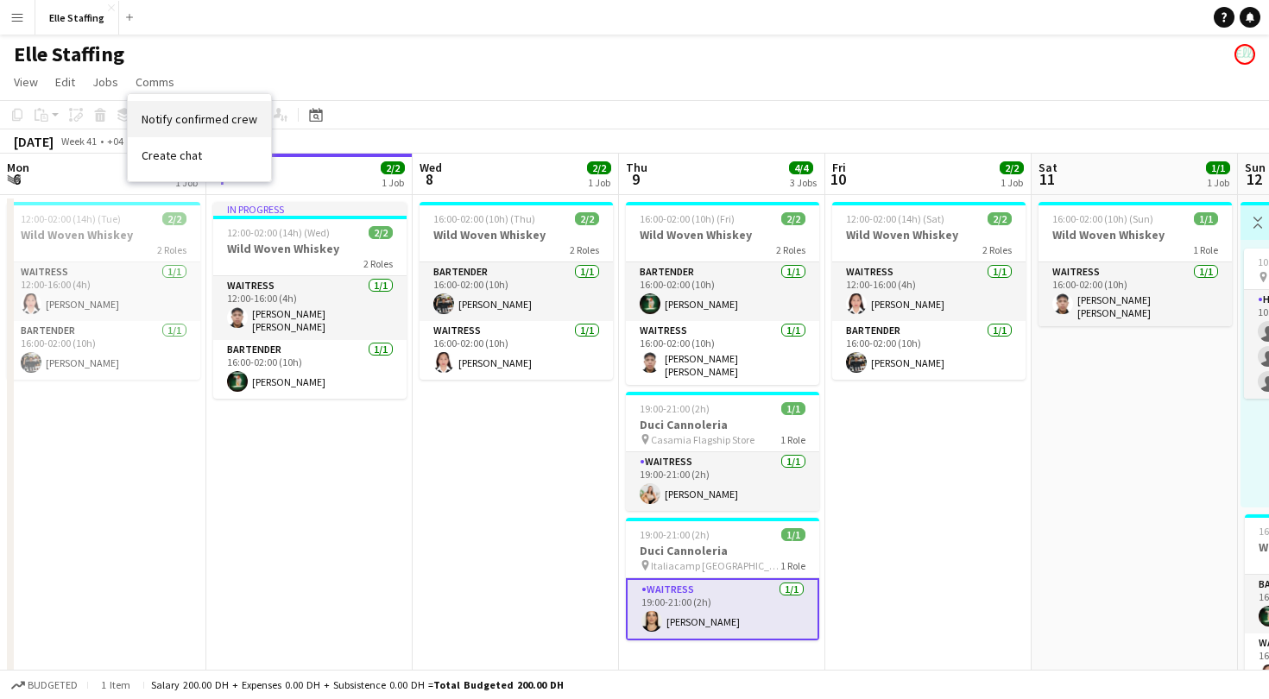
click at [158, 121] on span "Notify confirmed crew" at bounding box center [200, 119] width 116 height 16
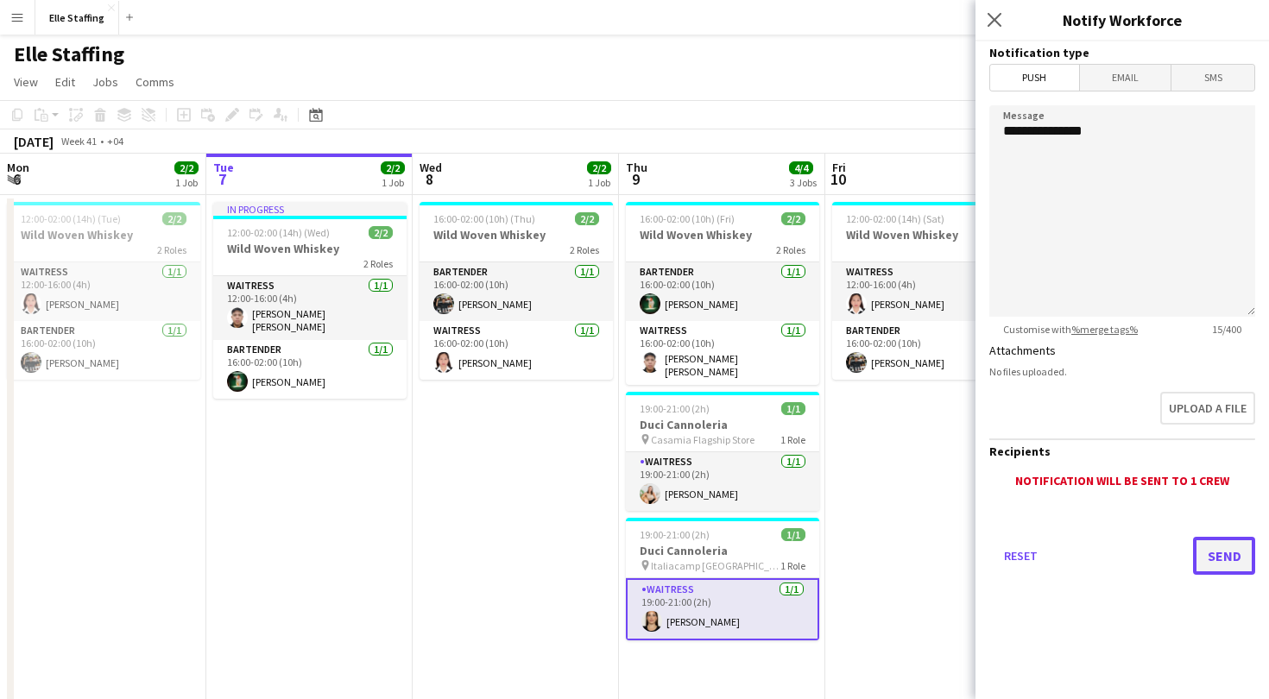
click at [1226, 548] on button "Send" at bounding box center [1224, 556] width 62 height 38
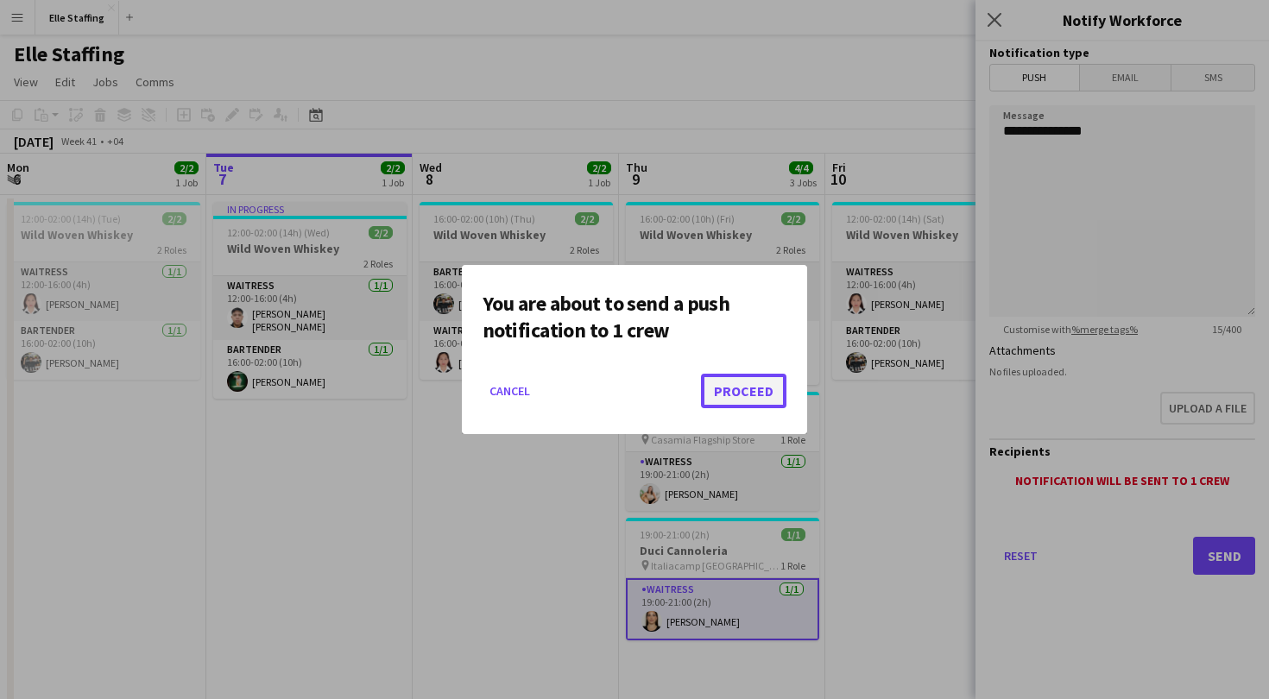
click at [725, 405] on button "Proceed" at bounding box center [743, 391] width 85 height 35
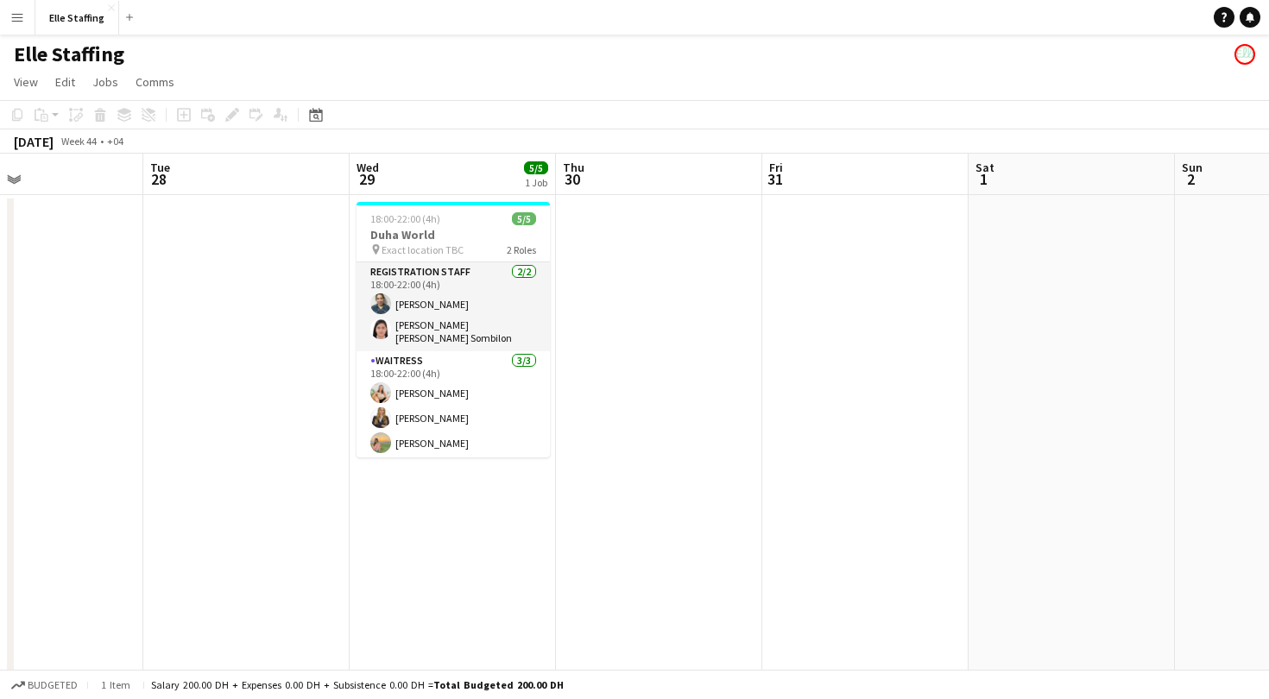
scroll to position [0, 678]
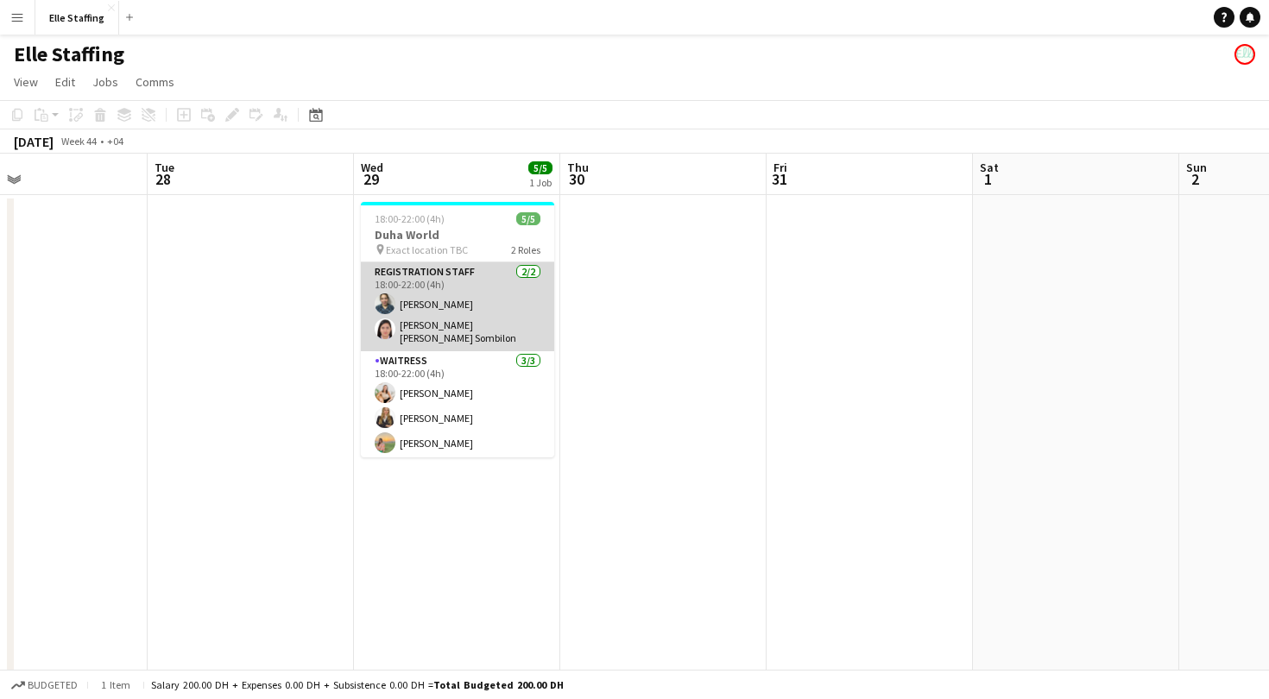
click at [436, 278] on app-card-role "Registration Staff [DATE] 18:00-22:00 (4h) [PERSON_NAME] [PERSON_NAME] [PERSON_…" at bounding box center [457, 307] width 193 height 89
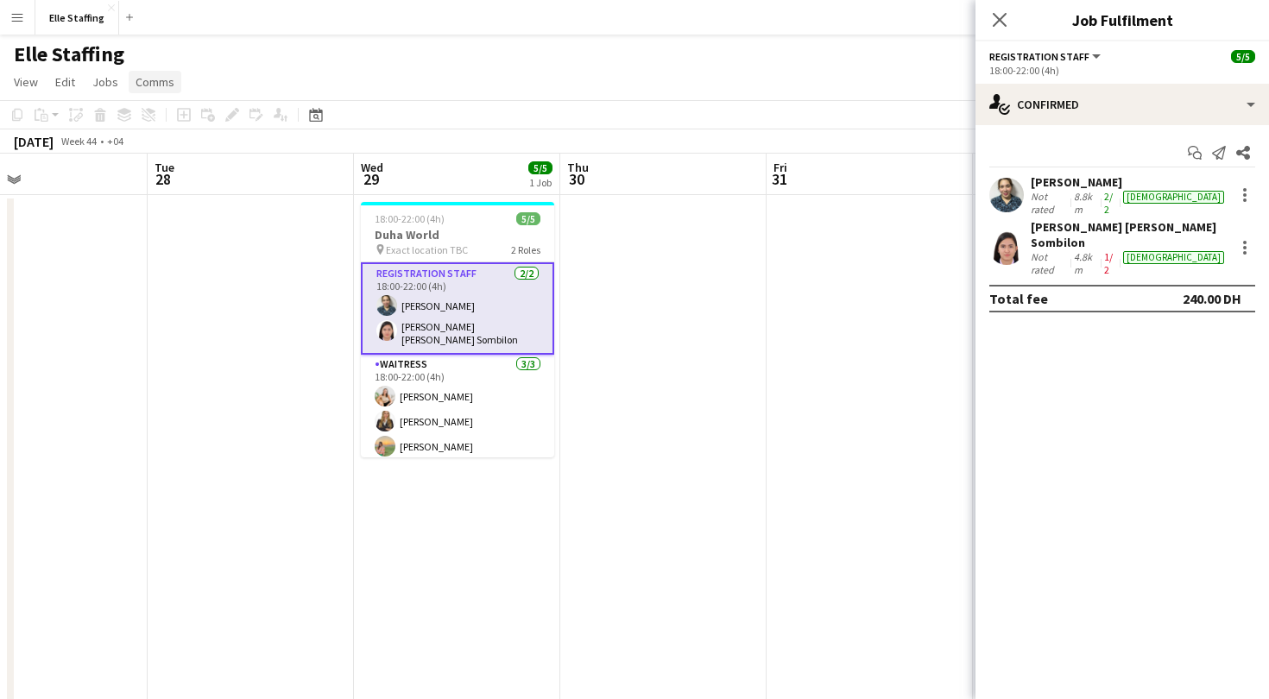
click at [155, 73] on link "Comms" at bounding box center [155, 82] width 53 height 22
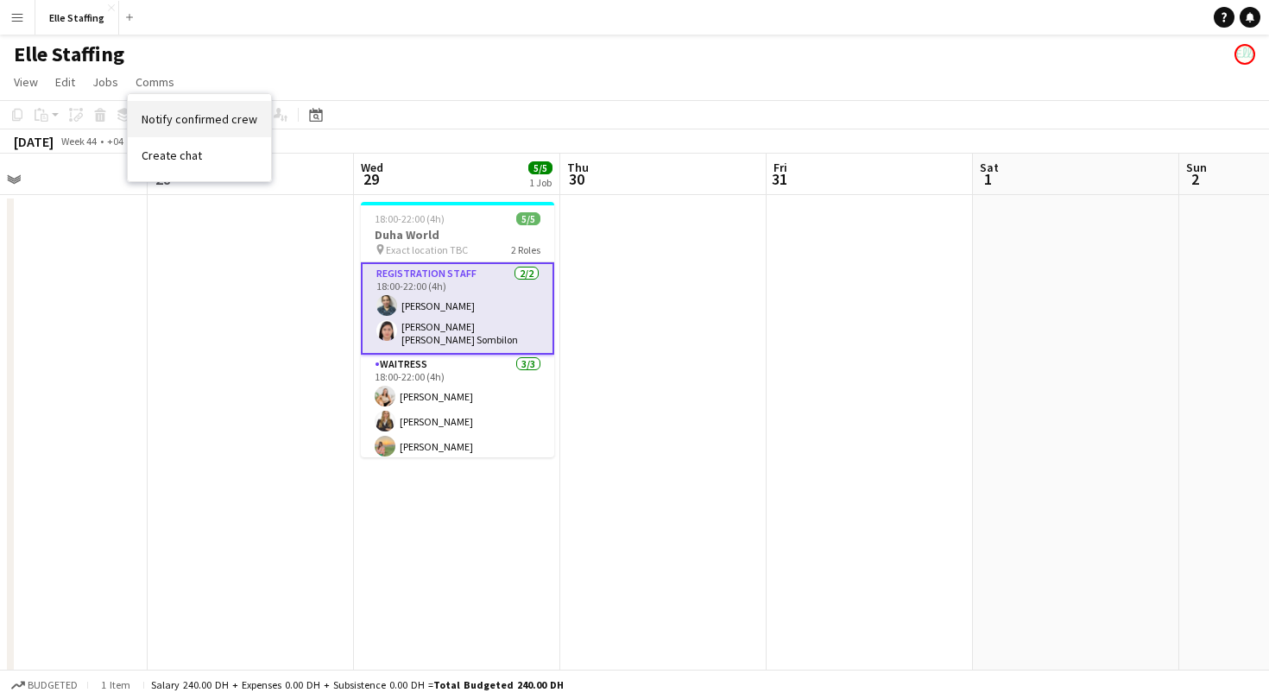
click at [174, 124] on span "Notify confirmed crew" at bounding box center [200, 119] width 116 height 16
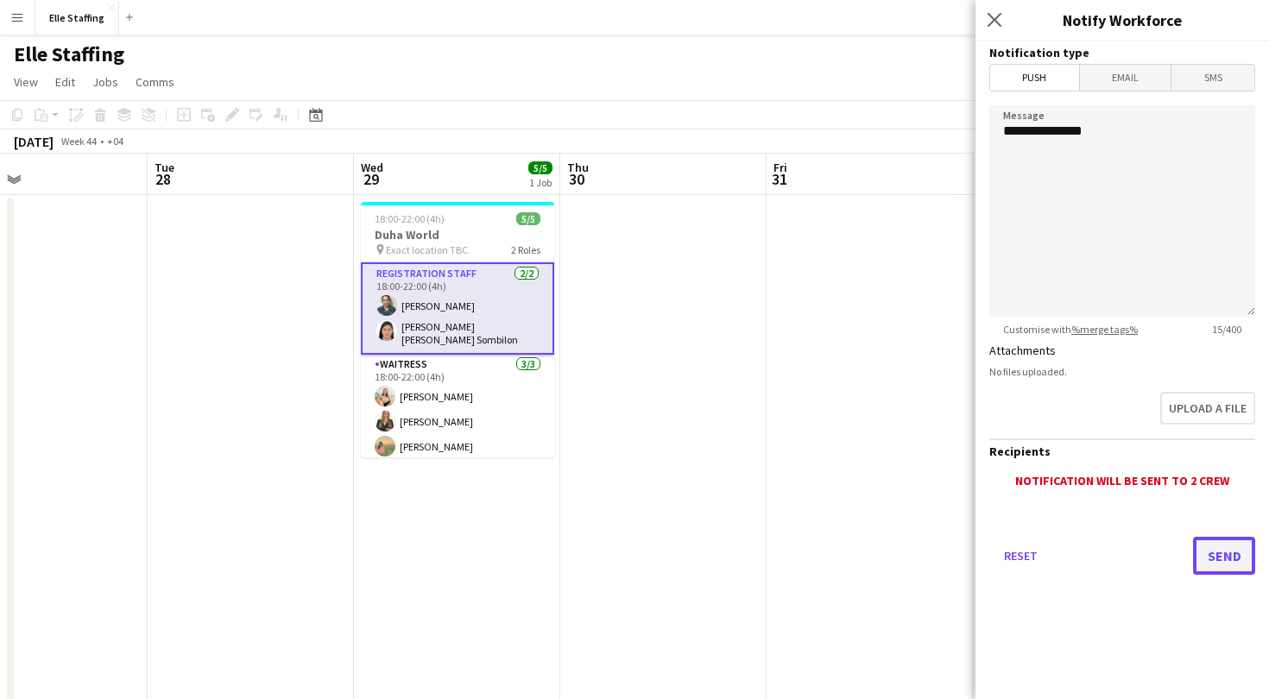
click at [1212, 551] on button "Send" at bounding box center [1224, 556] width 62 height 38
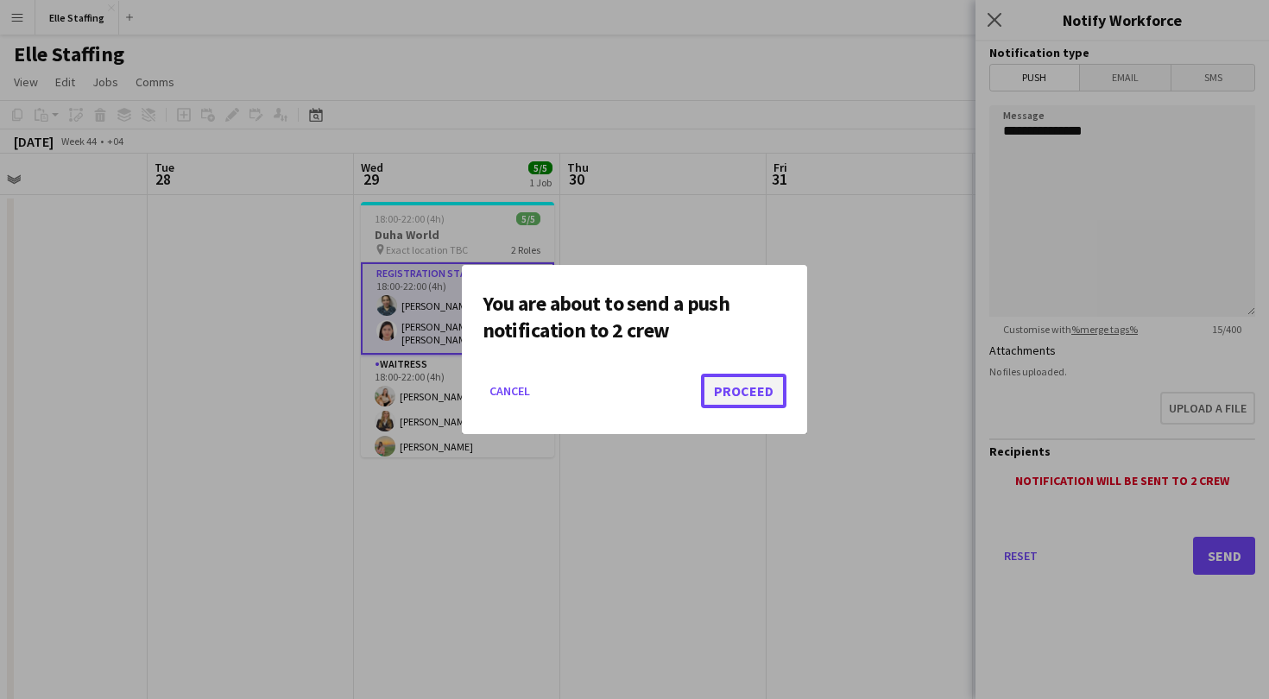
click at [731, 402] on button "Proceed" at bounding box center [743, 391] width 85 height 35
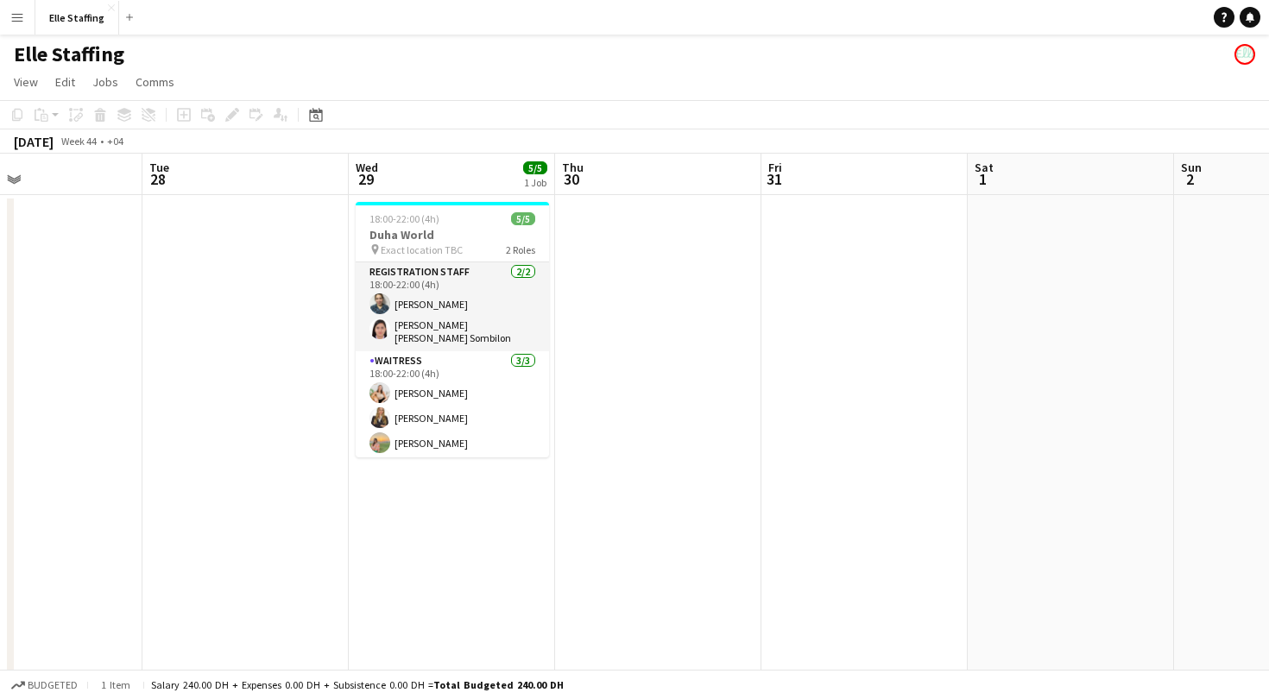
scroll to position [0, 480]
